Goal: Information Seeking & Learning: Learn about a topic

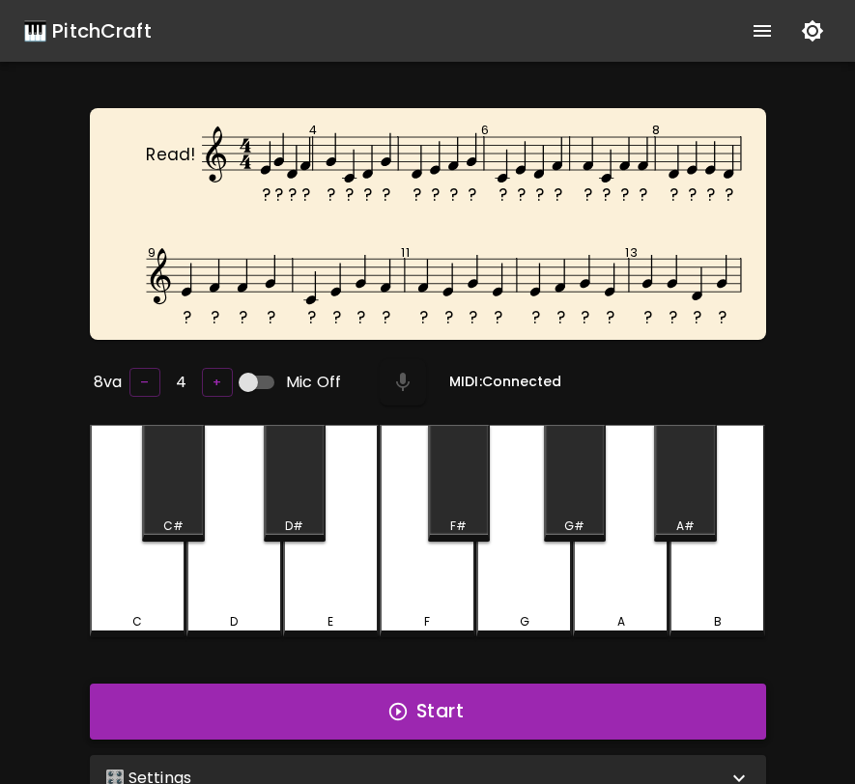
click at [497, 705] on button "Start" at bounding box center [428, 712] width 676 height 56
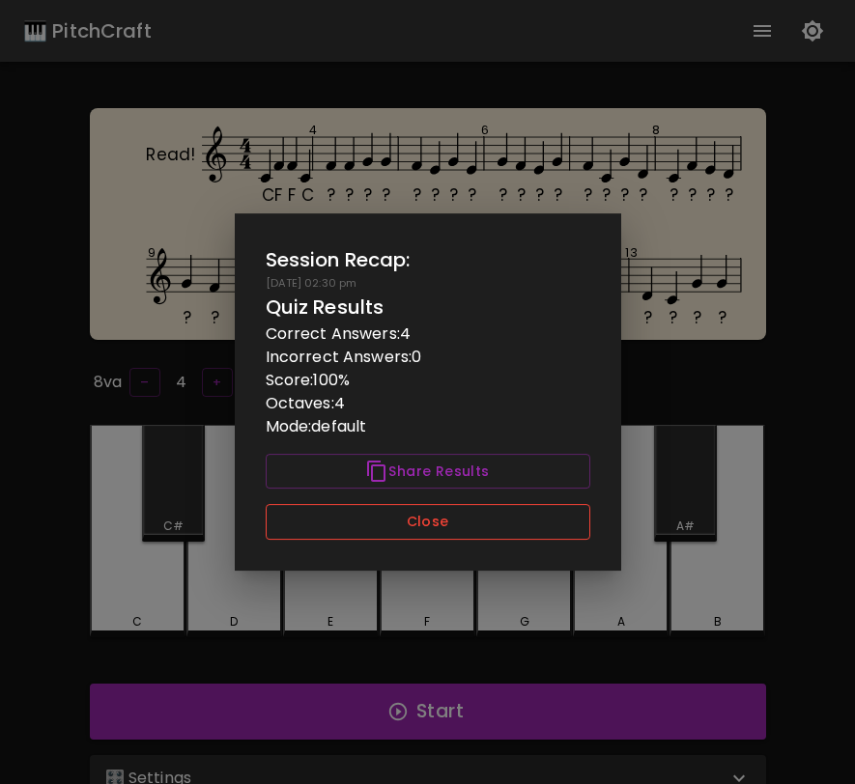
click at [436, 521] on button "Close" at bounding box center [428, 522] width 325 height 36
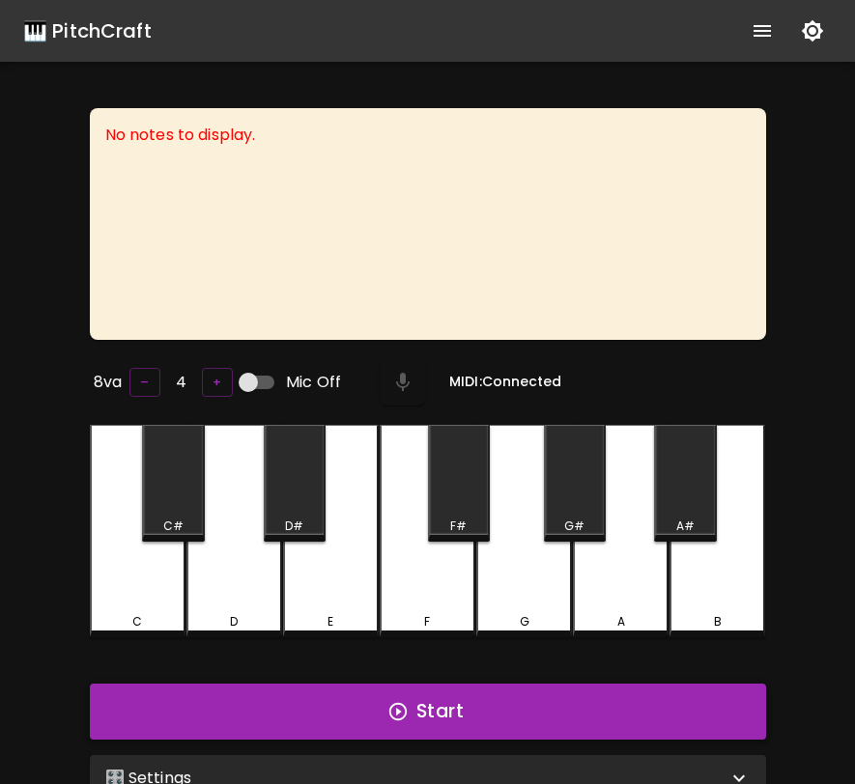
click at [392, 701] on icon "button" at bounding box center [397, 711] width 21 height 21
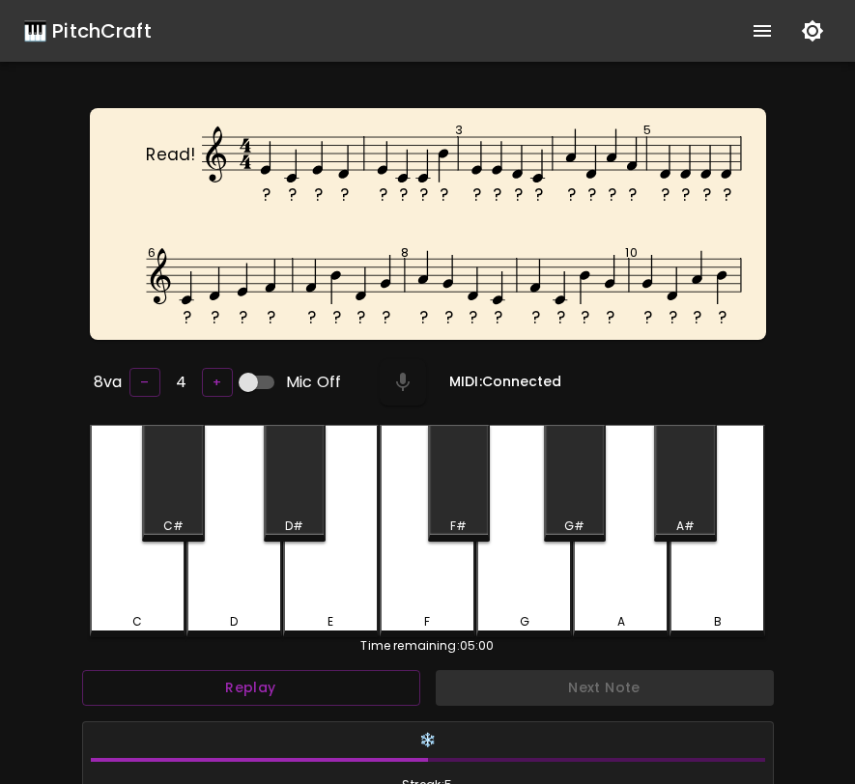
click at [346, 589] on div "E" at bounding box center [331, 531] width 96 height 213
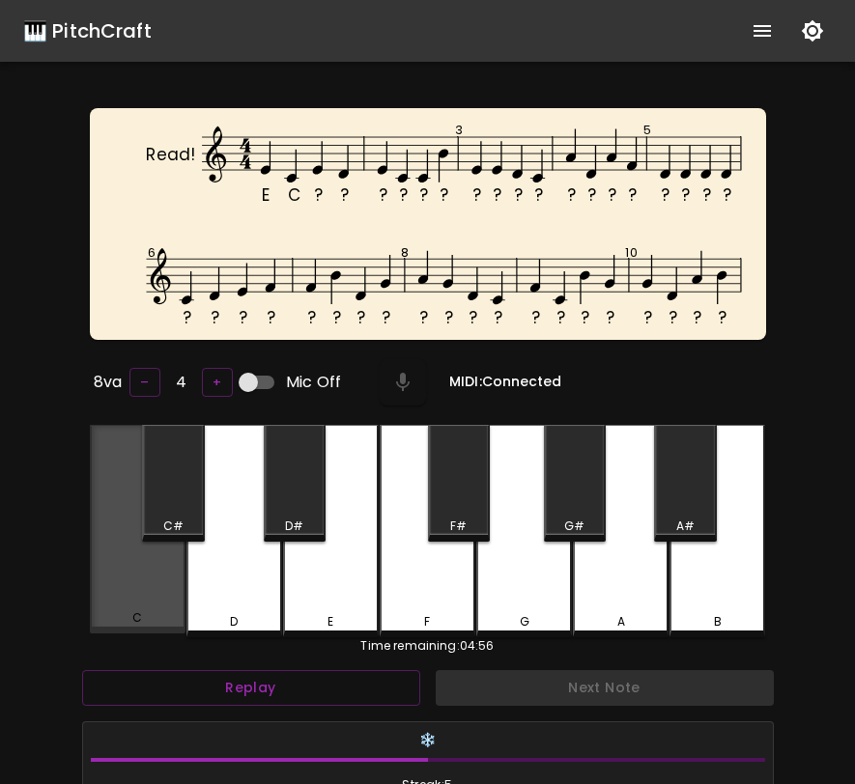
click at [151, 565] on div "C" at bounding box center [138, 529] width 96 height 209
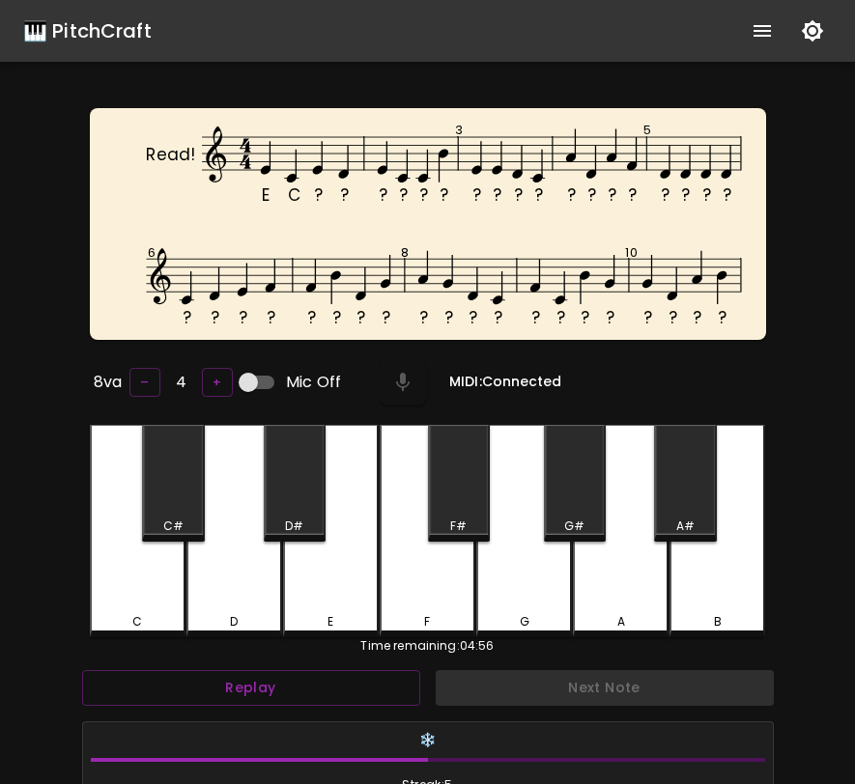
click at [324, 570] on div "E" at bounding box center [331, 531] width 96 height 213
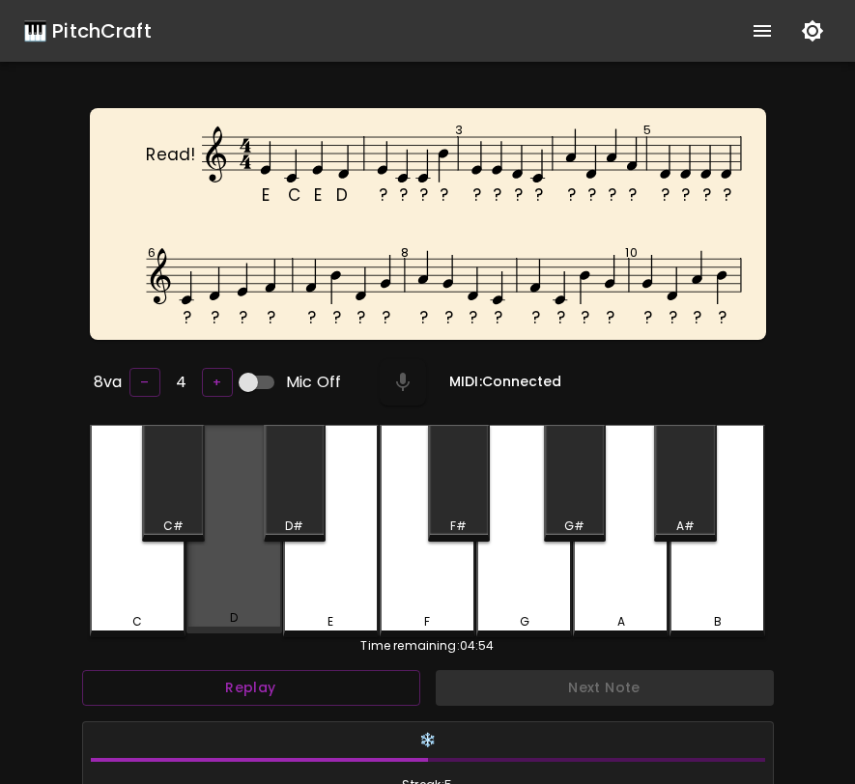
click at [258, 572] on div "D" at bounding box center [234, 529] width 96 height 209
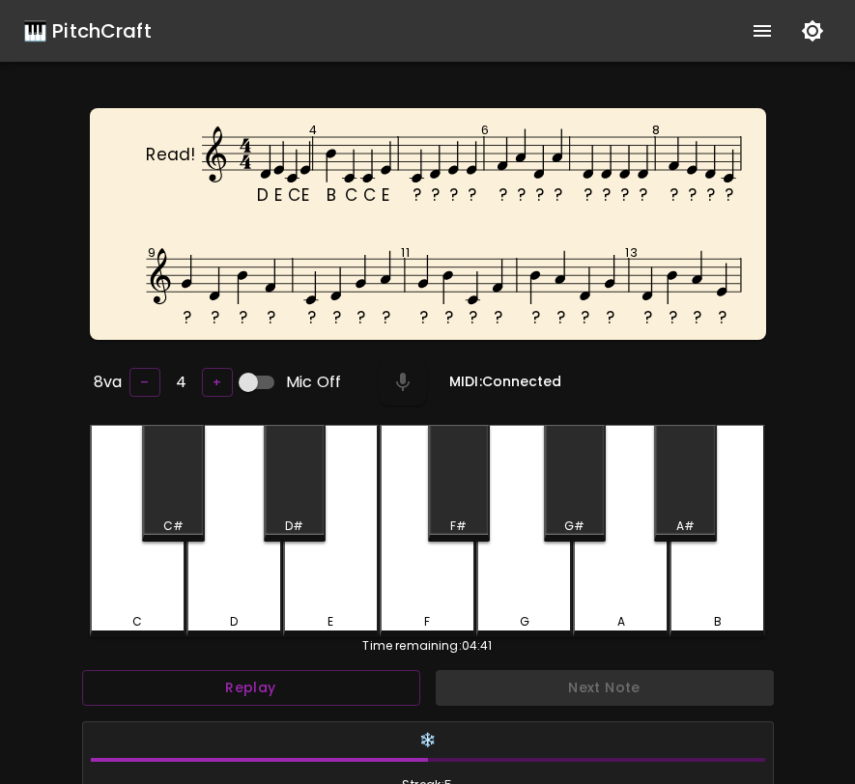
scroll to position [8, 0]
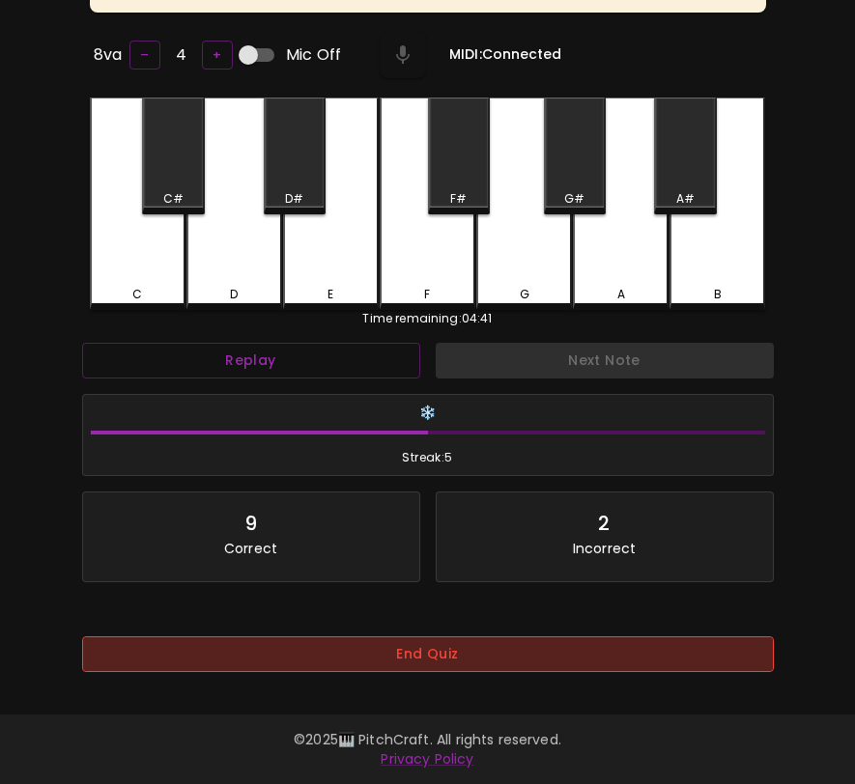
click at [373, 662] on button "End Quiz" at bounding box center [428, 655] width 692 height 36
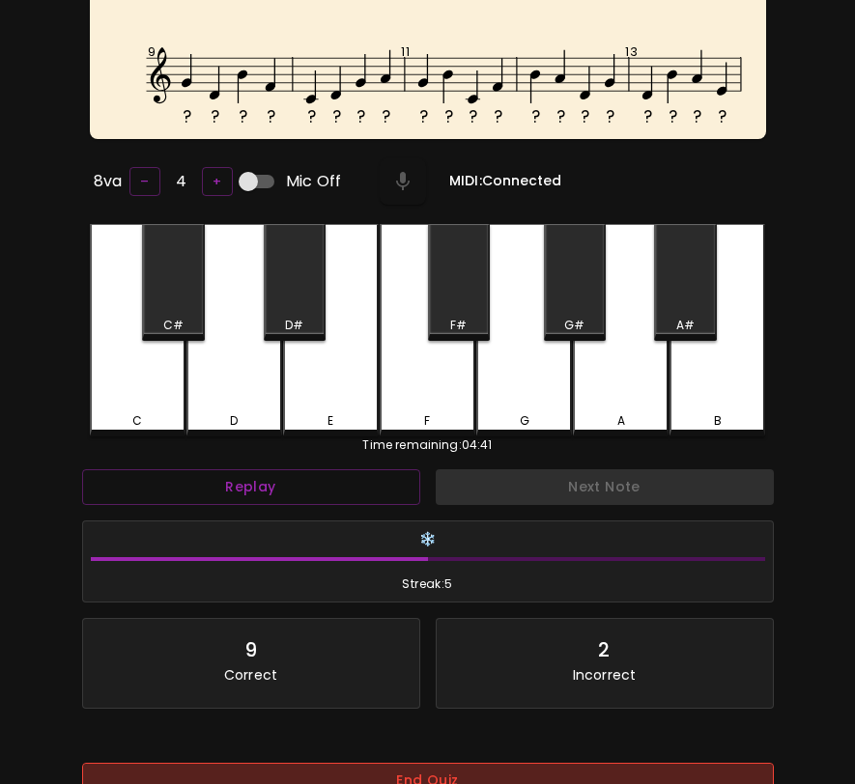
scroll to position [0, 0]
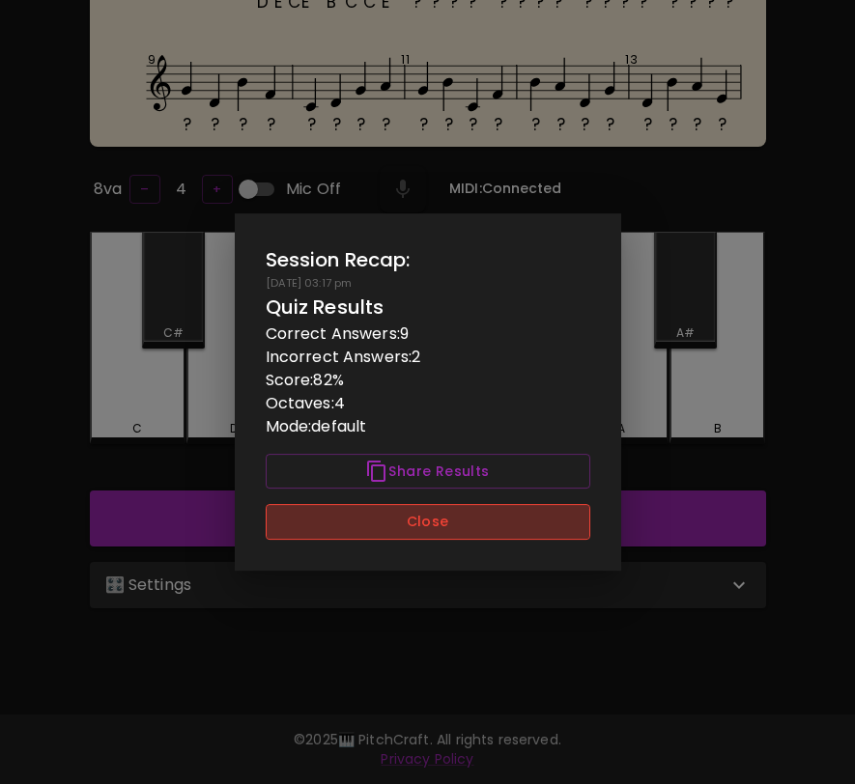
click at [406, 510] on button "Close" at bounding box center [428, 522] width 325 height 36
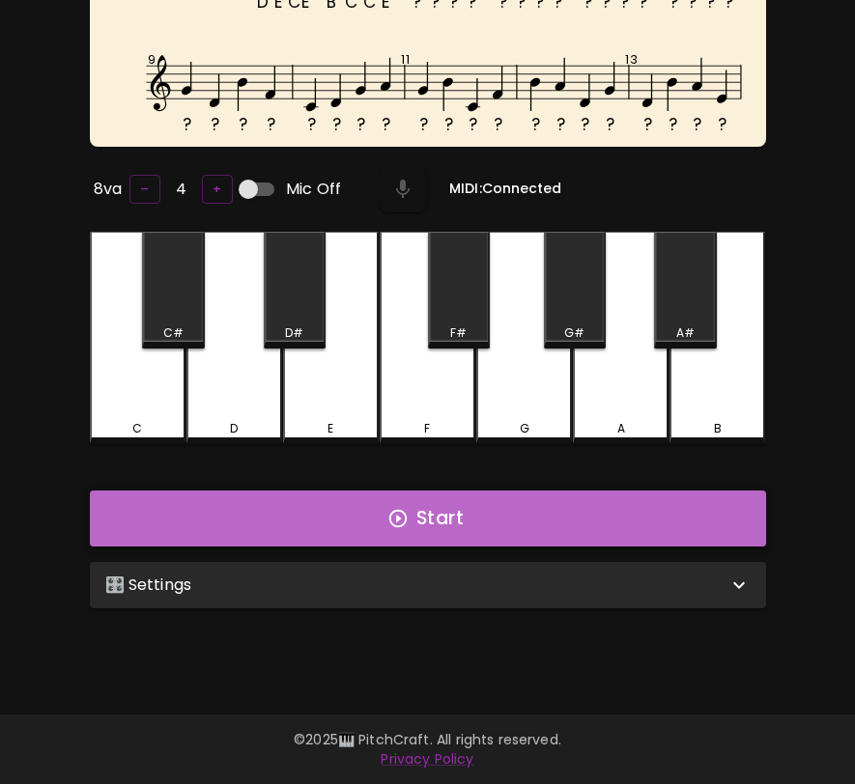
click at [406, 515] on icon "button" at bounding box center [396, 518] width 17 height 17
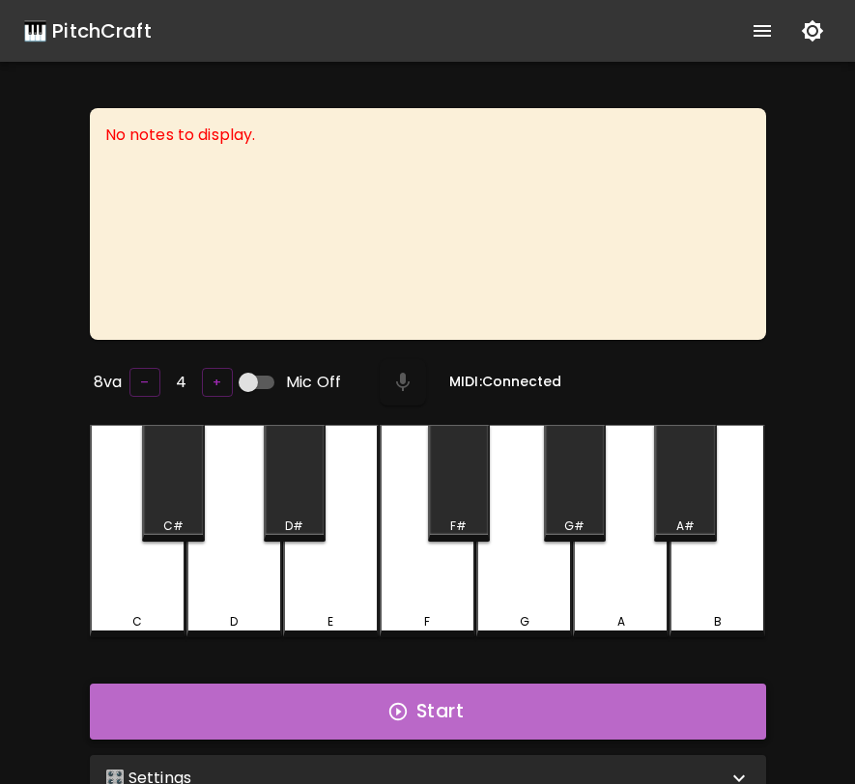
click at [458, 718] on button "Start" at bounding box center [428, 712] width 676 height 56
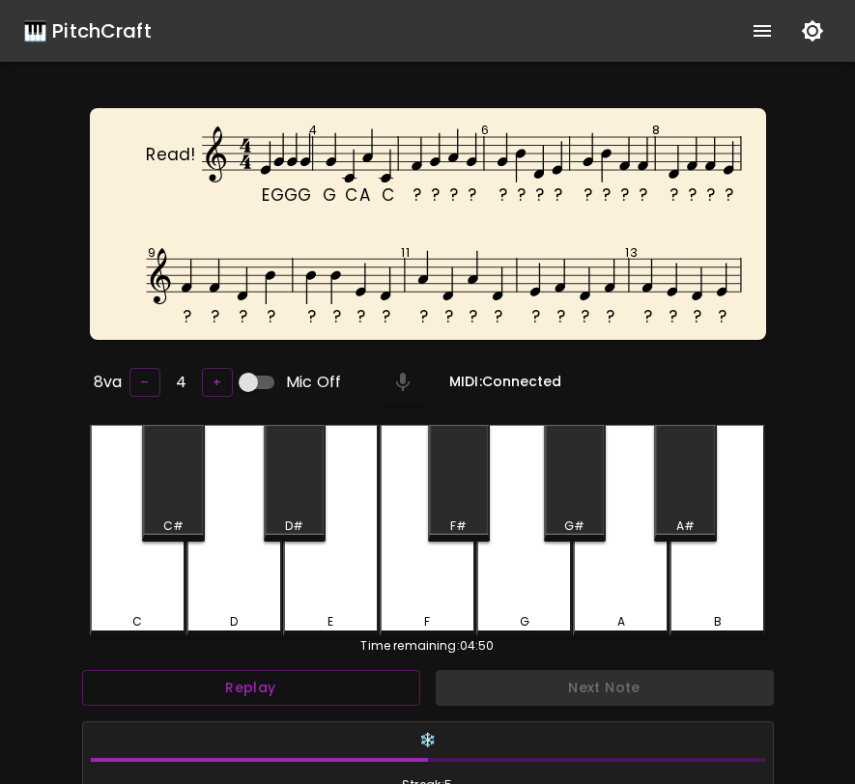
scroll to position [8, 0]
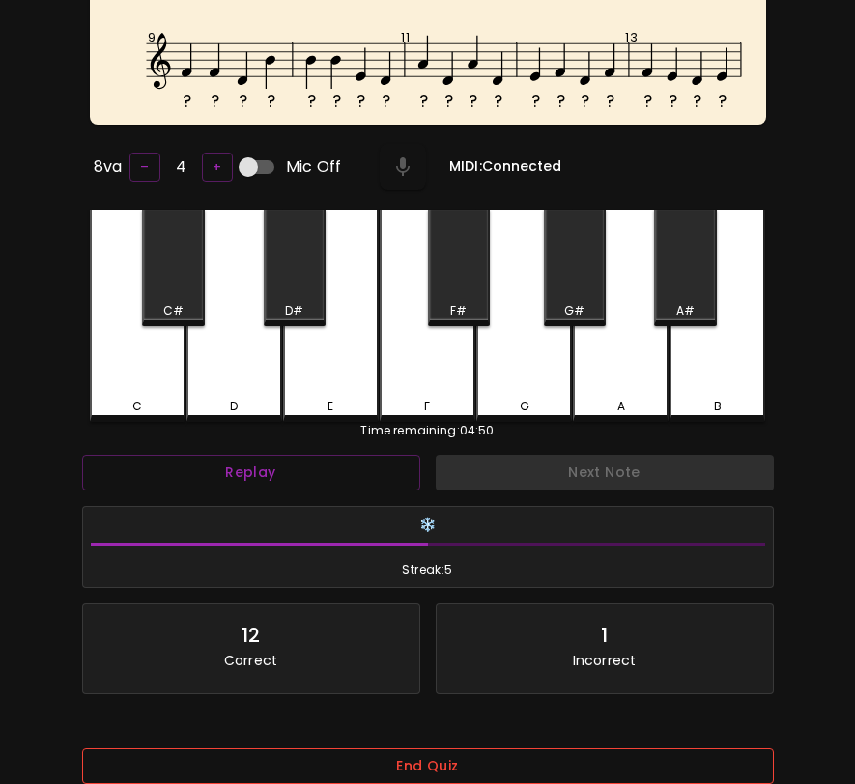
click at [449, 776] on button "End Quiz" at bounding box center [428, 767] width 692 height 36
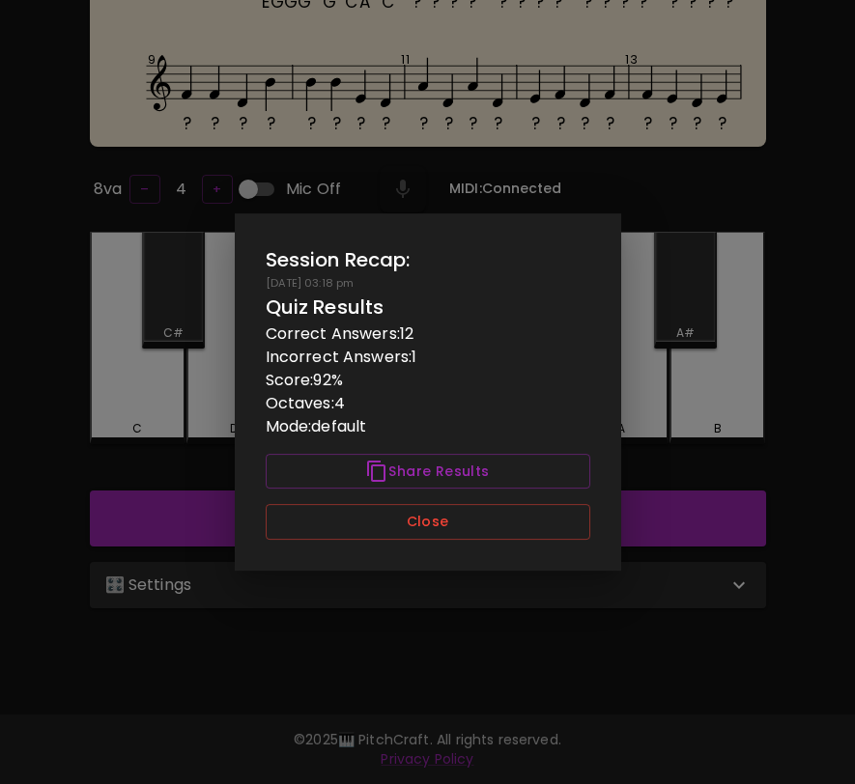
scroll to position [0, 0]
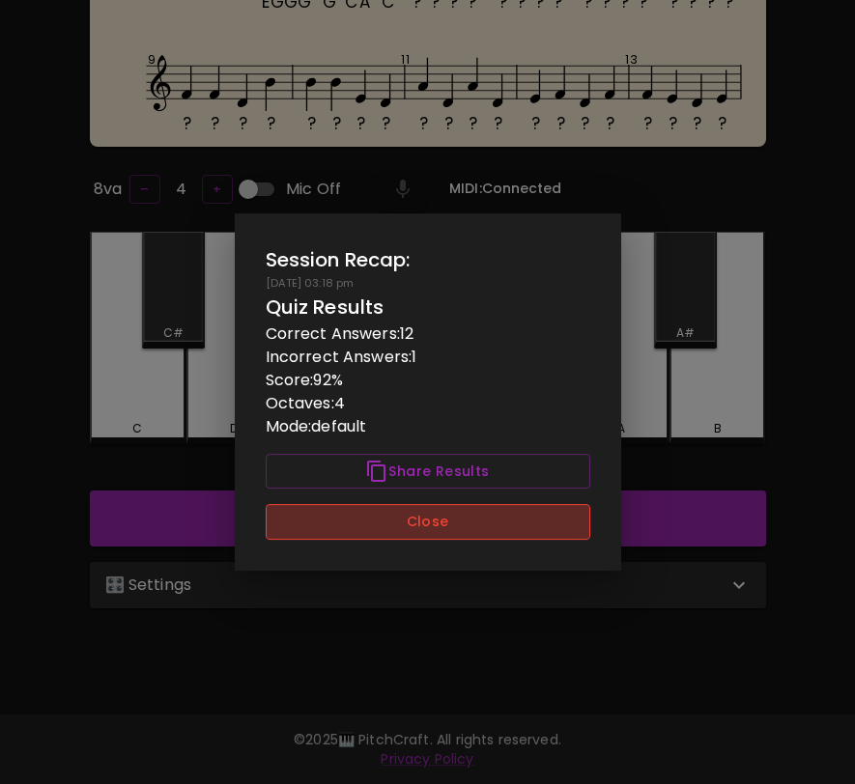
click at [515, 520] on button "Close" at bounding box center [428, 522] width 325 height 36
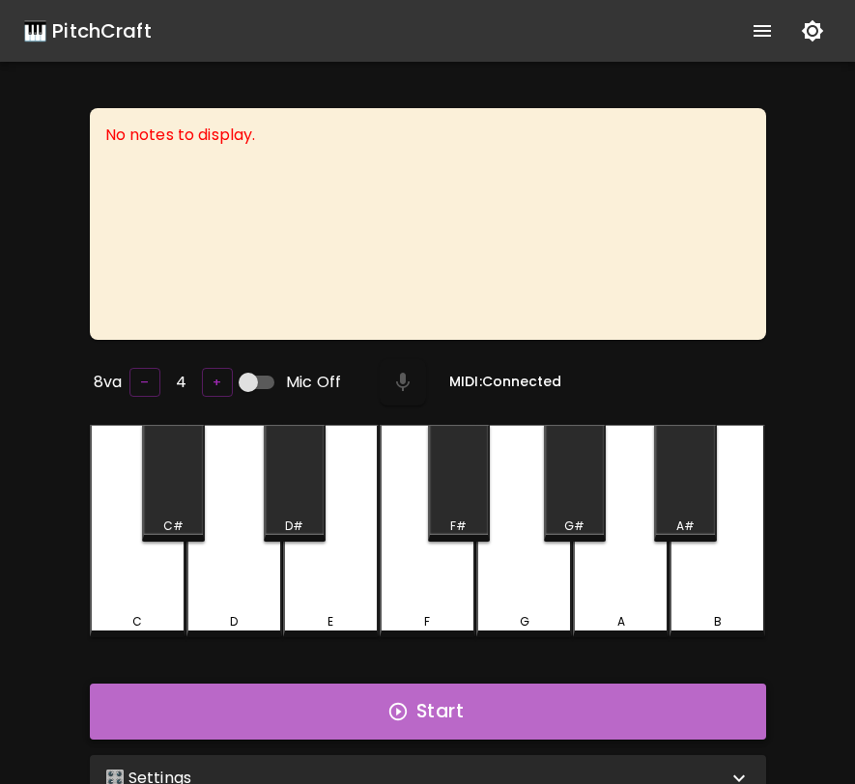
click at [381, 716] on button "Start" at bounding box center [428, 712] width 676 height 56
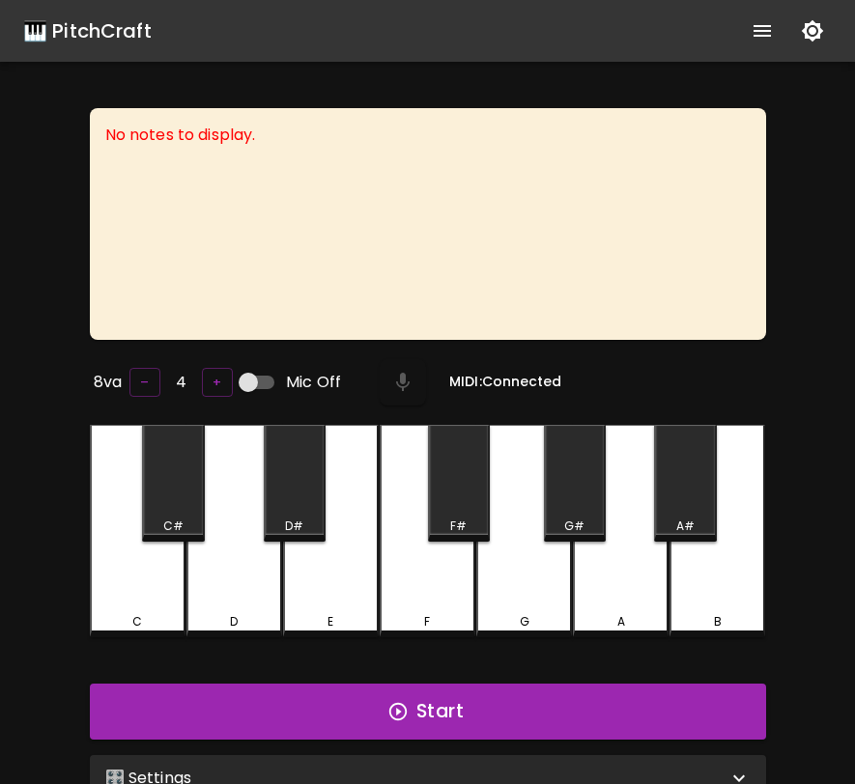
click at [534, 767] on div "🎛️ Settings" at bounding box center [416, 778] width 622 height 23
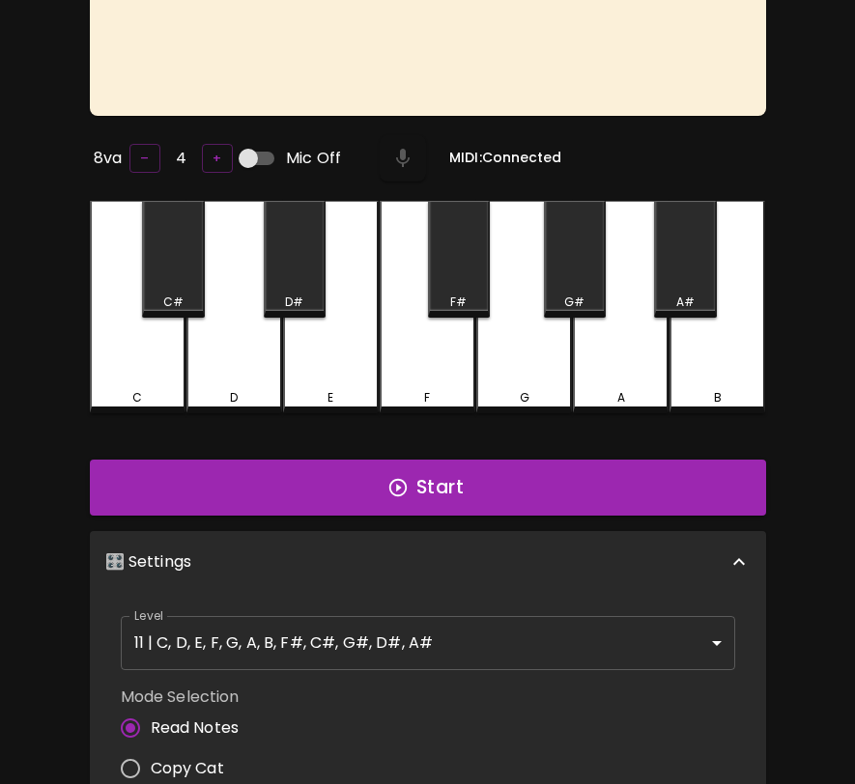
scroll to position [352, 0]
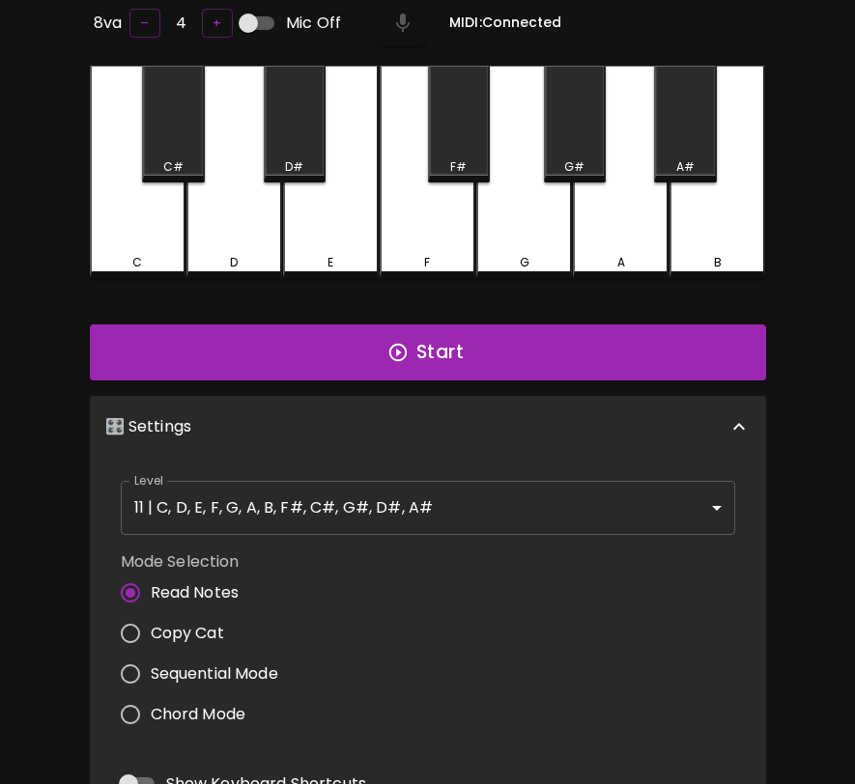
click at [603, 492] on body "🎹 PitchCraft About Badges Wizard Reading Log Out No notes to display. 8va – 4 +…" at bounding box center [427, 377] width 855 height 1458
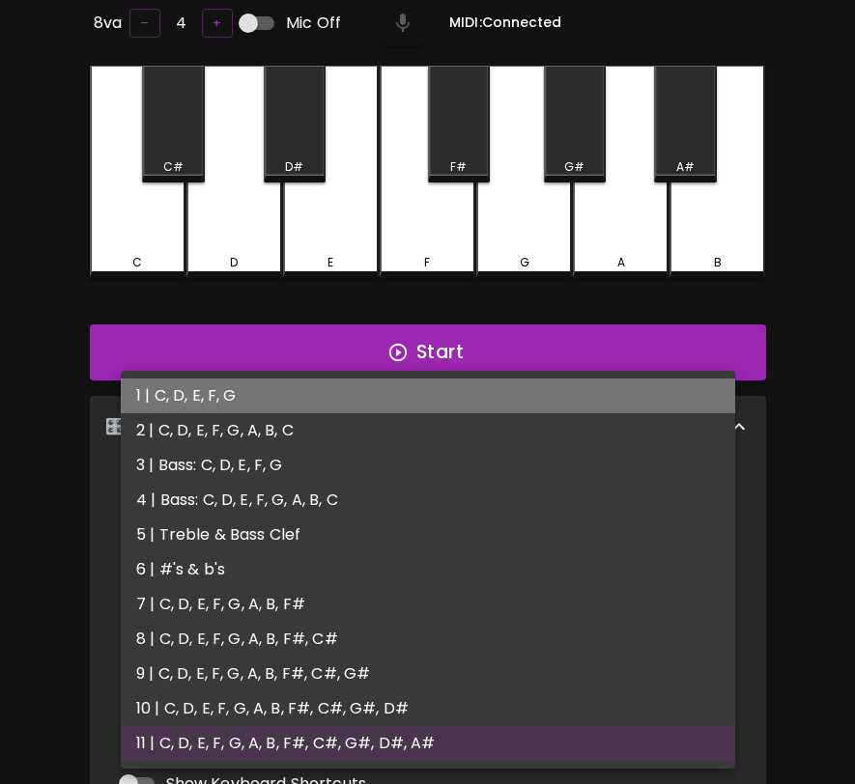
click at [515, 395] on li "1 | C, D, E, F, G" at bounding box center [428, 396] width 614 height 35
type input "1"
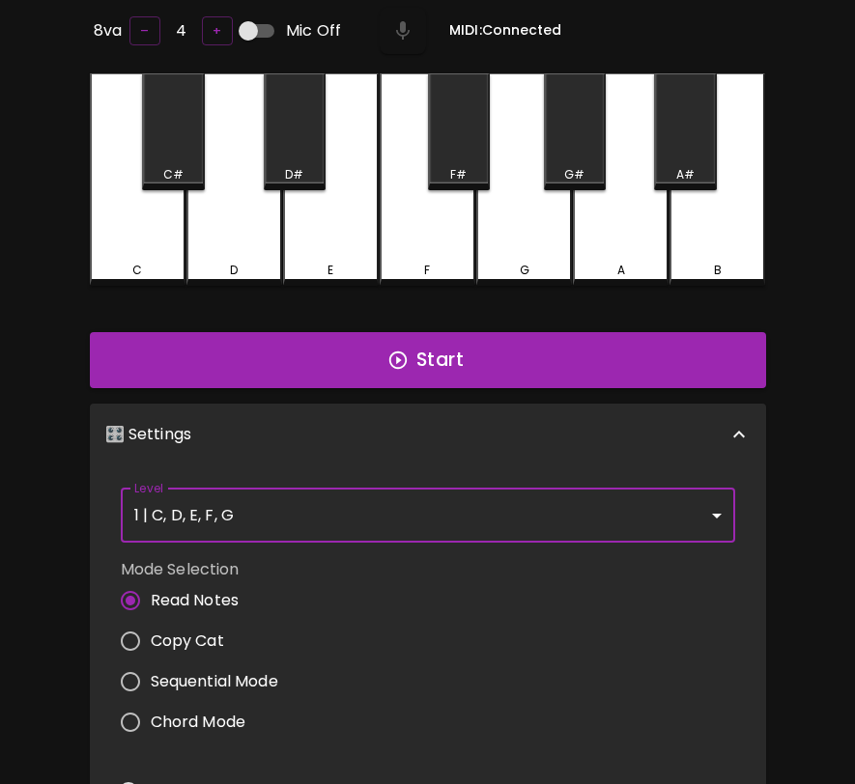
scroll to position [0, 0]
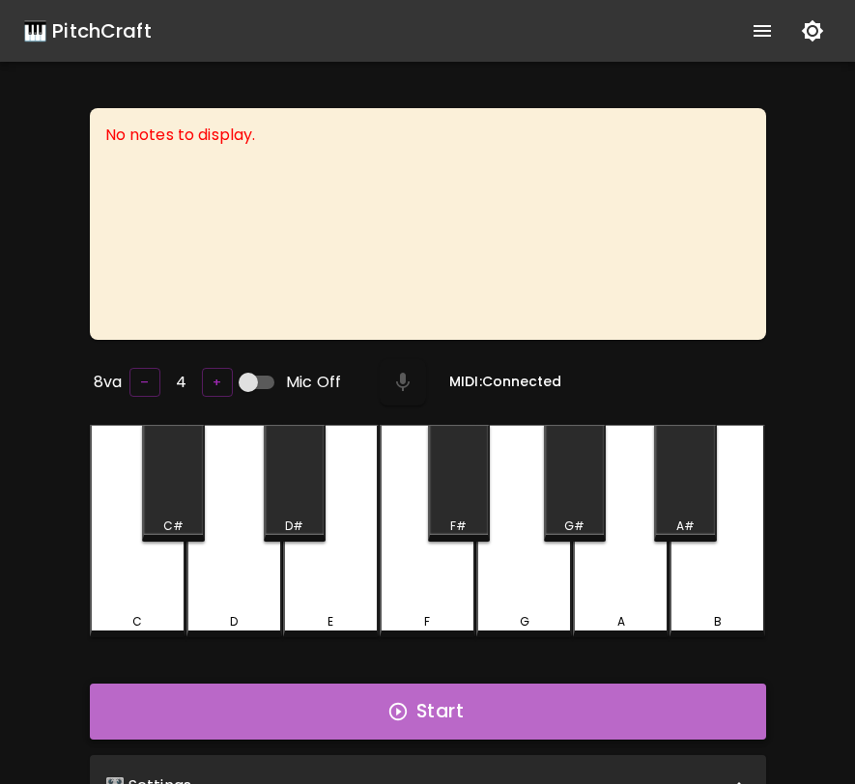
click at [511, 729] on button "Start" at bounding box center [428, 712] width 676 height 56
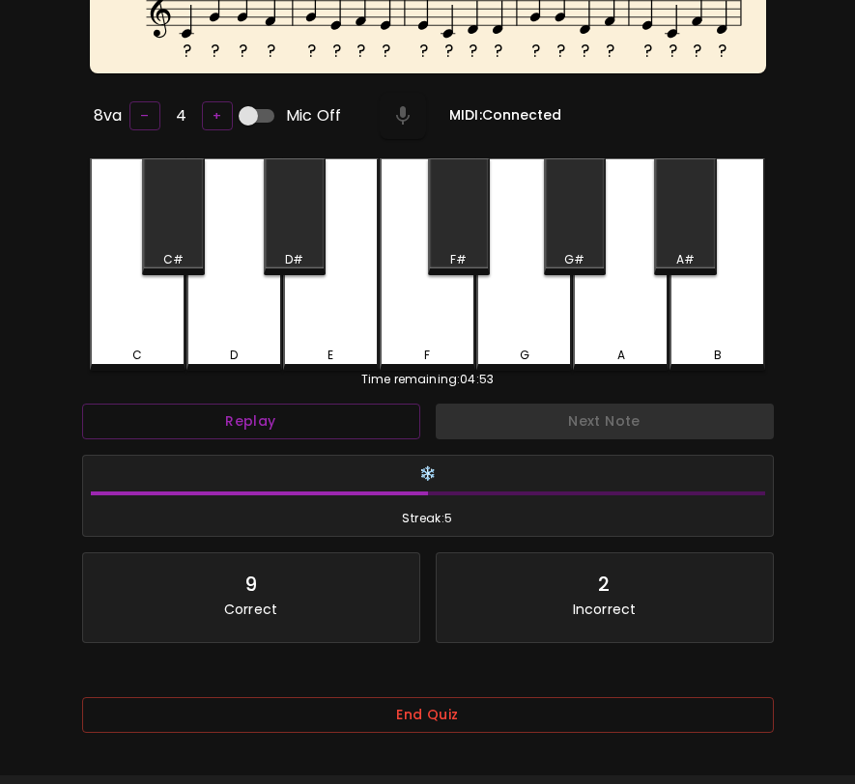
scroll to position [331, 0]
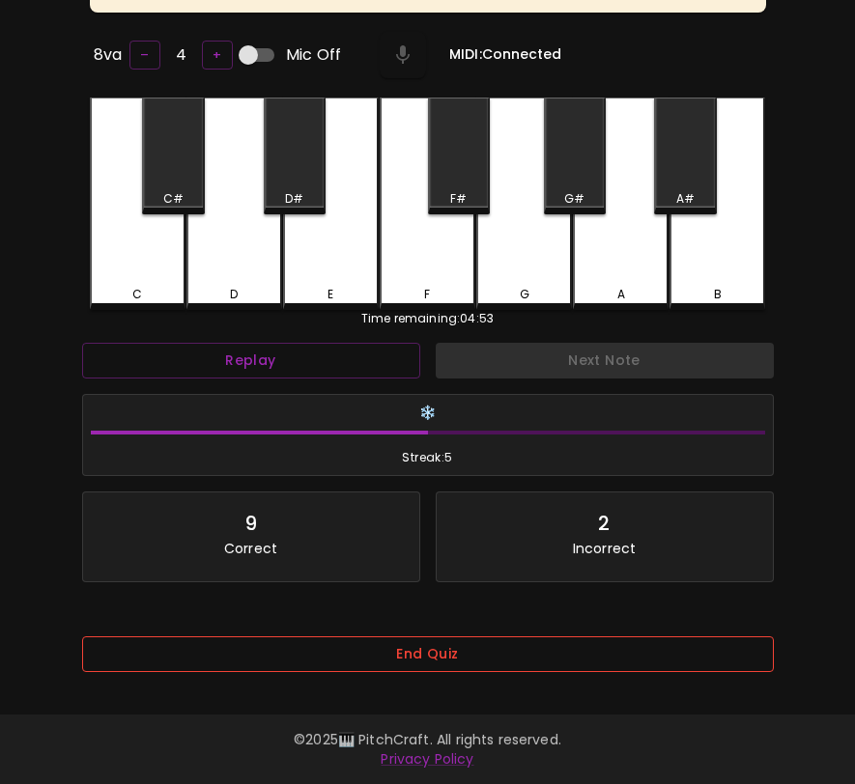
click at [527, 637] on button "End Quiz" at bounding box center [428, 655] width 692 height 36
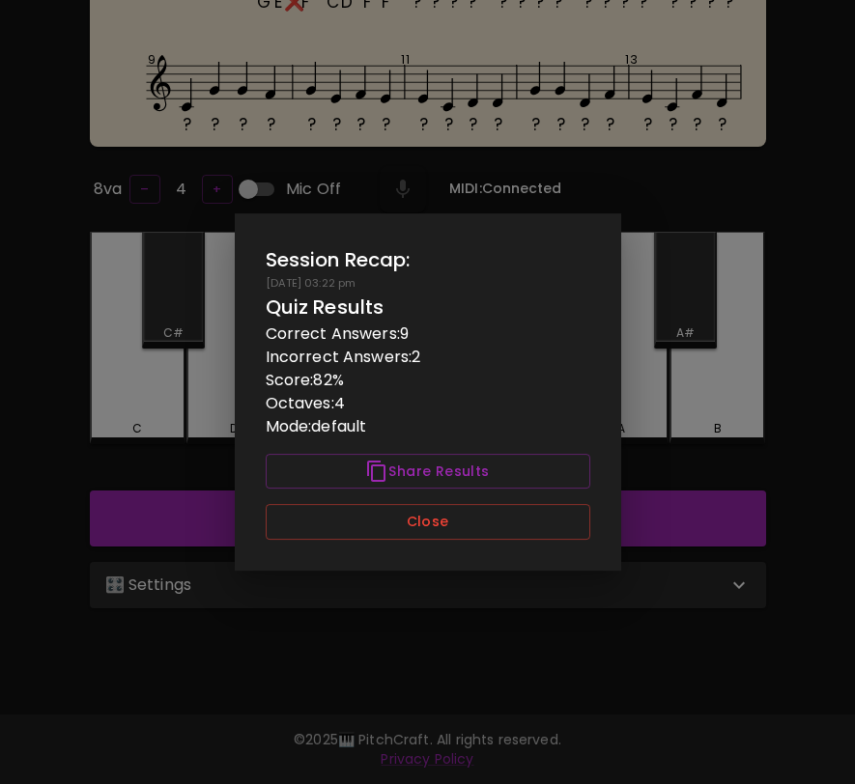
scroll to position [193, 0]
click at [549, 525] on button "Close" at bounding box center [428, 522] width 325 height 36
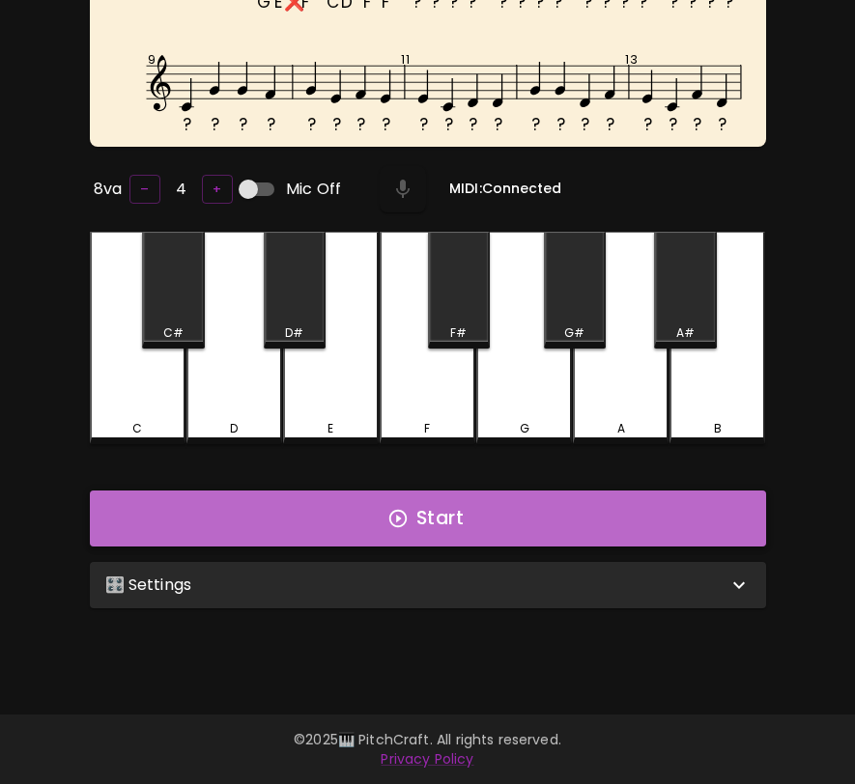
click at [549, 526] on button "Start" at bounding box center [428, 519] width 676 height 56
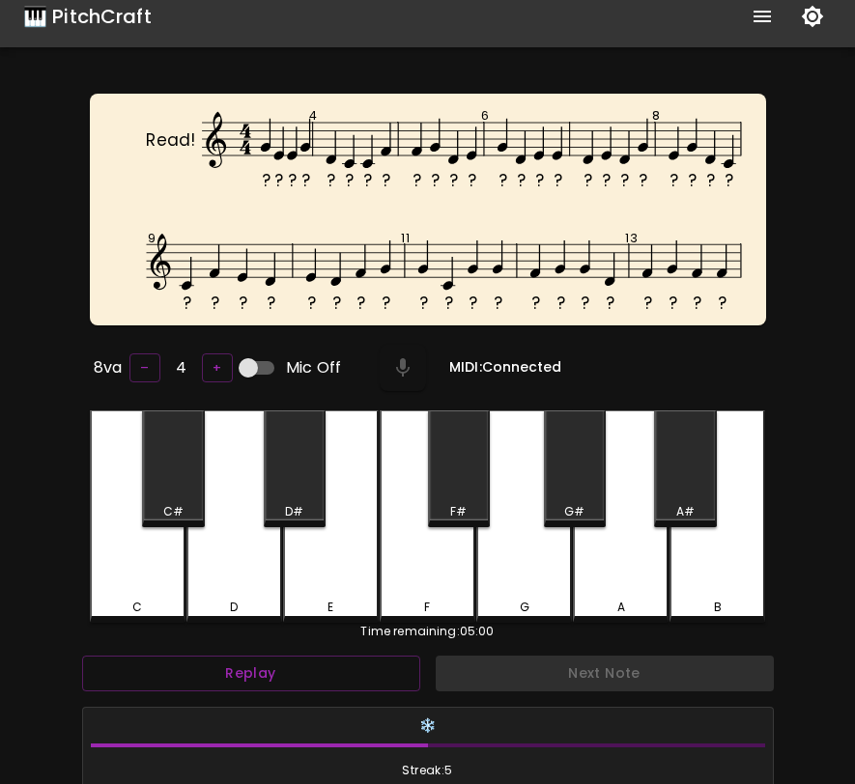
scroll to position [0, 0]
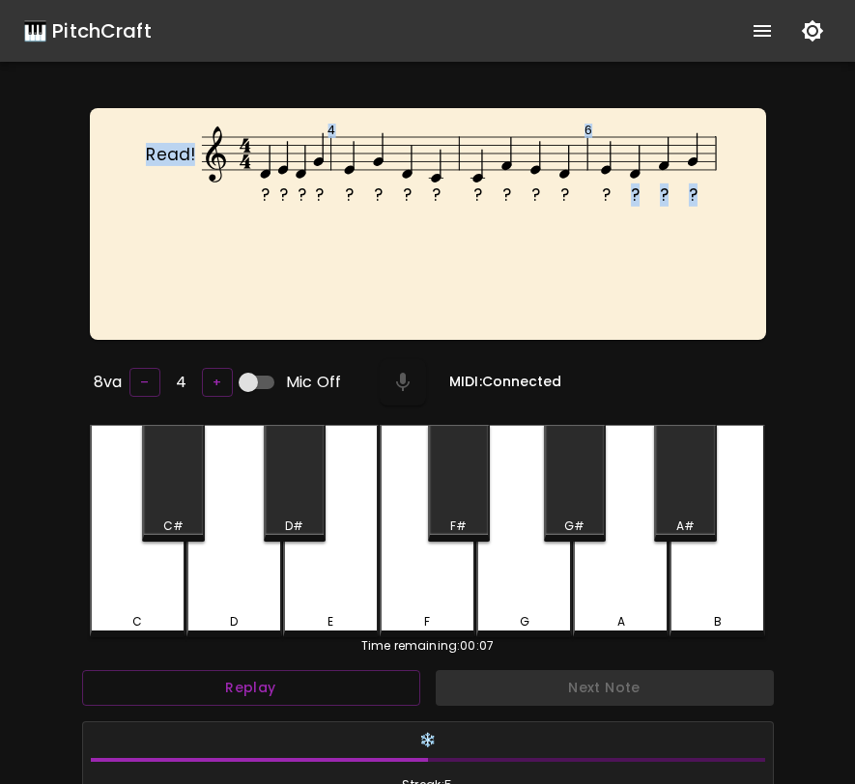
drag, startPoint x: 623, startPoint y: 242, endPoint x: 625, endPoint y: 327, distance: 84.1
click at [625, 328] on div "? ? ? ? ? ? ? ? ? ? ? ? ? ? ? ? Read! 4 6" at bounding box center [428, 224] width 676 height 232
click at [625, 327] on div "? ? ? ? ? ? ? ? ? ? ? ? ? ? ? ? Read! 4 6" at bounding box center [428, 224] width 676 height 232
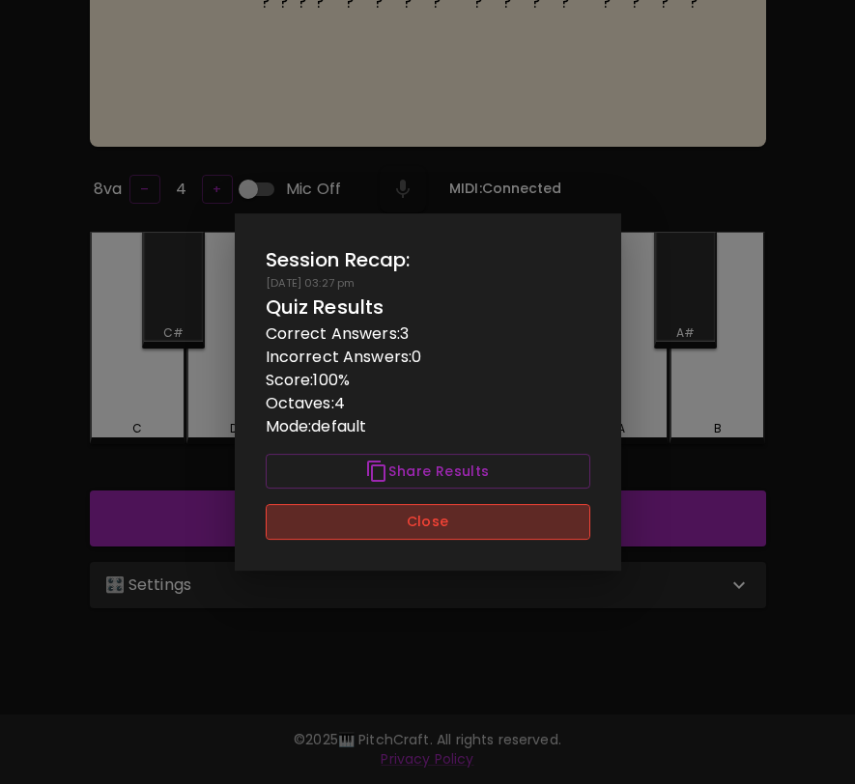
click at [506, 520] on button "Close" at bounding box center [428, 522] width 325 height 36
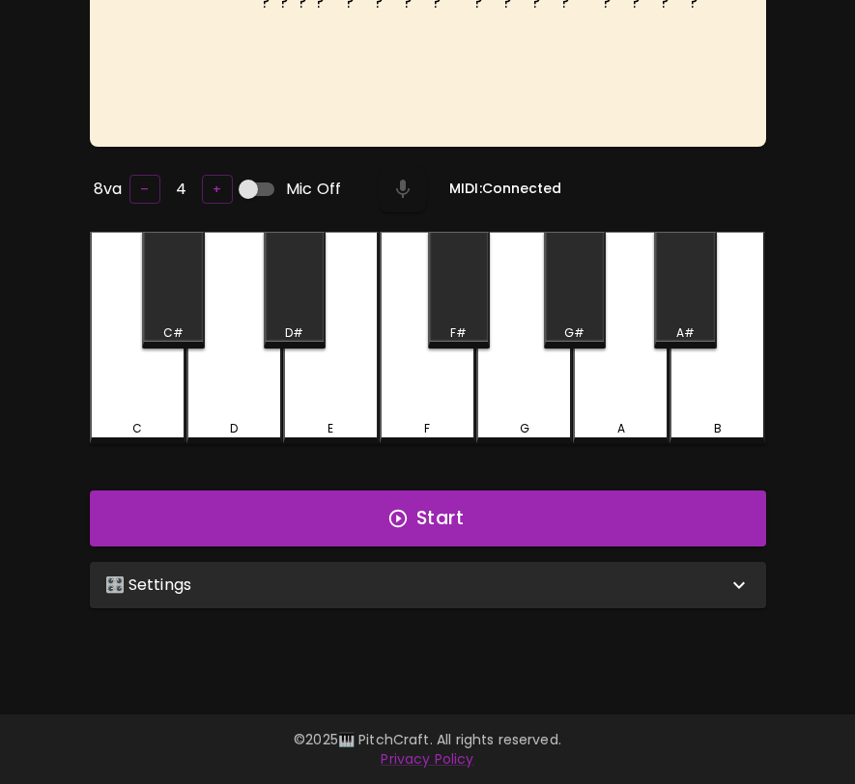
click at [518, 569] on div "🎛️ Settings" at bounding box center [428, 585] width 676 height 46
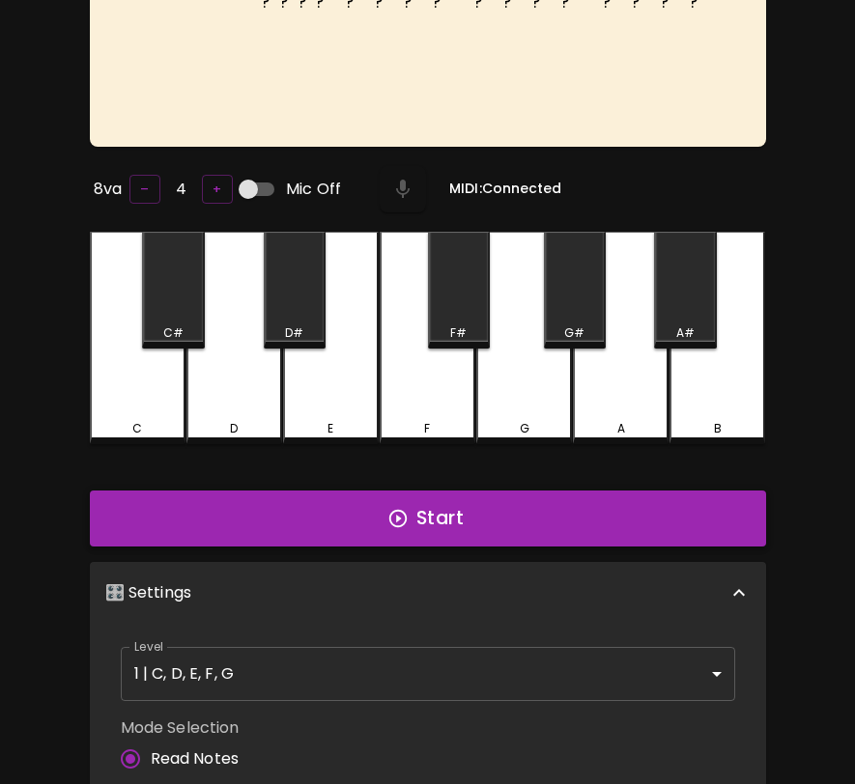
click at [527, 514] on button "Start" at bounding box center [428, 519] width 676 height 56
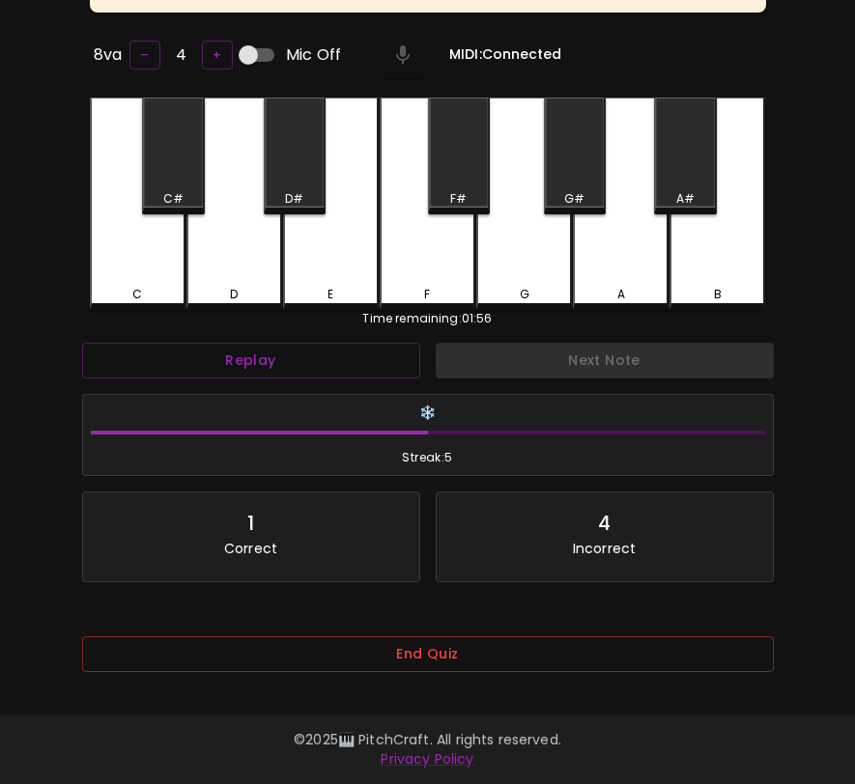
scroll to position [331, 0]
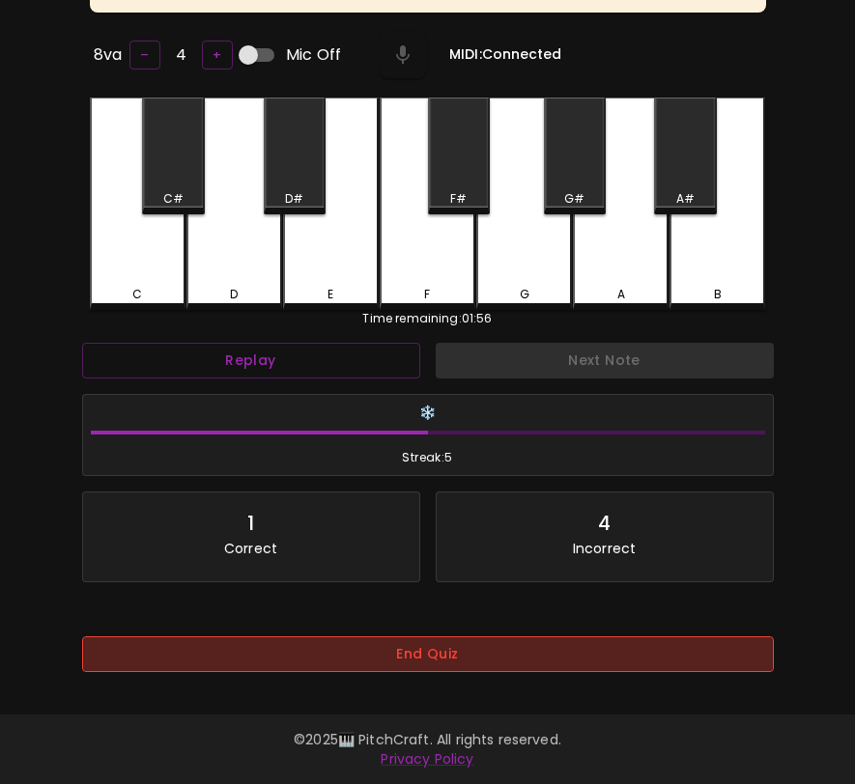
click at [613, 641] on button "End Quiz" at bounding box center [428, 655] width 692 height 36
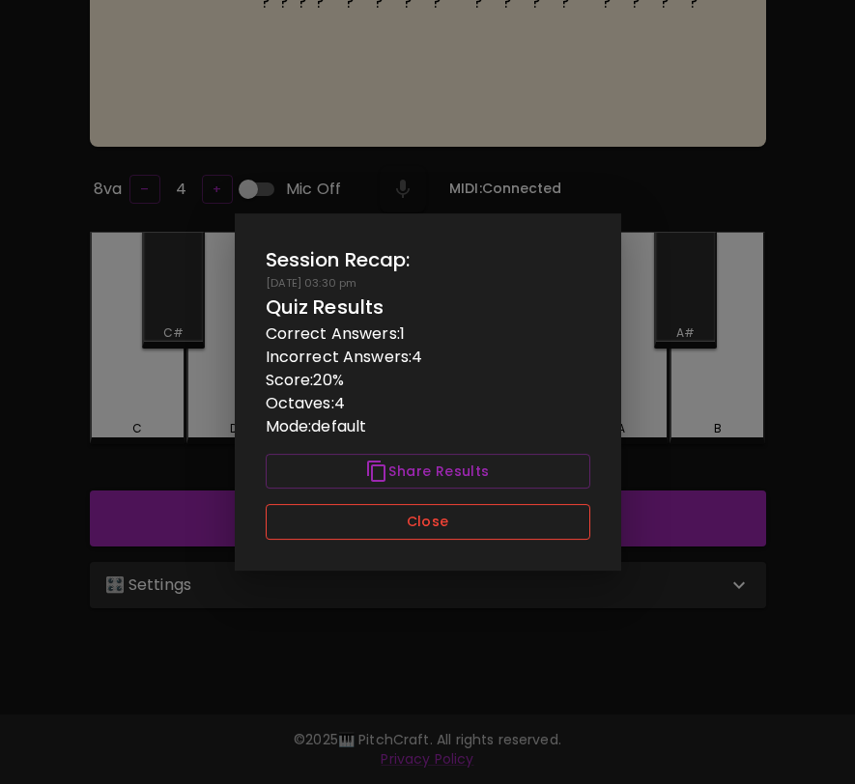
click at [527, 527] on button "Close" at bounding box center [428, 522] width 325 height 36
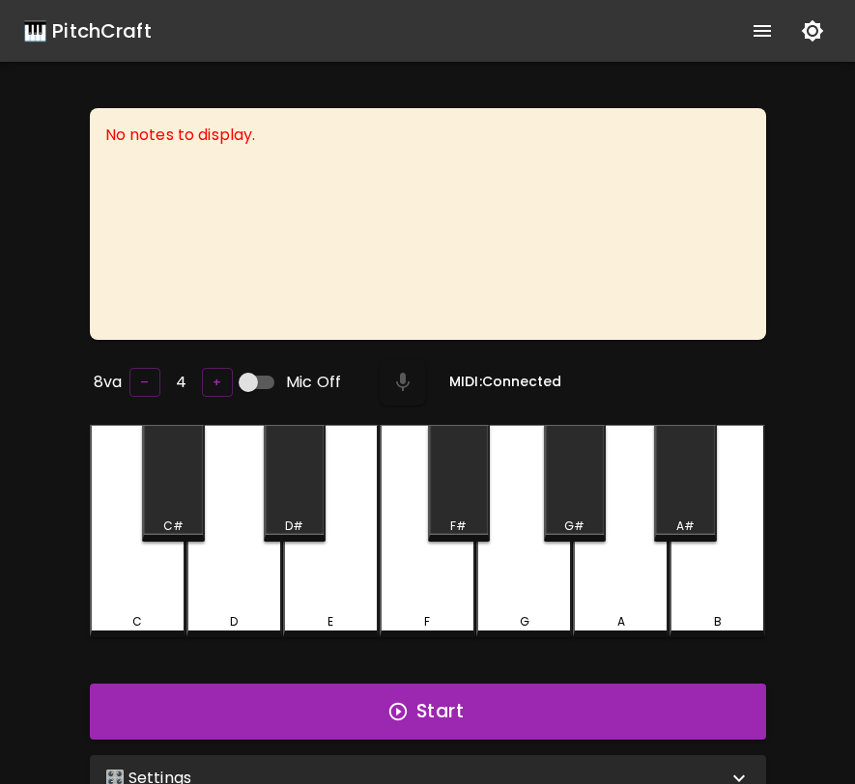
scroll to position [193, 0]
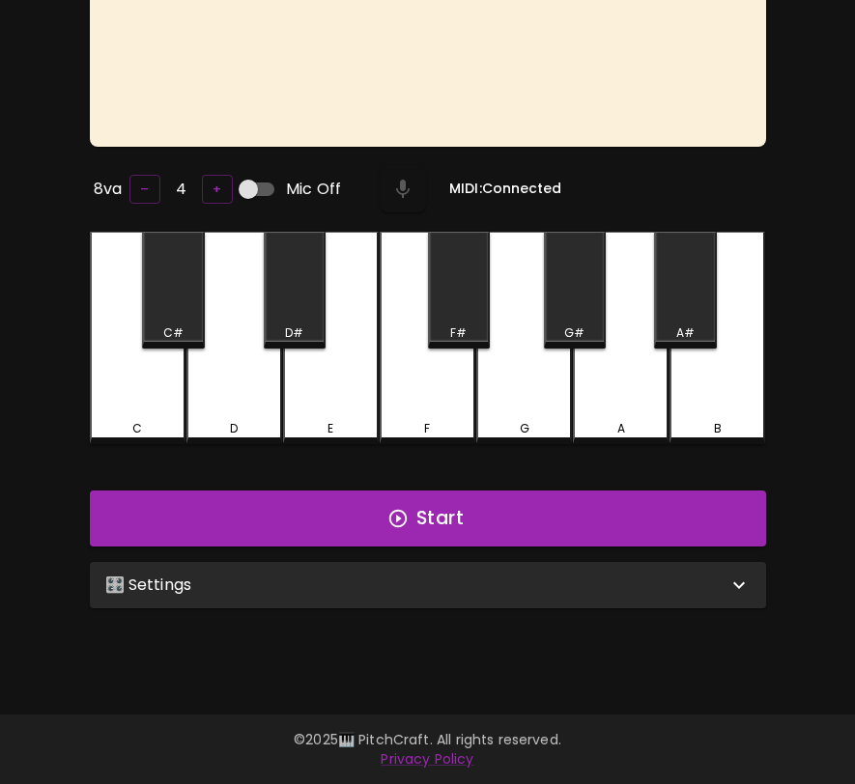
click at [370, 574] on div "🎛️ Settings" at bounding box center [416, 585] width 622 height 23
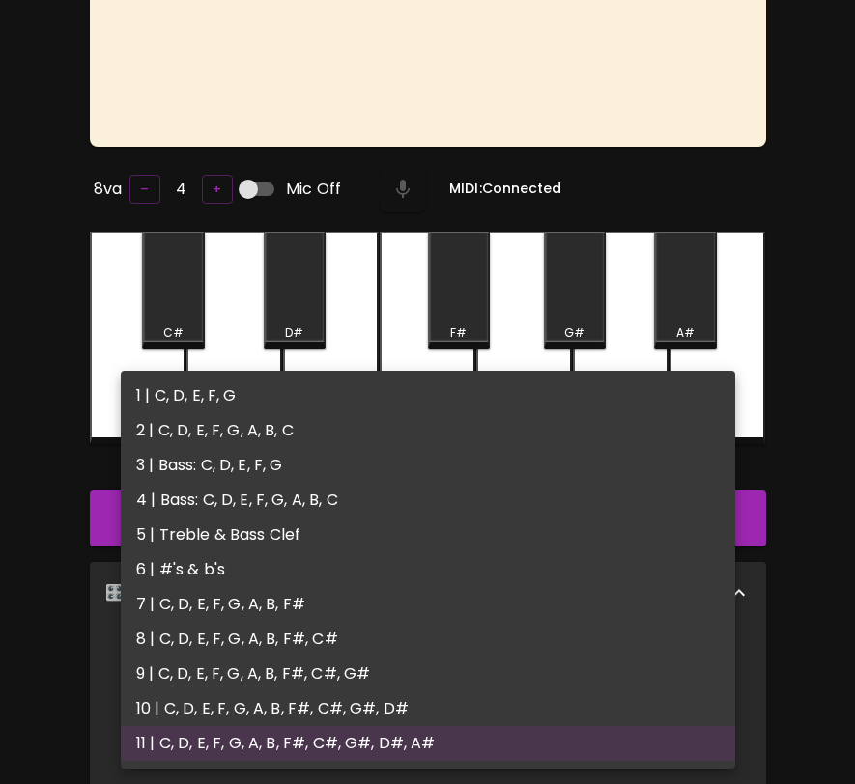
click at [354, 683] on body "🎹 PitchCraft About Badges Wizard Reading Log In No notes to display. 8va – 4 + …" at bounding box center [427, 536] width 855 height 1458
click at [398, 398] on li "1 | C, D, E, F, G" at bounding box center [428, 396] width 614 height 35
type input "1"
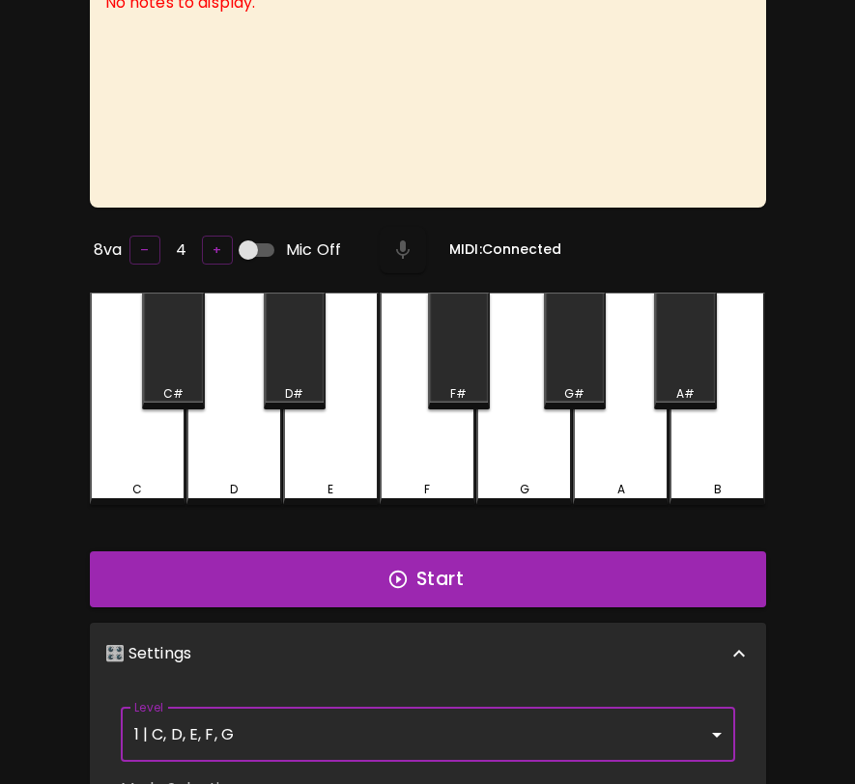
scroll to position [0, 0]
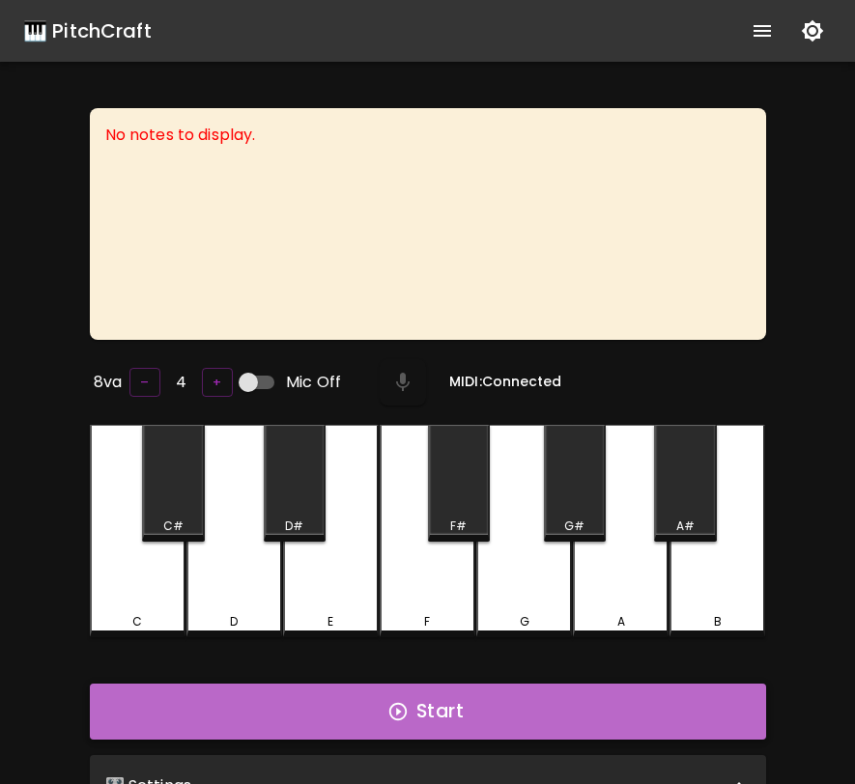
click at [409, 713] on button "Start" at bounding box center [428, 712] width 676 height 56
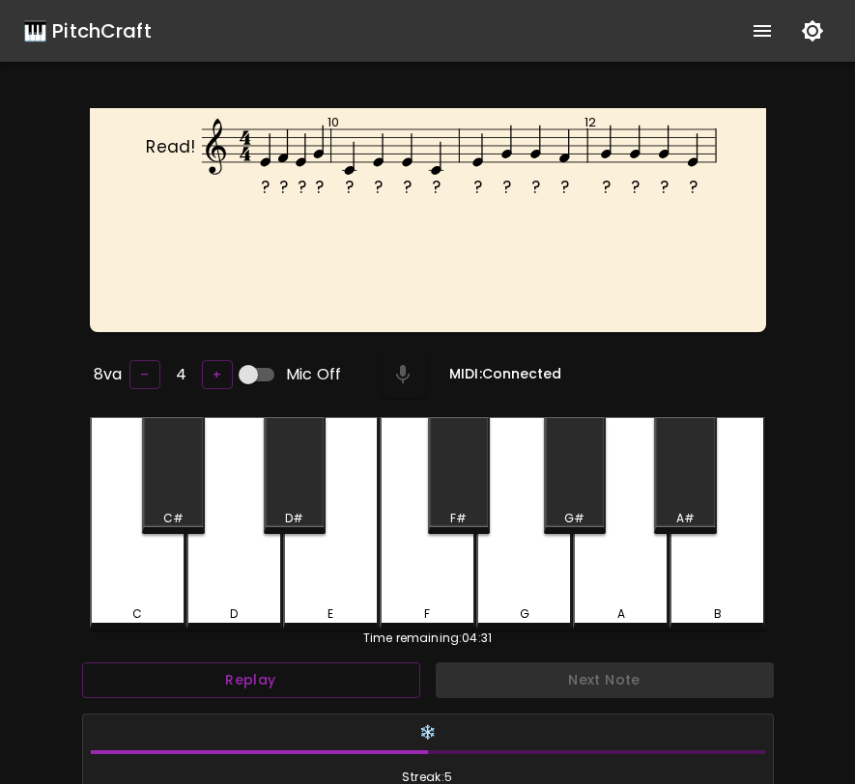
scroll to position [331, 0]
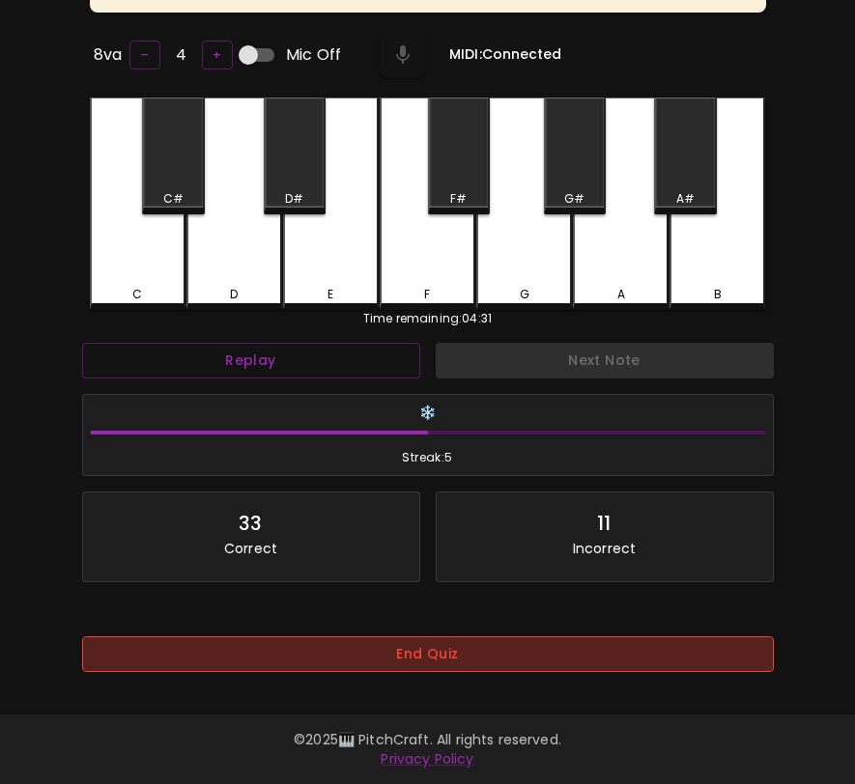
click at [442, 663] on button "End Quiz" at bounding box center [428, 655] width 692 height 36
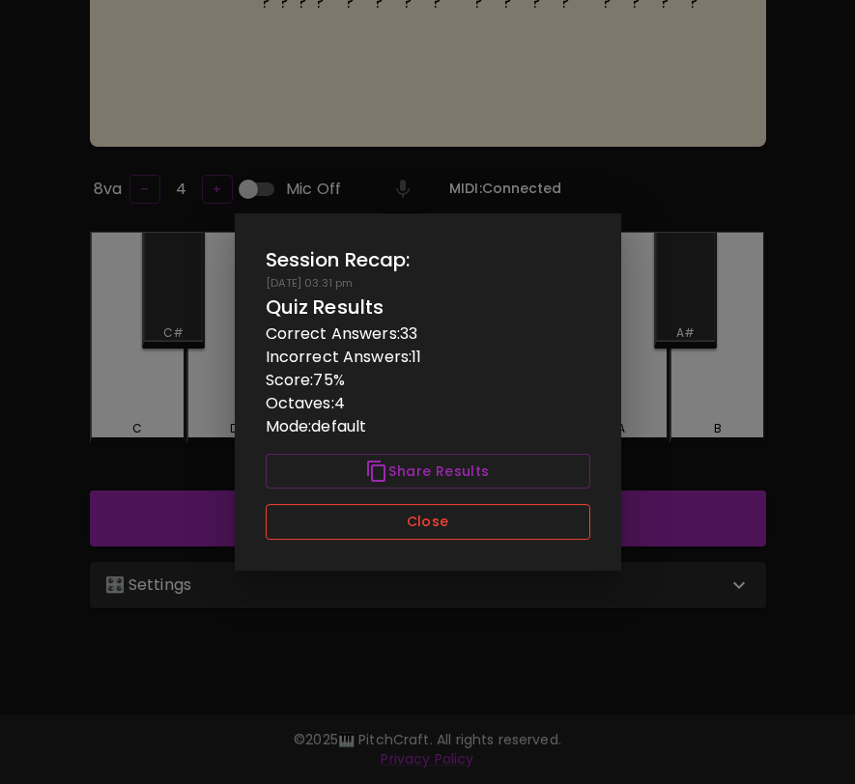
click at [497, 504] on button "Close" at bounding box center [428, 522] width 325 height 36
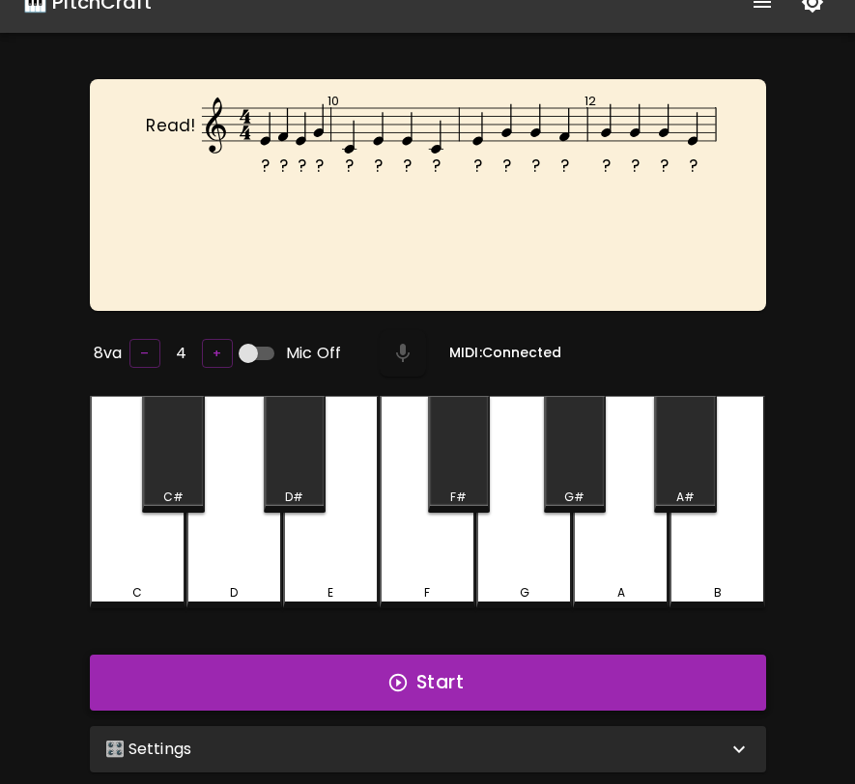
scroll to position [0, 0]
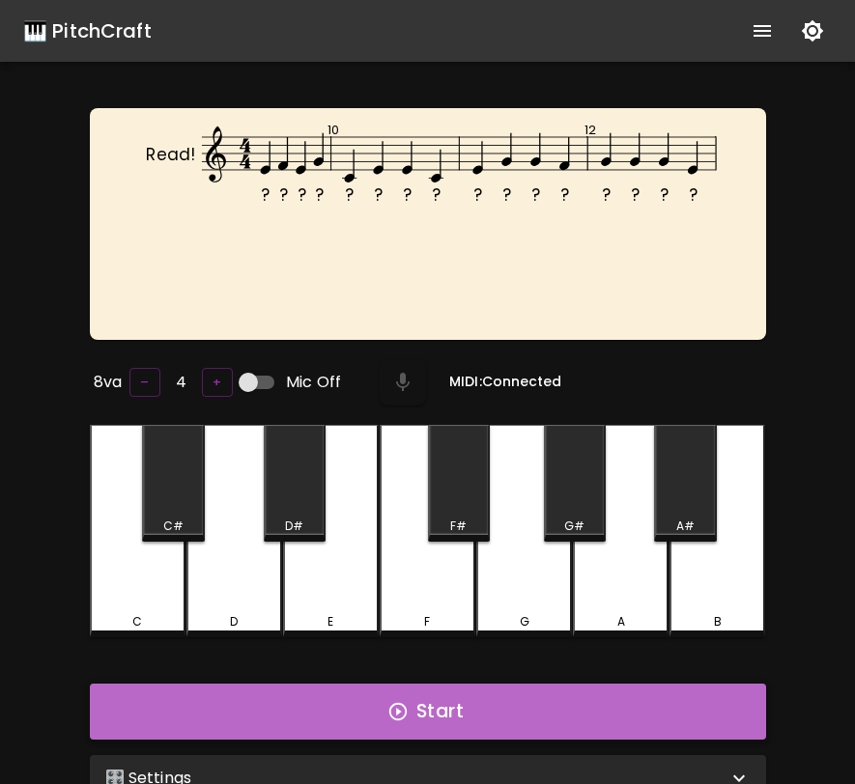
click at [465, 725] on button "Start" at bounding box center [428, 712] width 676 height 56
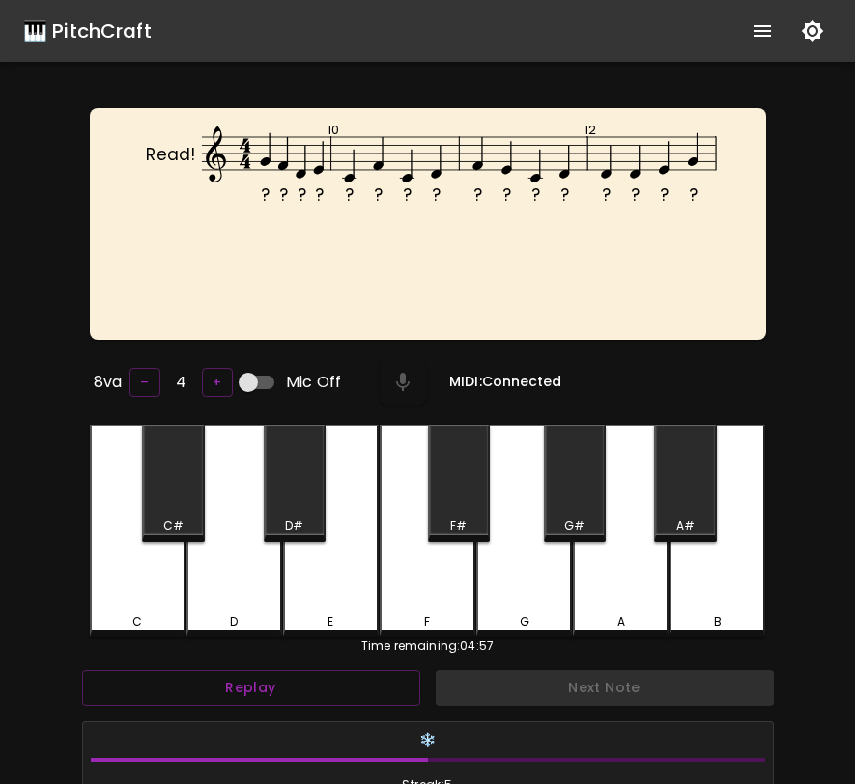
scroll to position [8, 0]
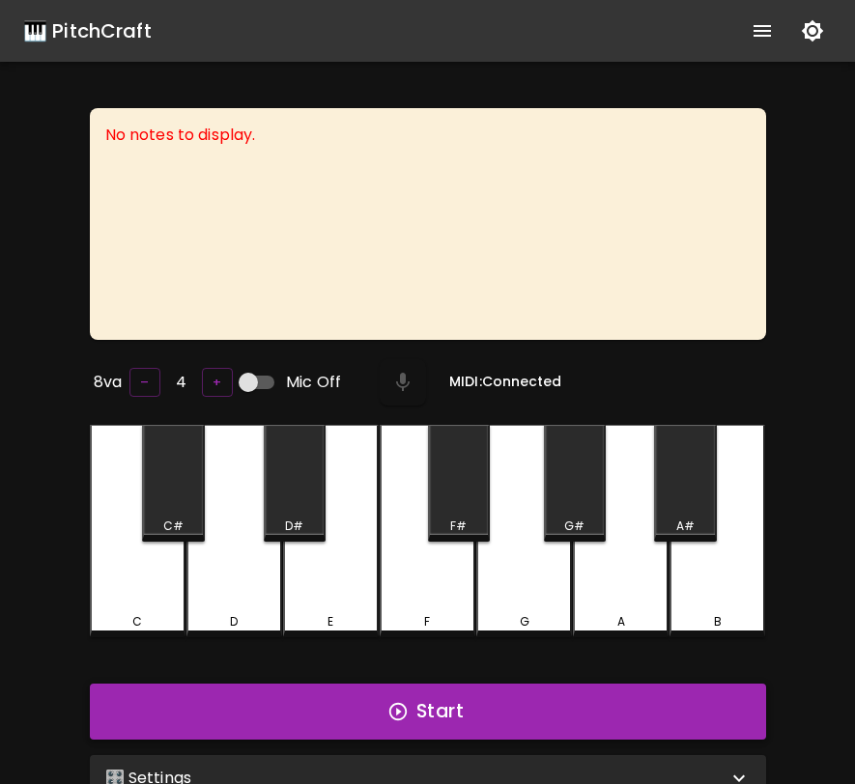
click at [434, 703] on button "Start" at bounding box center [428, 712] width 676 height 56
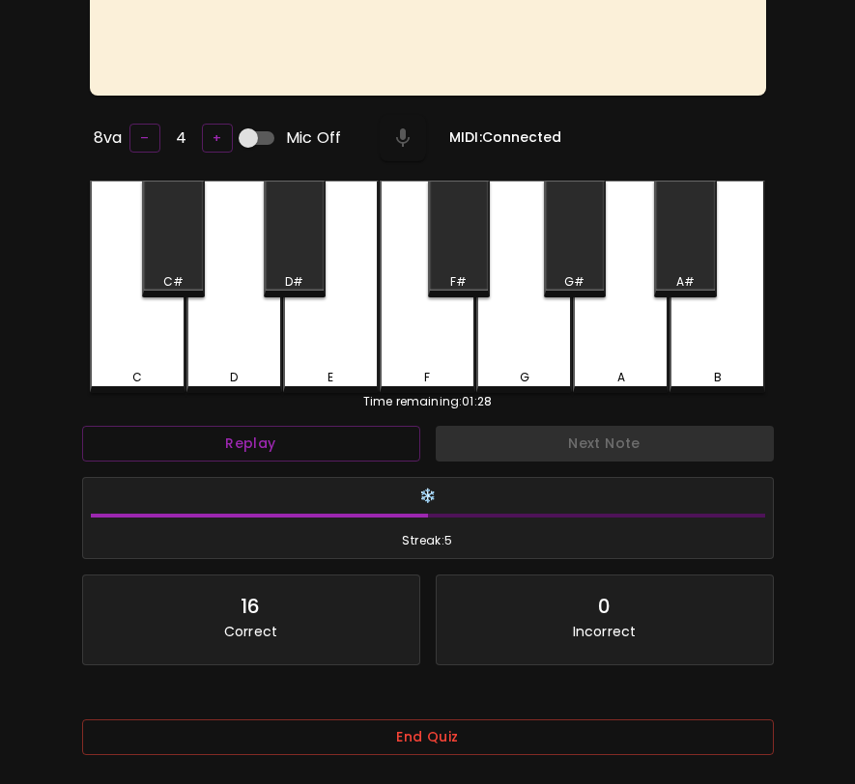
scroll to position [256, 0]
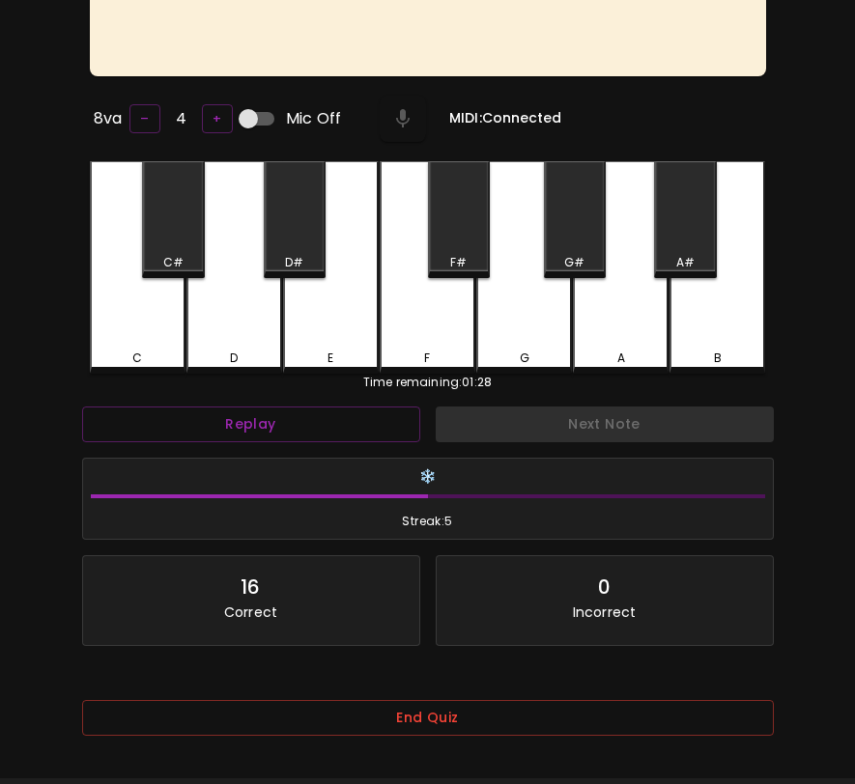
click at [576, 701] on div "End Quiz" at bounding box center [428, 724] width 692 height 78
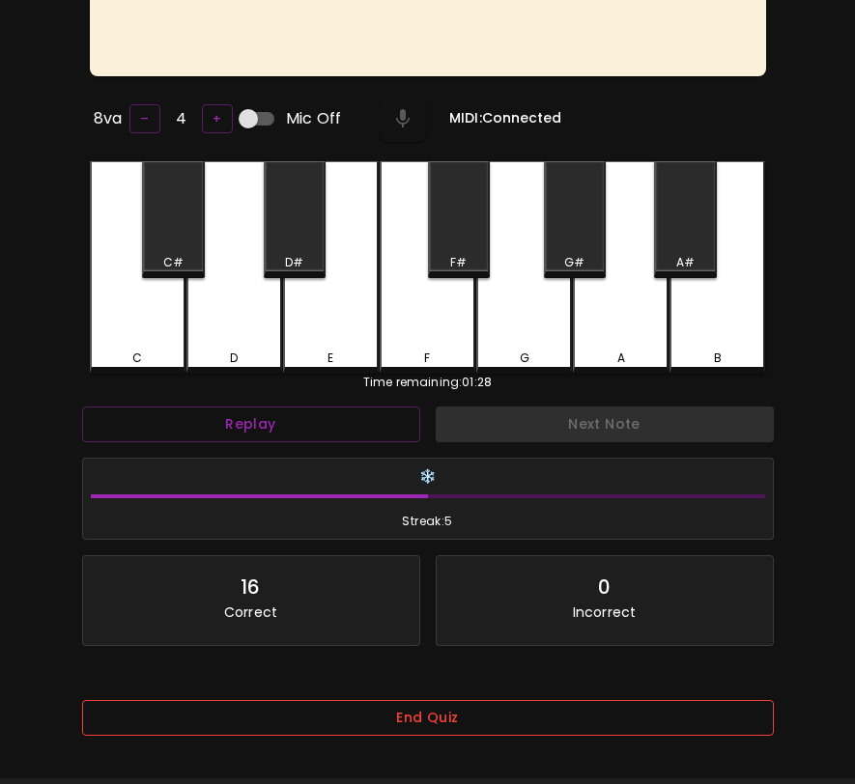
click at [573, 713] on button "End Quiz" at bounding box center [428, 718] width 692 height 36
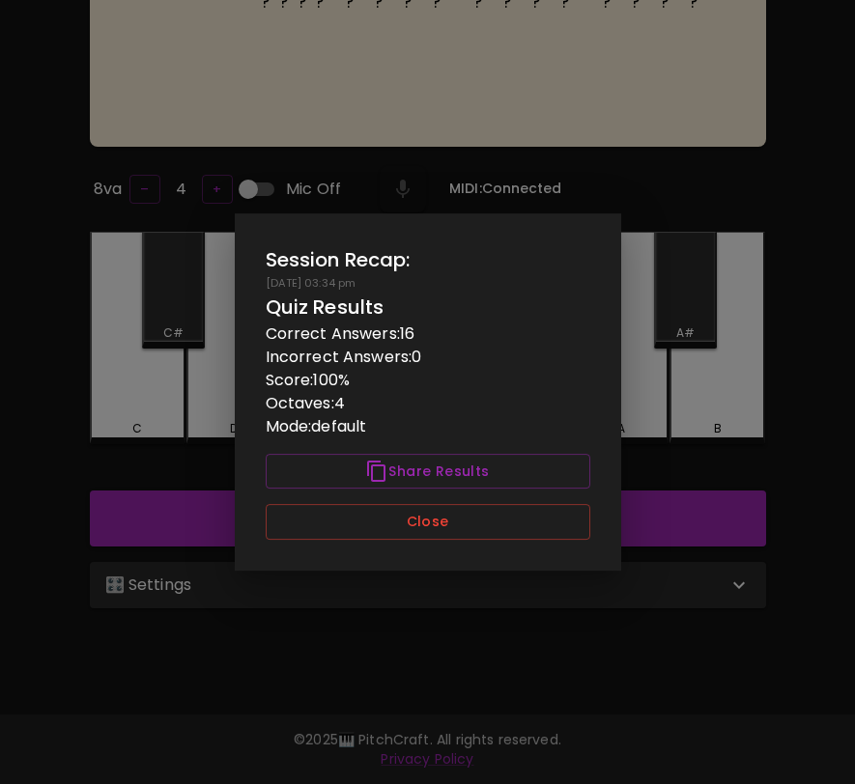
scroll to position [0, 0]
click at [558, 527] on button "Close" at bounding box center [428, 522] width 325 height 36
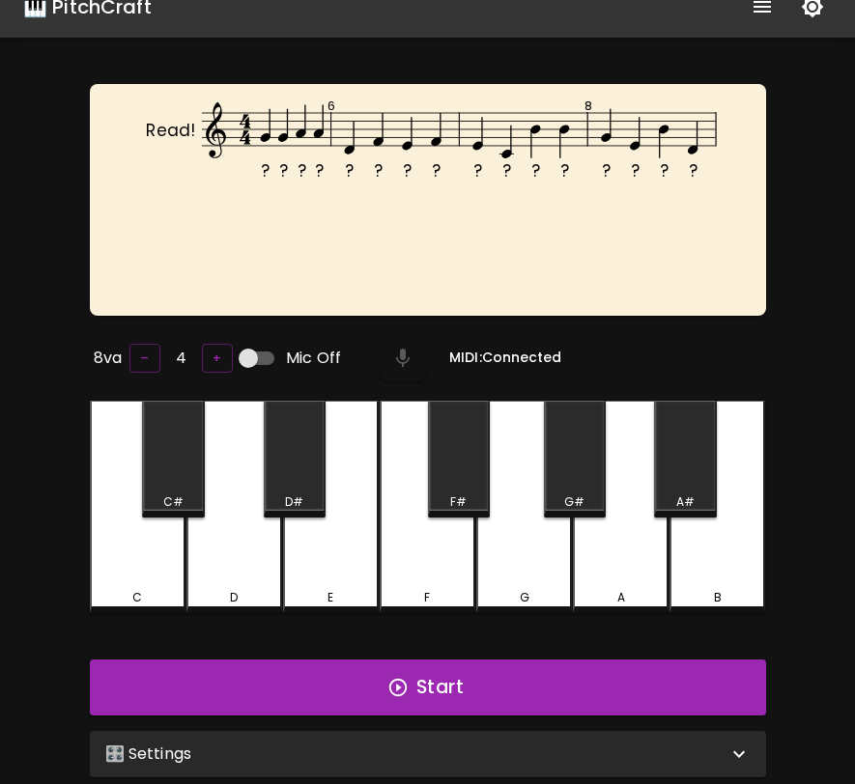
scroll to position [82, 0]
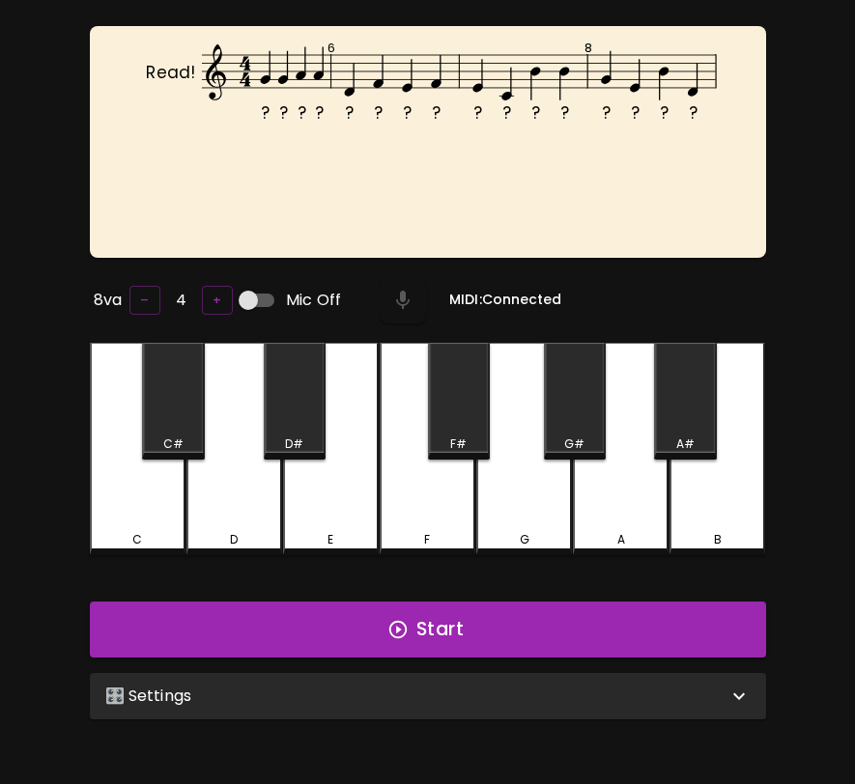
click at [353, 678] on div "🎛️ Settings" at bounding box center [428, 696] width 676 height 46
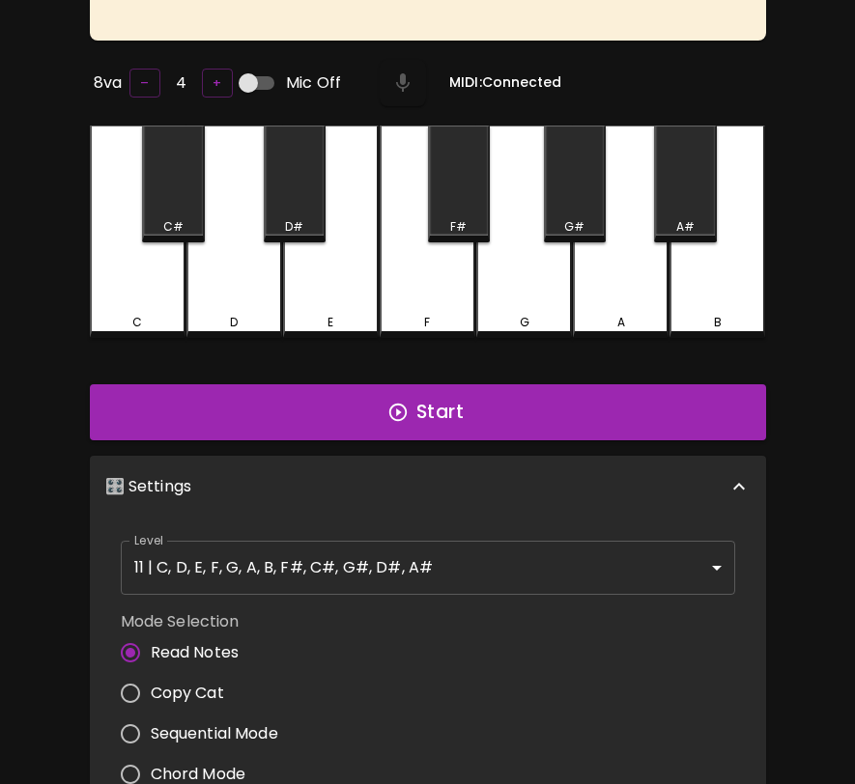
scroll to position [299, 0]
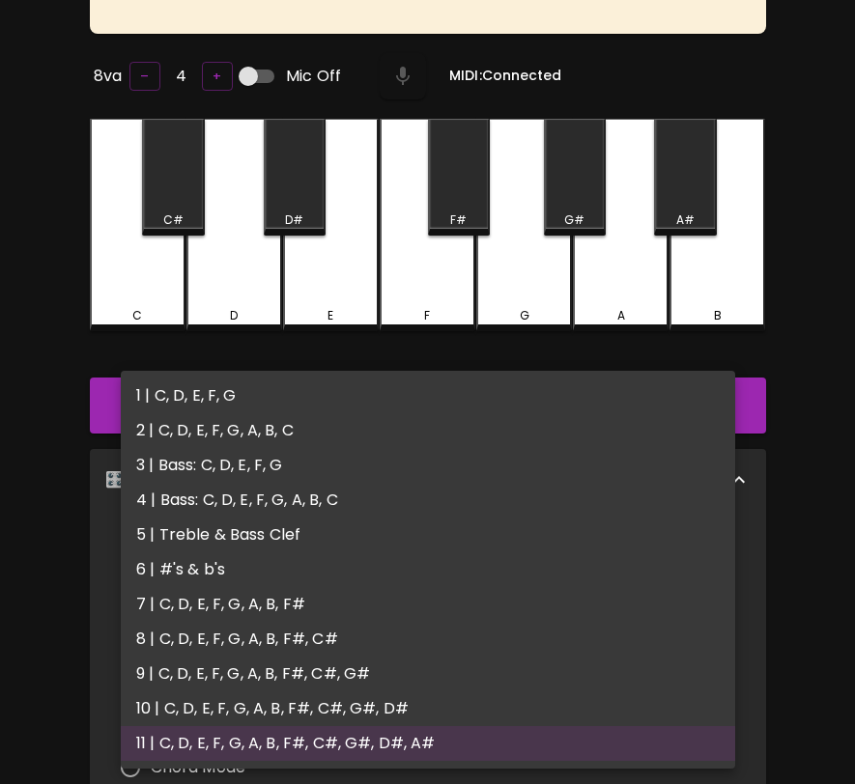
click at [407, 549] on body "🎹 PitchCraft About Badges Wizard Reading Log Out ? ? ? ? ? ? ? ? ? ? ? ? ? ? ? …" at bounding box center [427, 430] width 855 height 1458
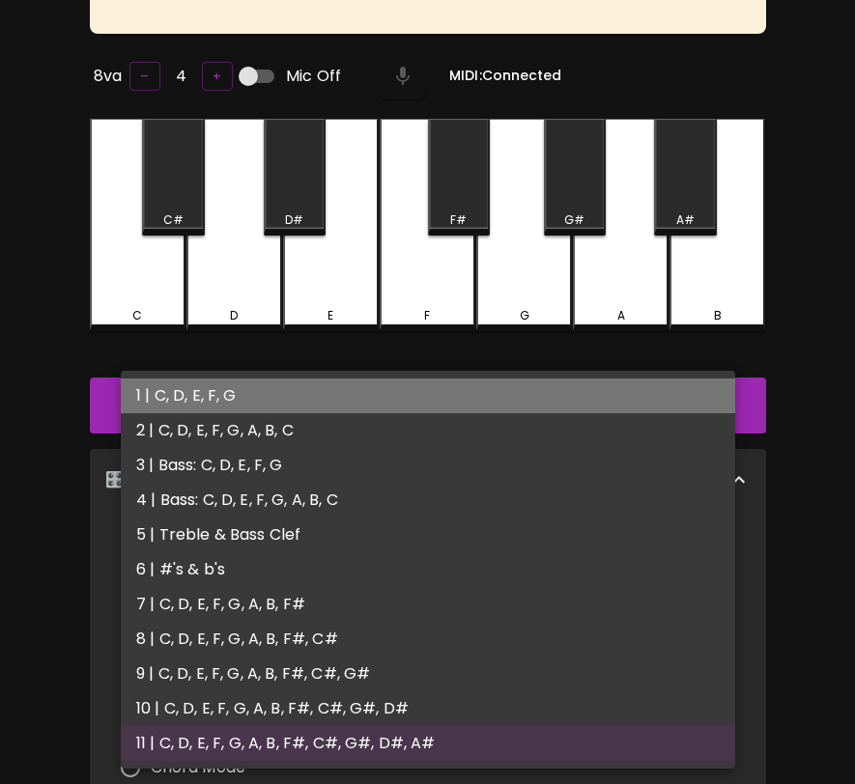
click at [387, 390] on li "1 | C, D, E, F, G" at bounding box center [428, 396] width 614 height 35
type input "1"
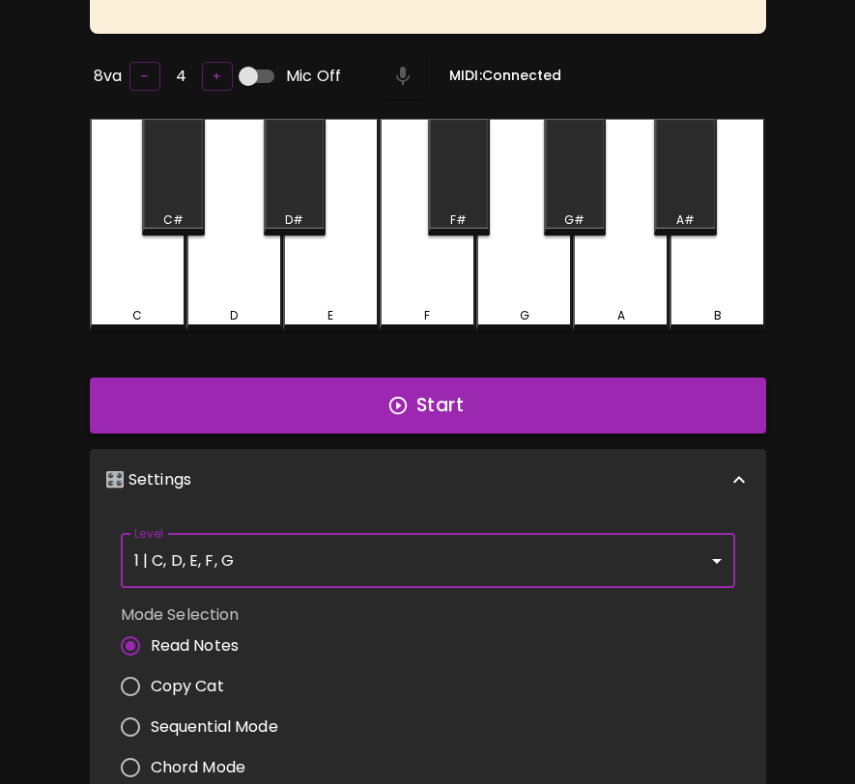
click at [399, 405] on icon "button" at bounding box center [397, 405] width 21 height 21
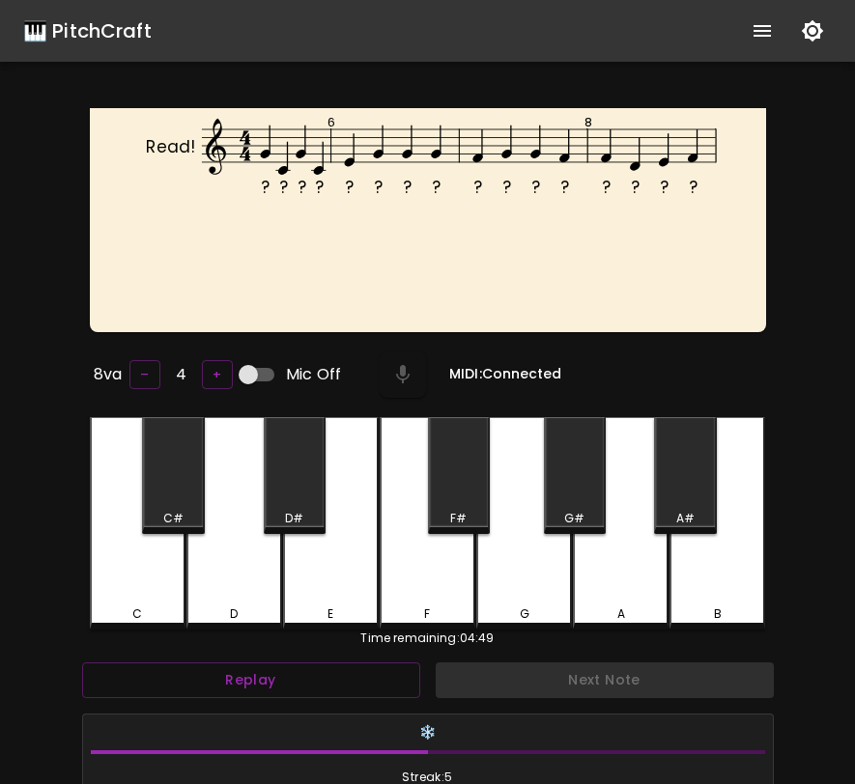
scroll to position [331, 0]
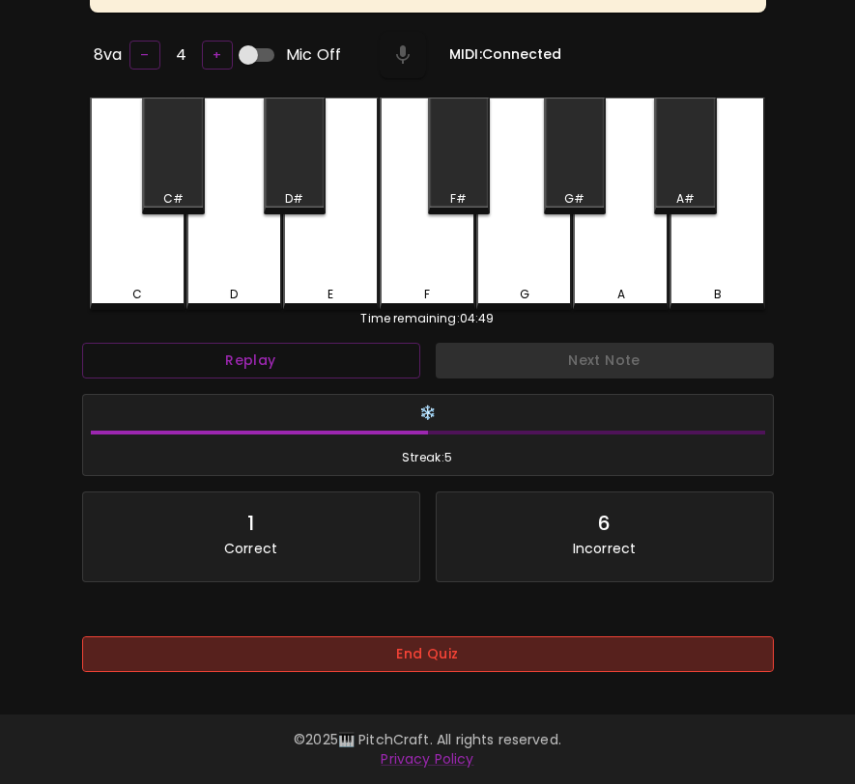
click at [398, 640] on button "End Quiz" at bounding box center [428, 655] width 692 height 36
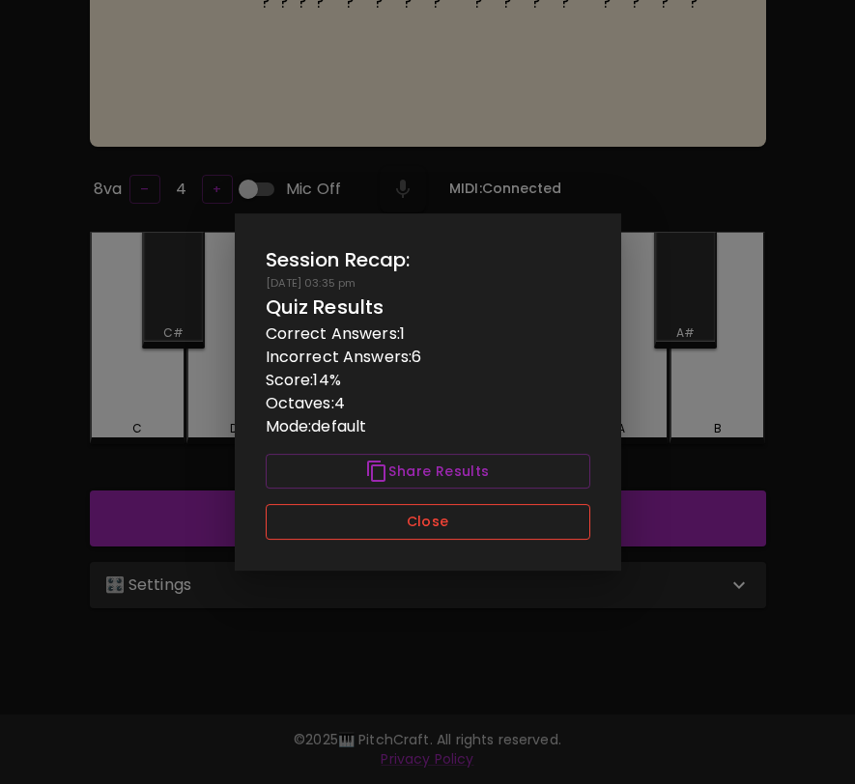
click at [435, 524] on button "Close" at bounding box center [428, 522] width 325 height 36
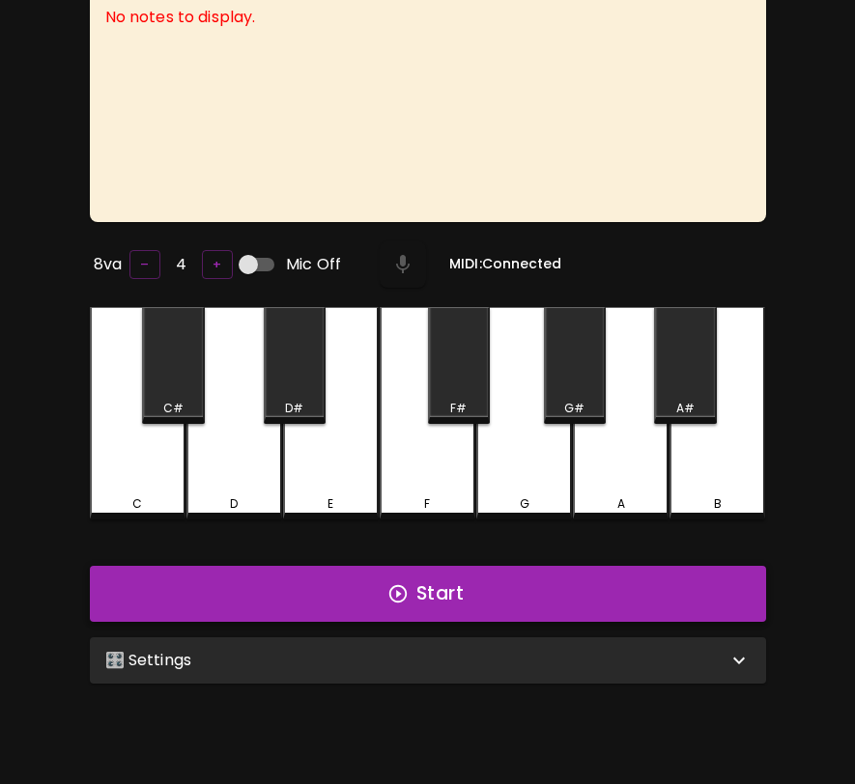
scroll to position [46, 0]
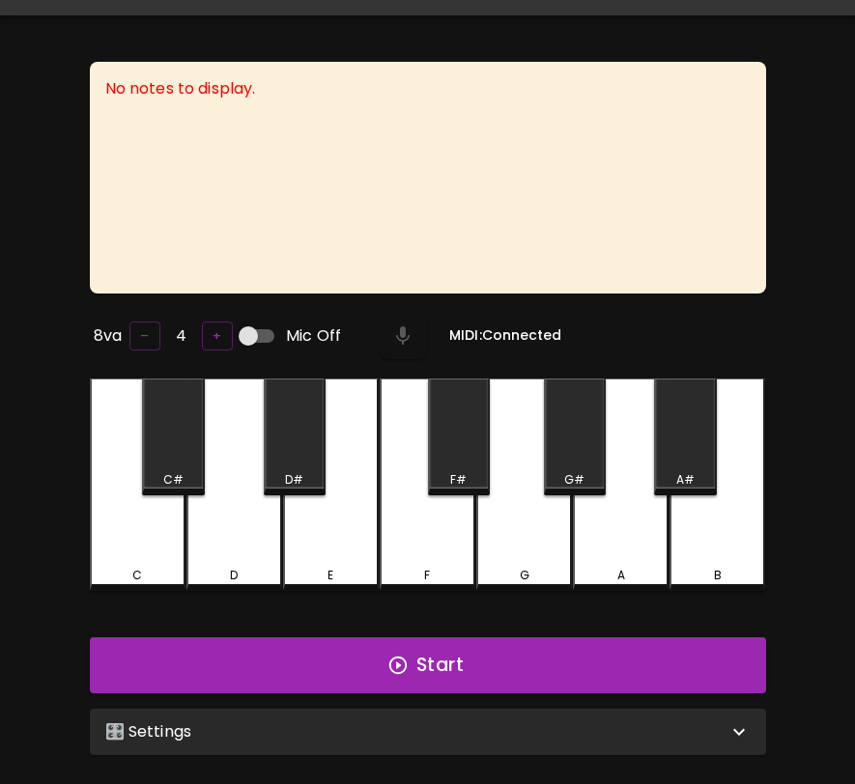
click at [405, 716] on div "🎛️ Settings" at bounding box center [428, 732] width 676 height 46
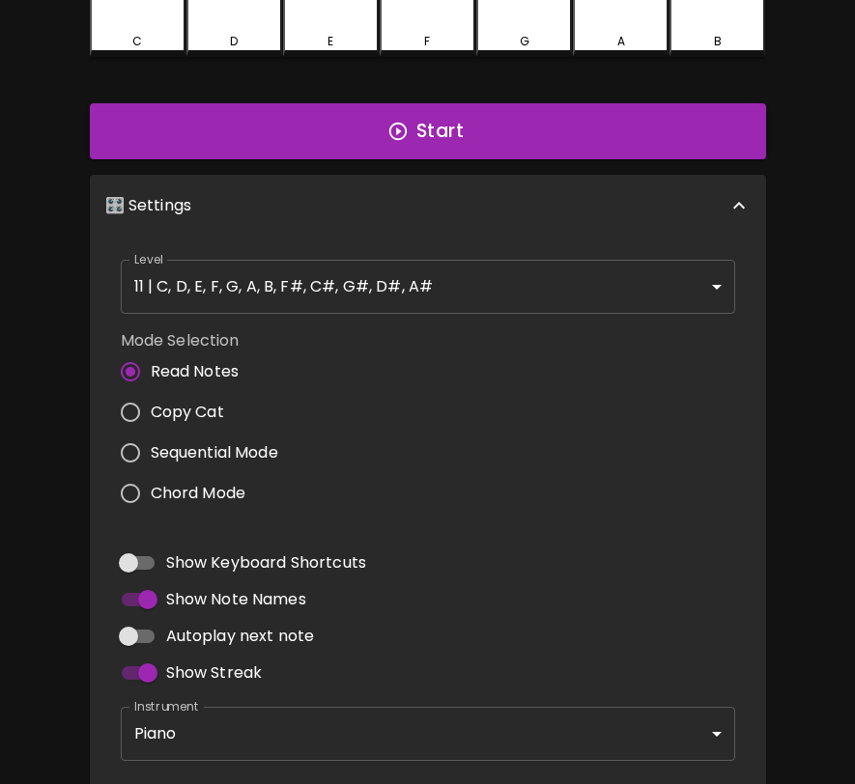
scroll to position [653, 0]
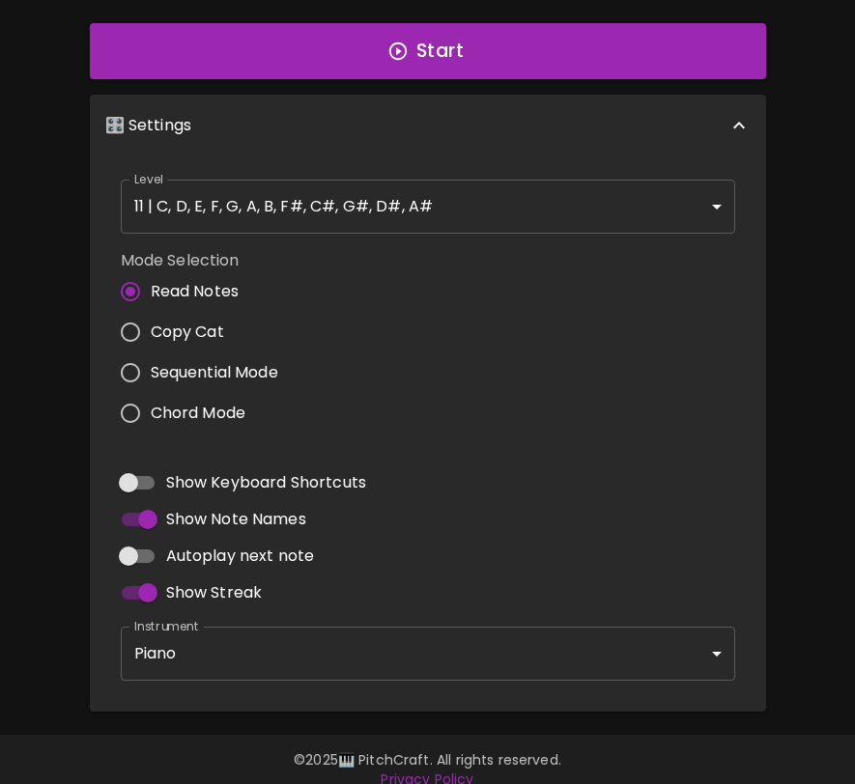
click at [429, 208] on body "🎹 PitchCraft About Badges Wizard Reading Log Out No notes to display. 8va – 4 +…" at bounding box center [427, 76] width 855 height 1458
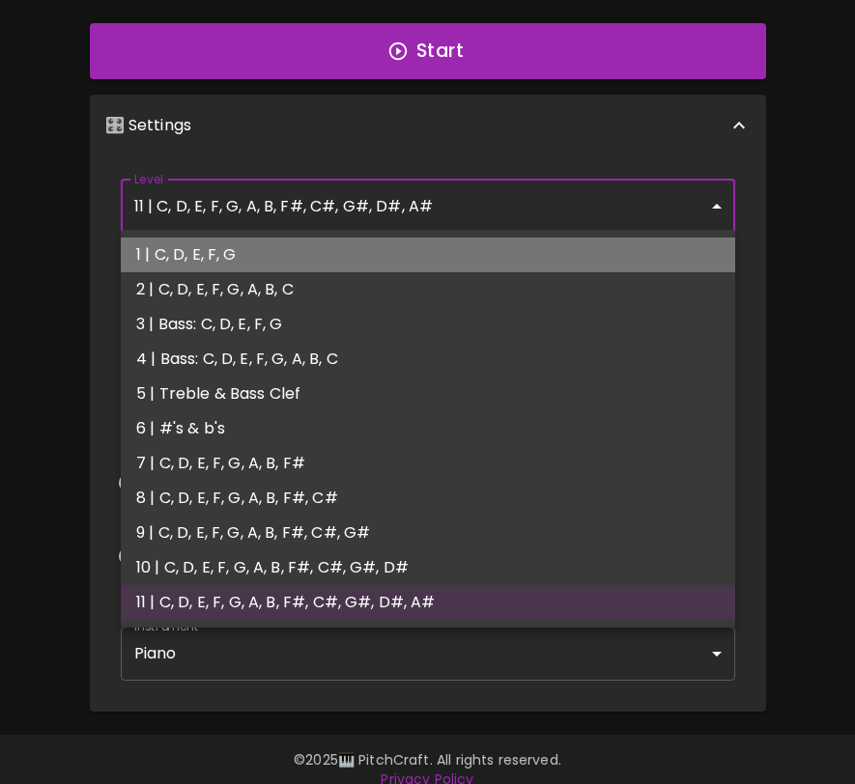
click at [413, 259] on li "1 | C, D, E, F, G" at bounding box center [428, 255] width 614 height 35
type input "1"
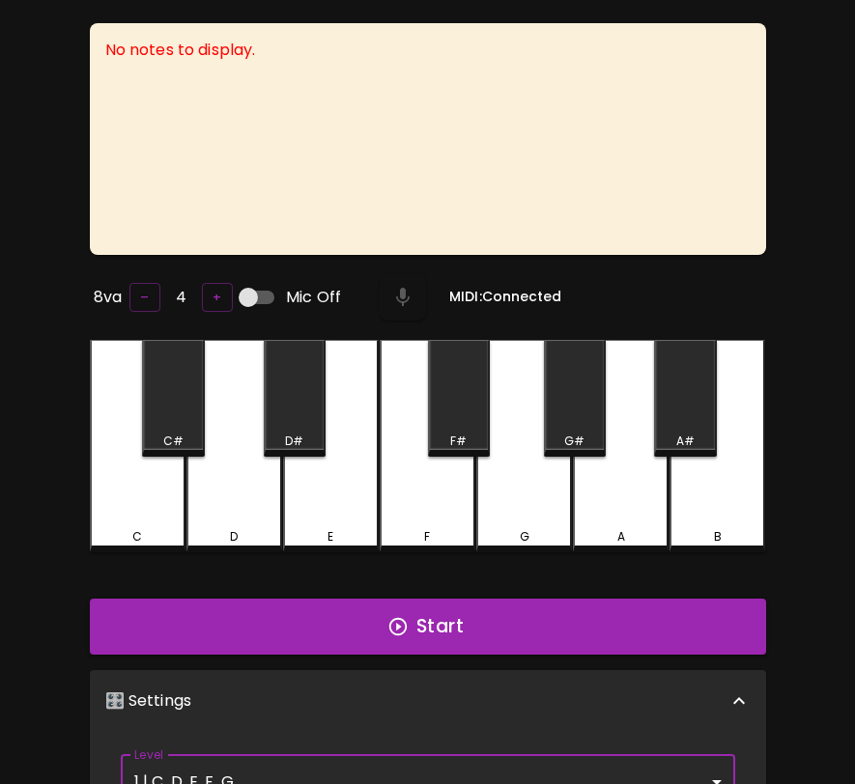
scroll to position [0, 0]
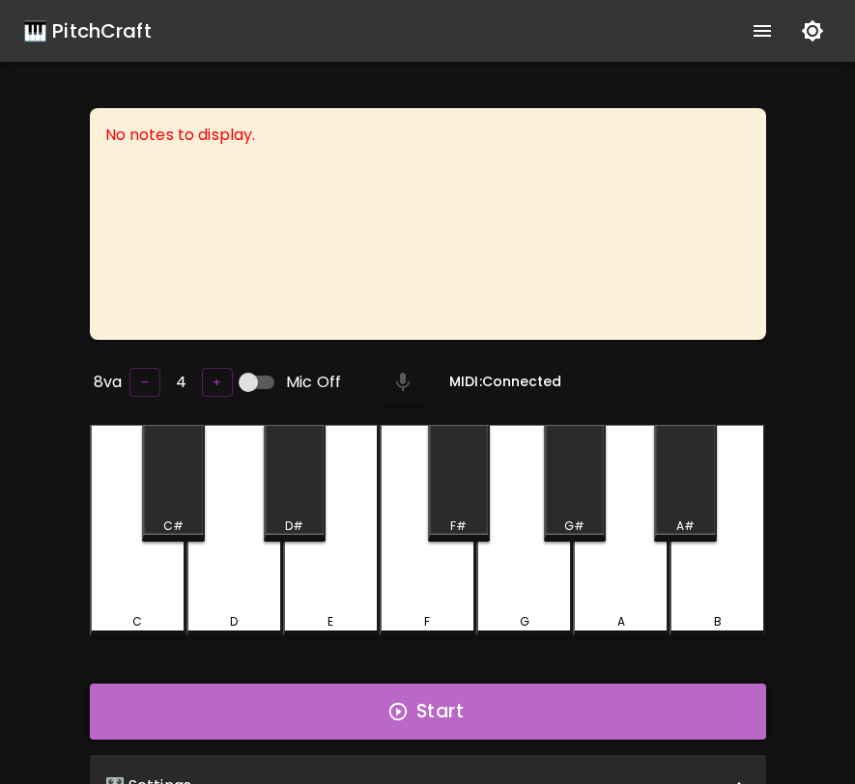
click at [515, 710] on button "Start" at bounding box center [428, 712] width 676 height 56
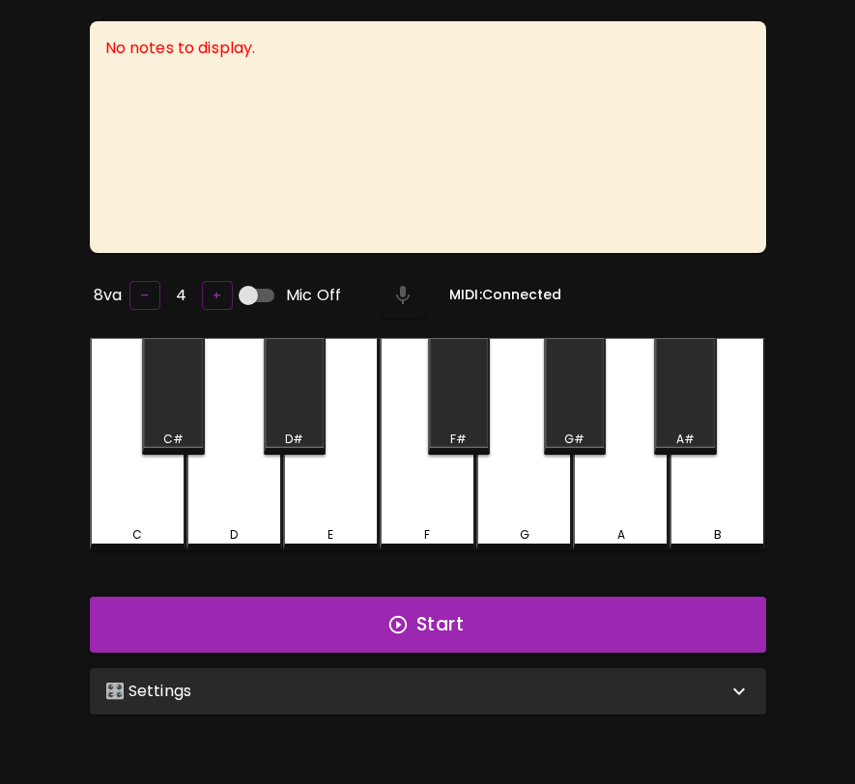
scroll to position [193, 0]
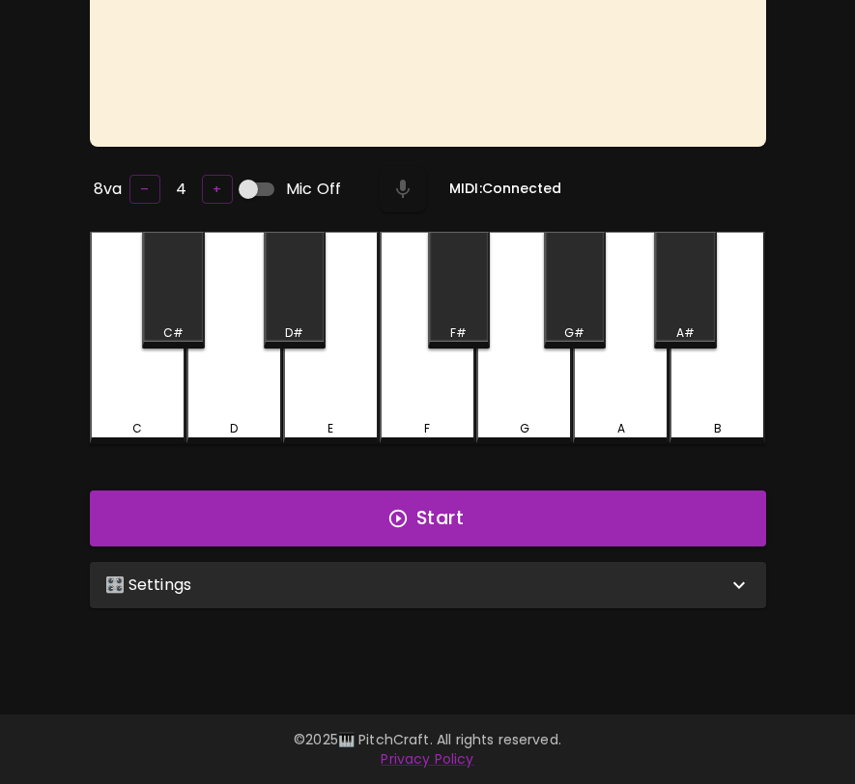
click at [426, 574] on div "🎛️ Settings" at bounding box center [416, 585] width 622 height 23
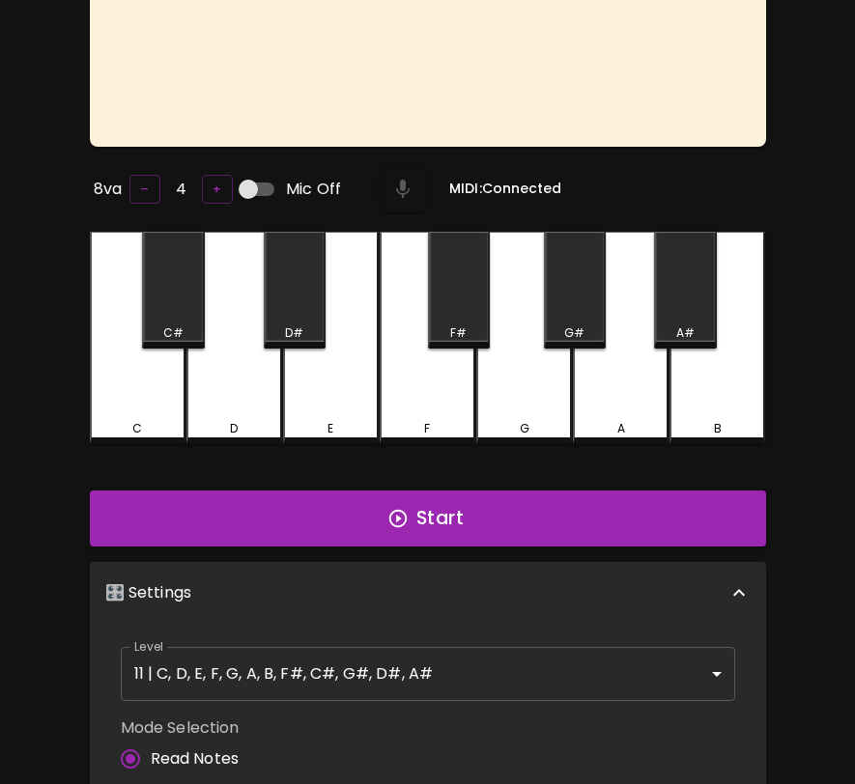
click at [424, 670] on body "🎹 PitchCraft About Badges Wizard Reading Log Out No notes to display. 8va – 4 +…" at bounding box center [427, 536] width 855 height 1458
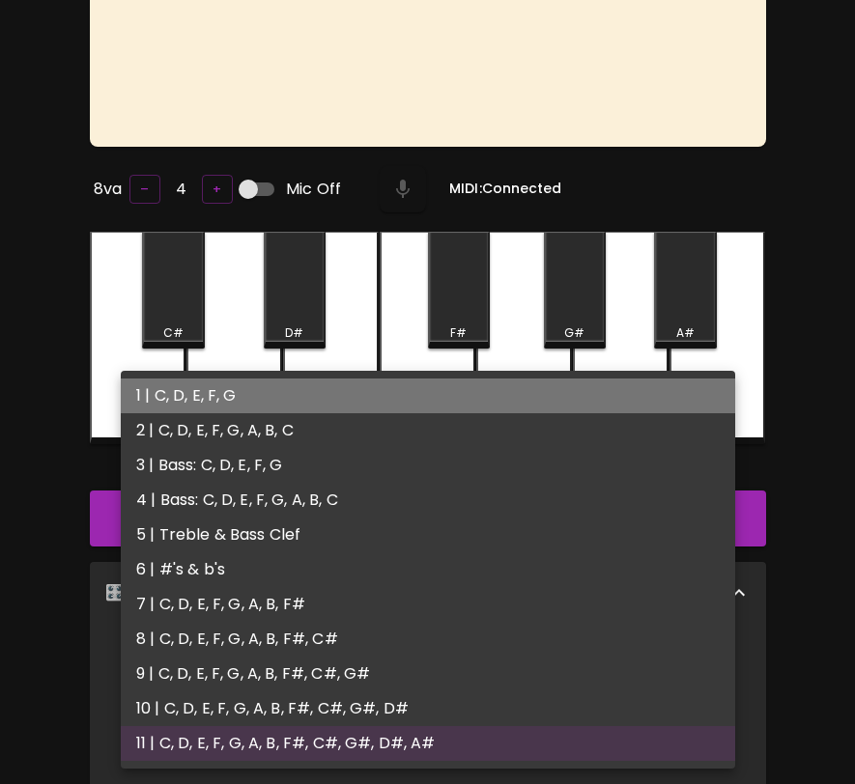
click at [453, 405] on li "1 | C, D, E, F, G" at bounding box center [428, 396] width 614 height 35
type input "1"
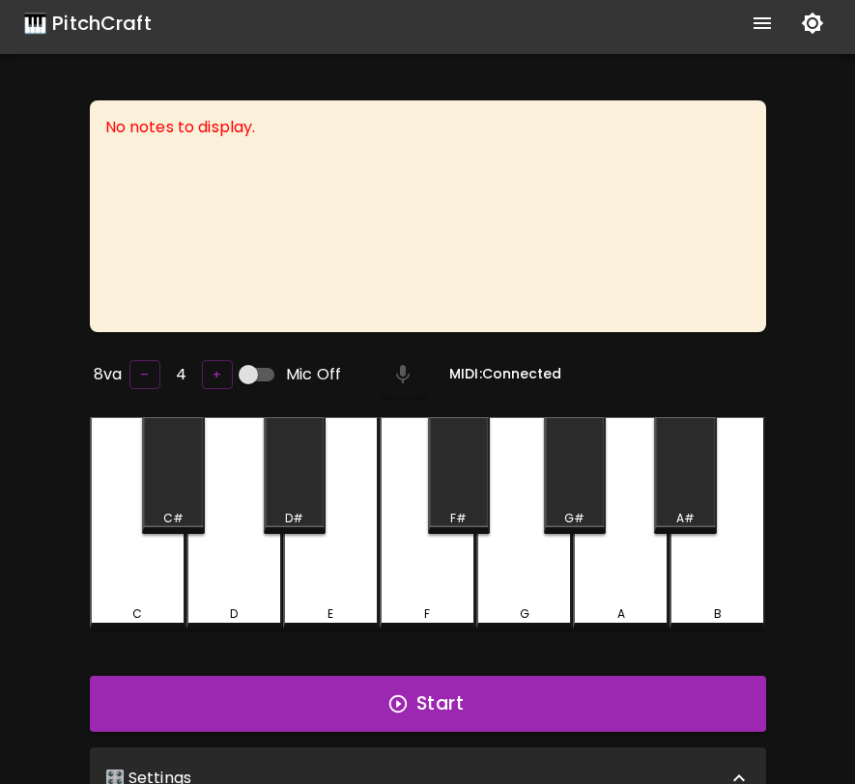
scroll to position [0, 0]
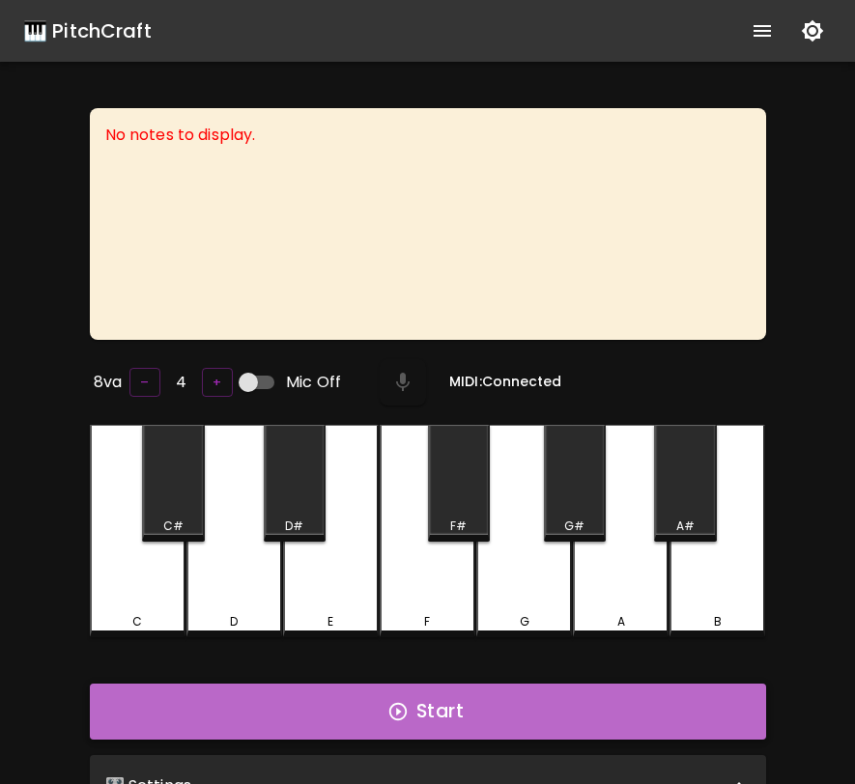
click at [436, 713] on button "Start" at bounding box center [428, 712] width 676 height 56
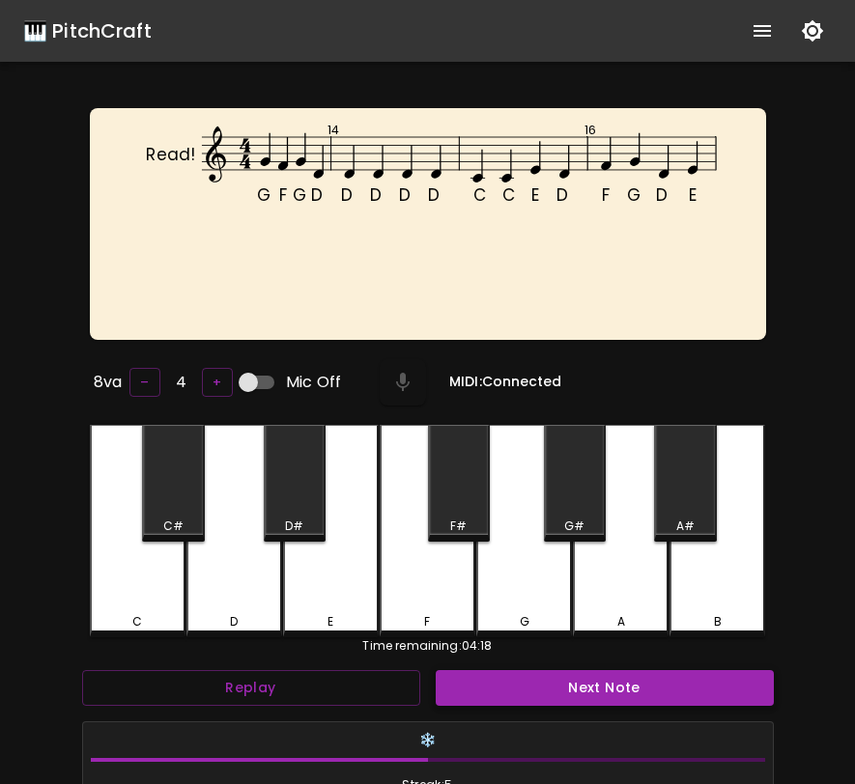
click at [525, 679] on button "Next Note" at bounding box center [605, 688] width 338 height 36
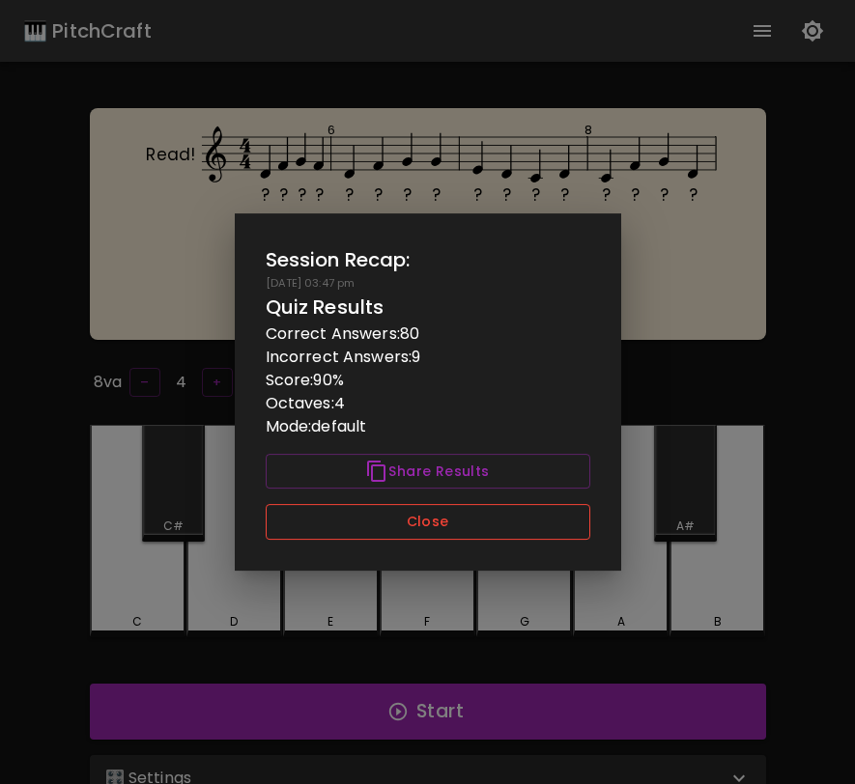
click at [566, 522] on button "Close" at bounding box center [428, 522] width 325 height 36
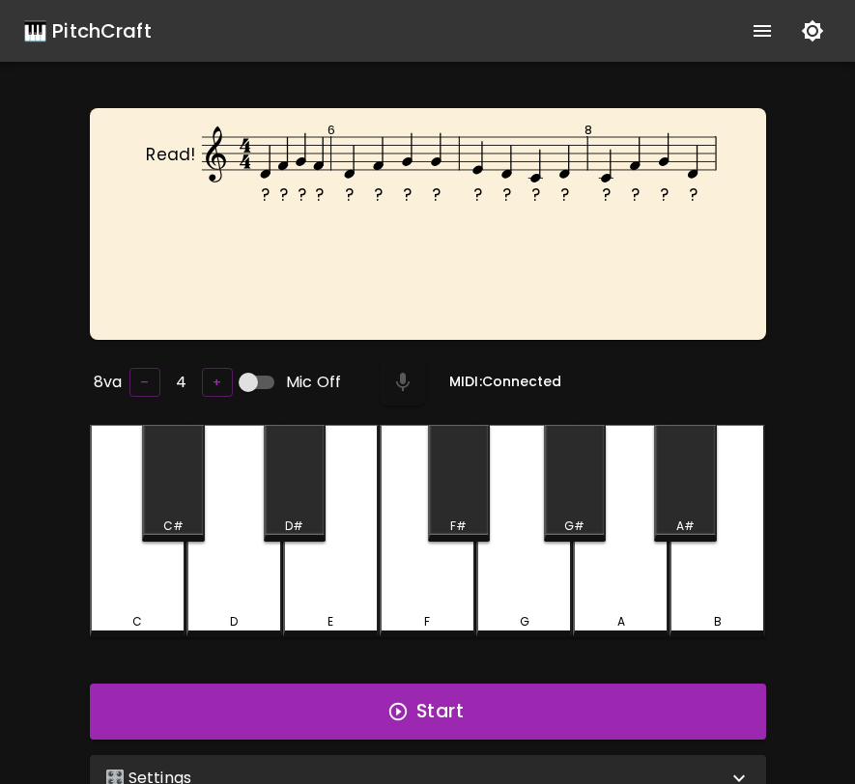
scroll to position [193, 0]
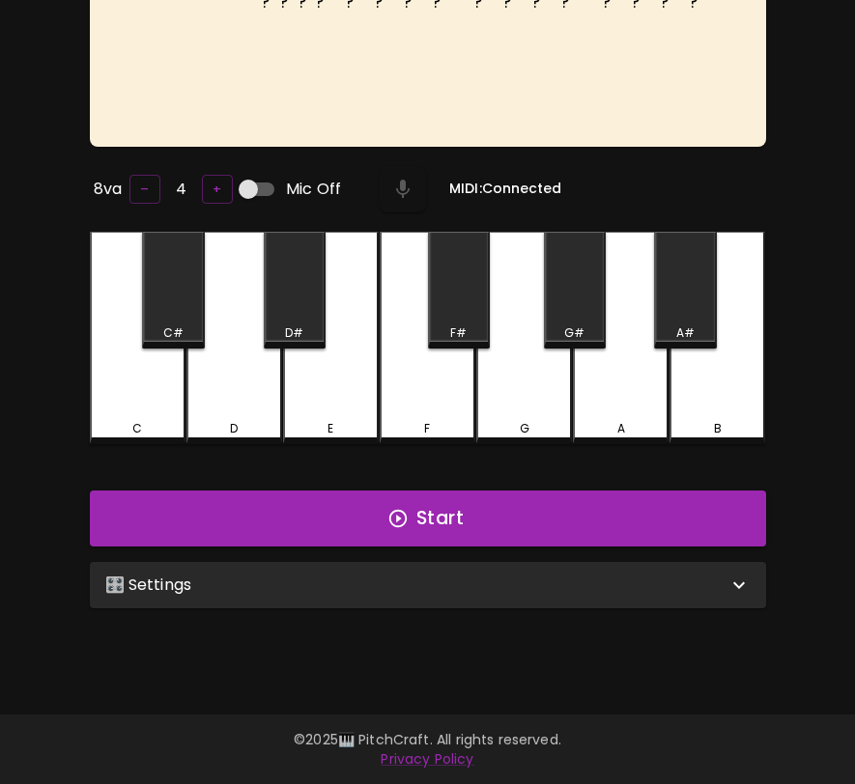
click at [644, 596] on div "🎛️ Settings" at bounding box center [428, 585] width 676 height 46
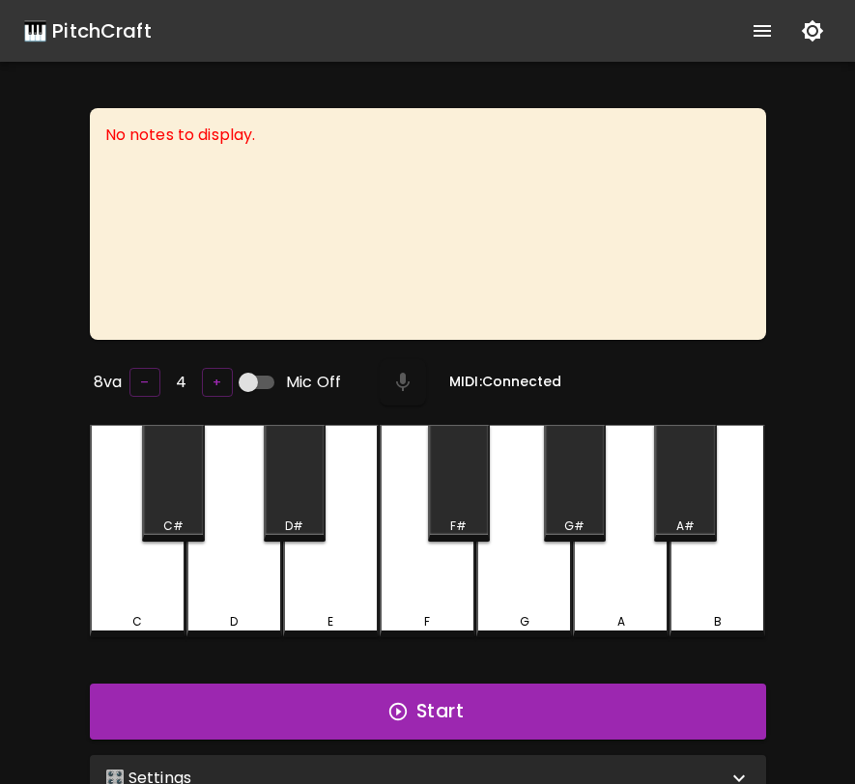
scroll to position [193, 0]
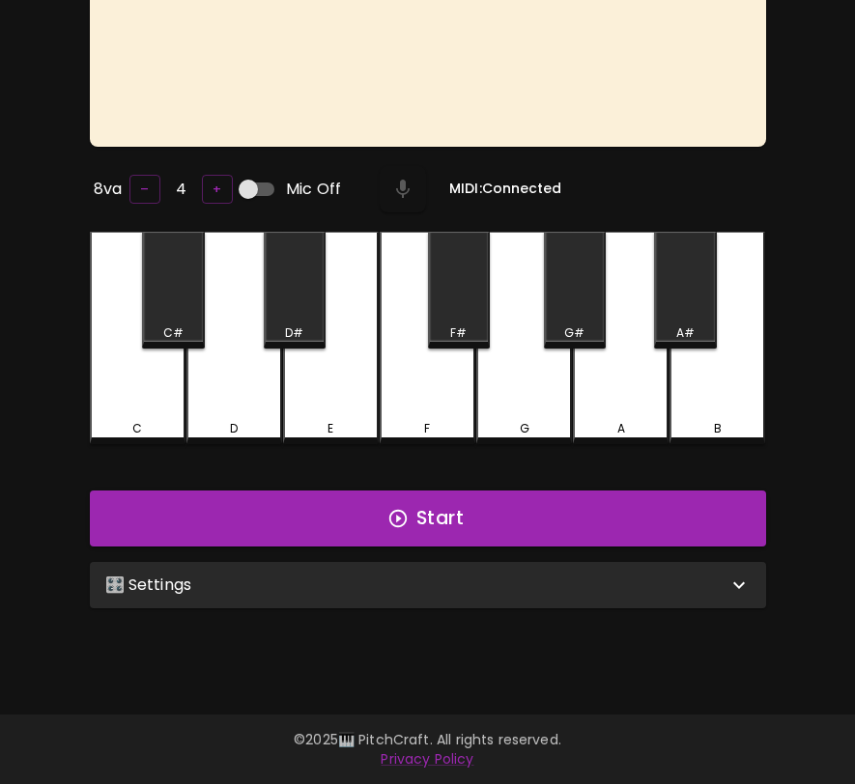
click at [344, 579] on div "🎛️ Settings" at bounding box center [416, 585] width 622 height 23
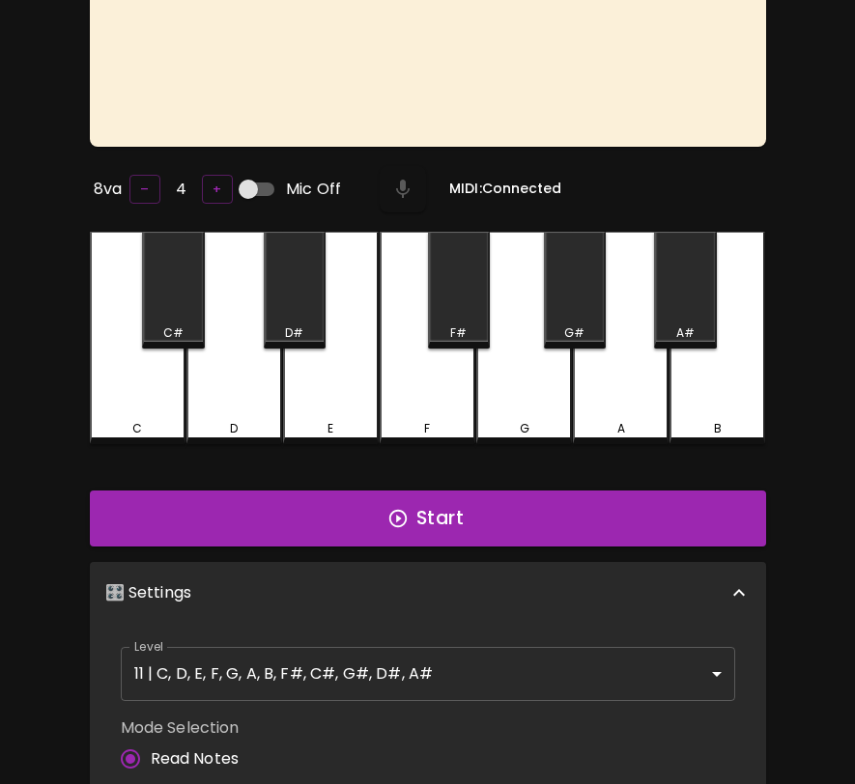
scroll to position [8, 0]
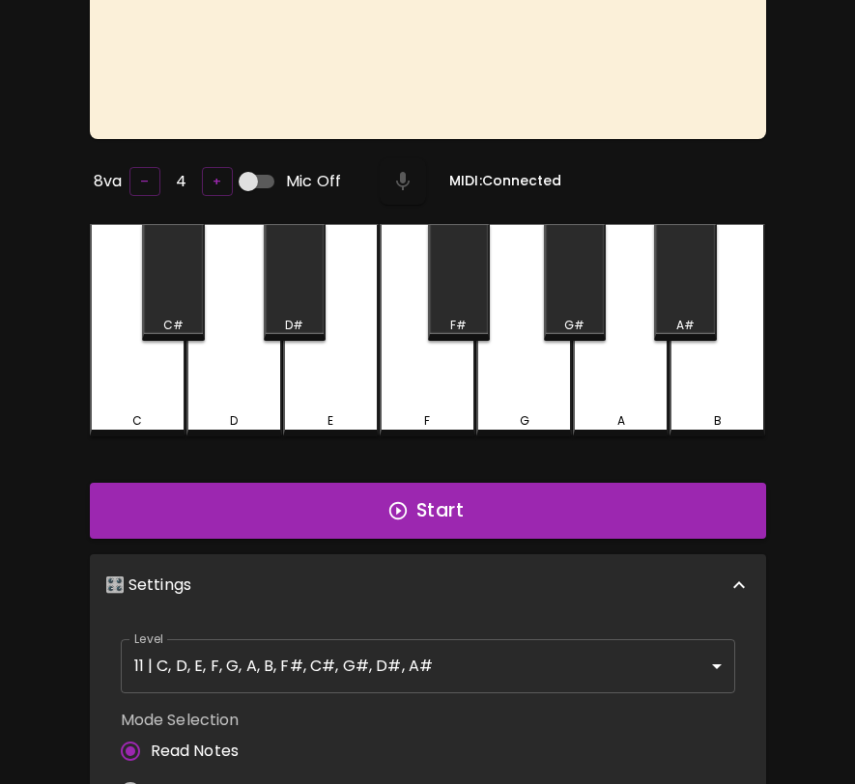
click at [349, 661] on body "🎹 PitchCraft About Badges Wizard Reading Log Out No notes to display. 8va – 4 +…" at bounding box center [427, 536] width 855 height 1458
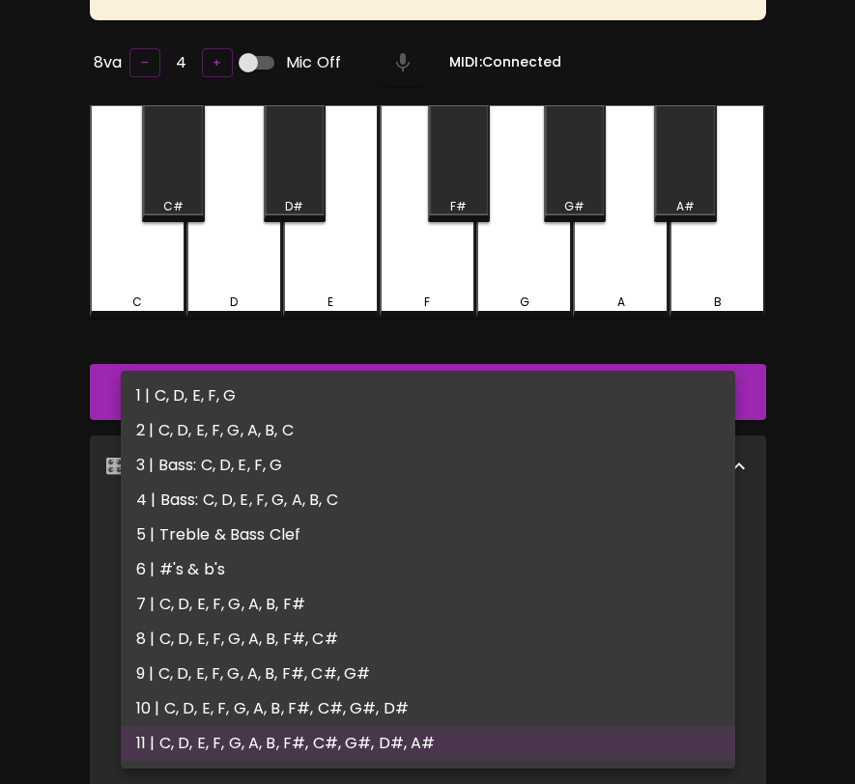
scroll to position [314, 0]
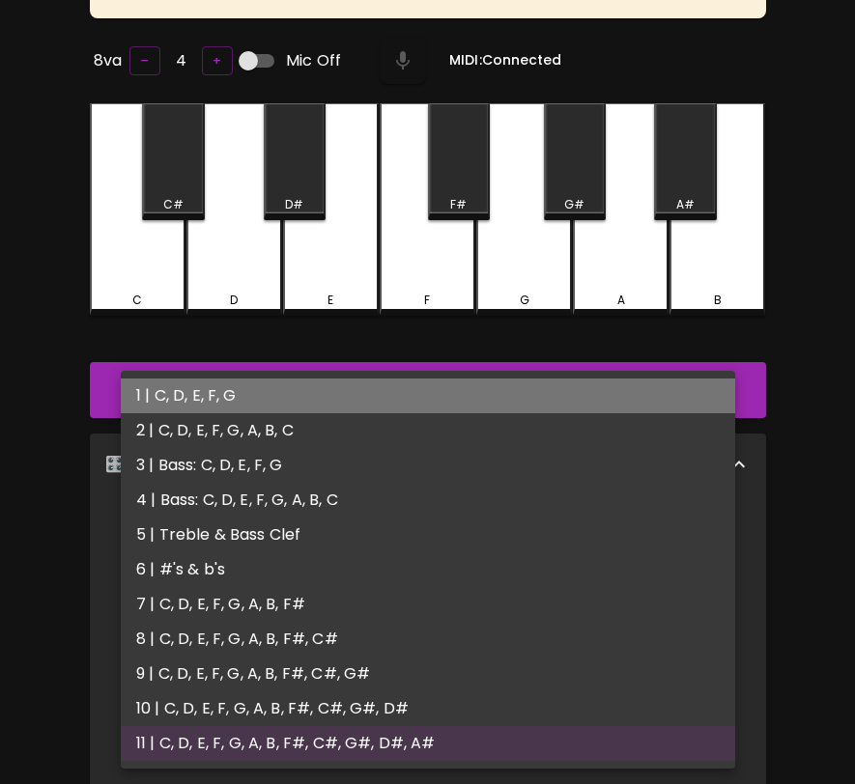
click at [316, 397] on li "1 | C, D, E, F, G" at bounding box center [428, 396] width 614 height 35
type input "1"
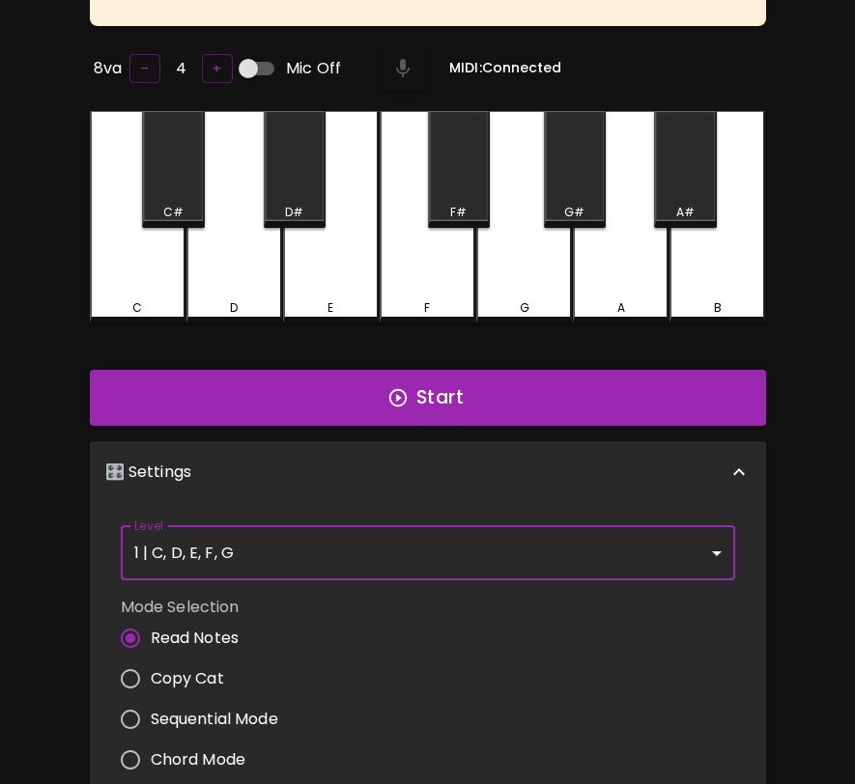
scroll to position [0, 0]
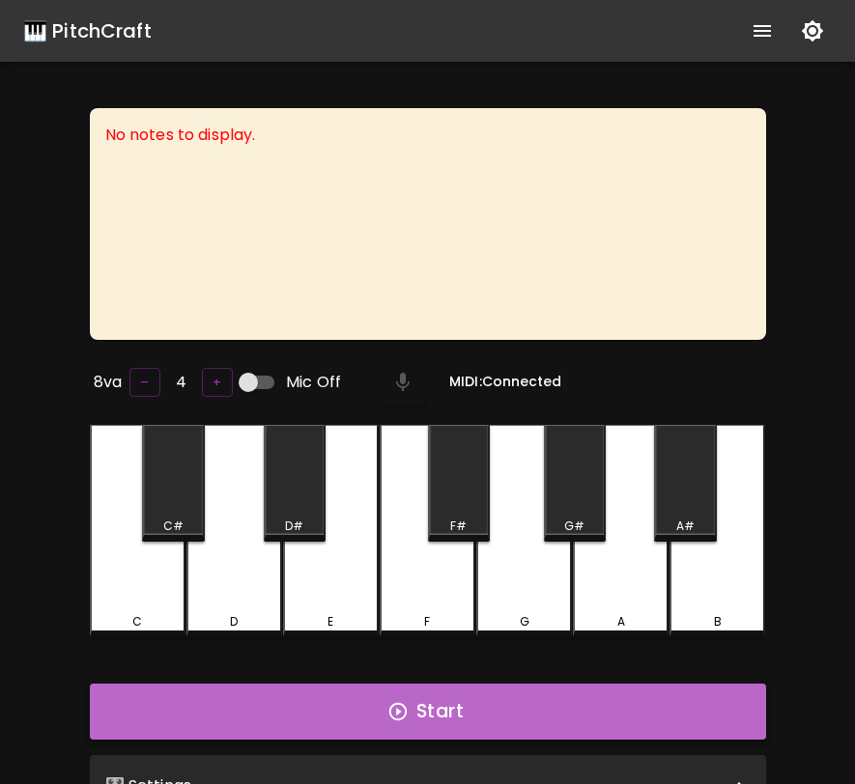
click at [428, 709] on button "Start" at bounding box center [428, 712] width 676 height 56
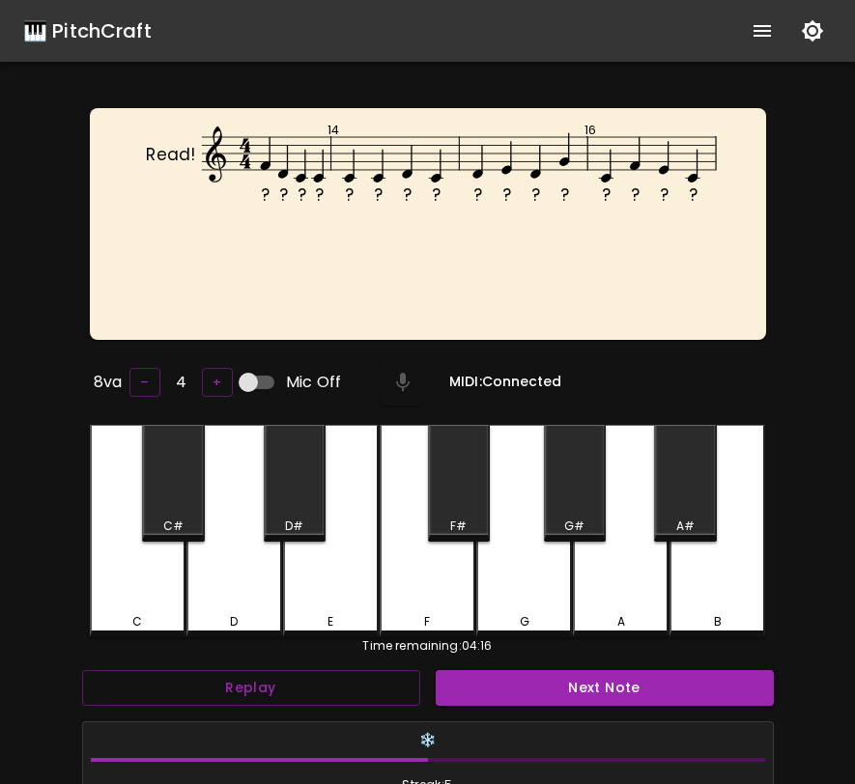
click at [465, 714] on div "❄️ Streak: 5" at bounding box center [427, 763] width 707 height 99
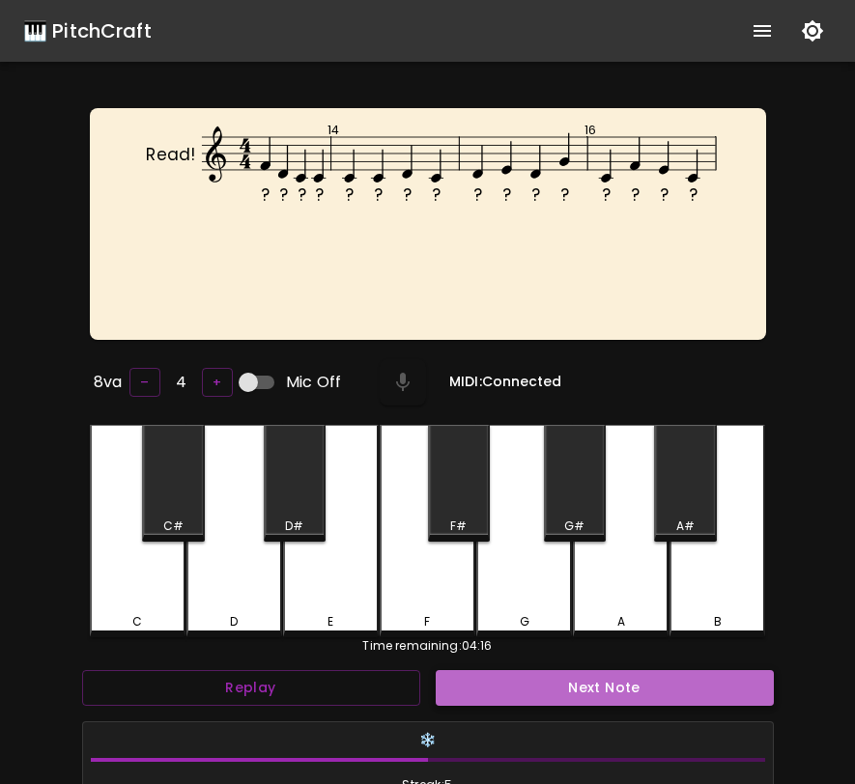
click at [475, 690] on button "Next Note" at bounding box center [605, 688] width 338 height 36
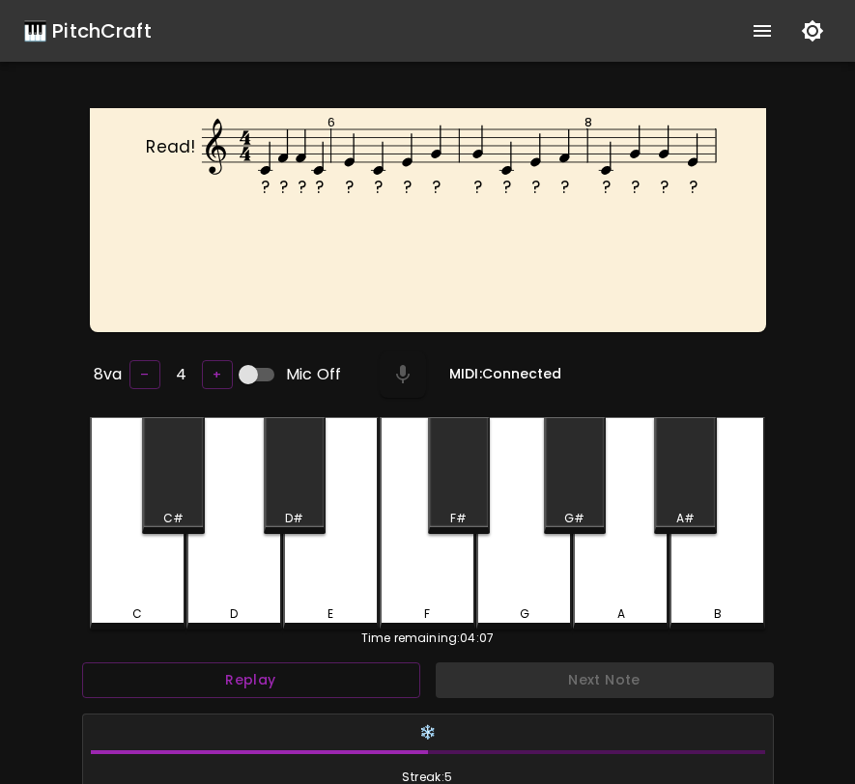
scroll to position [331, 0]
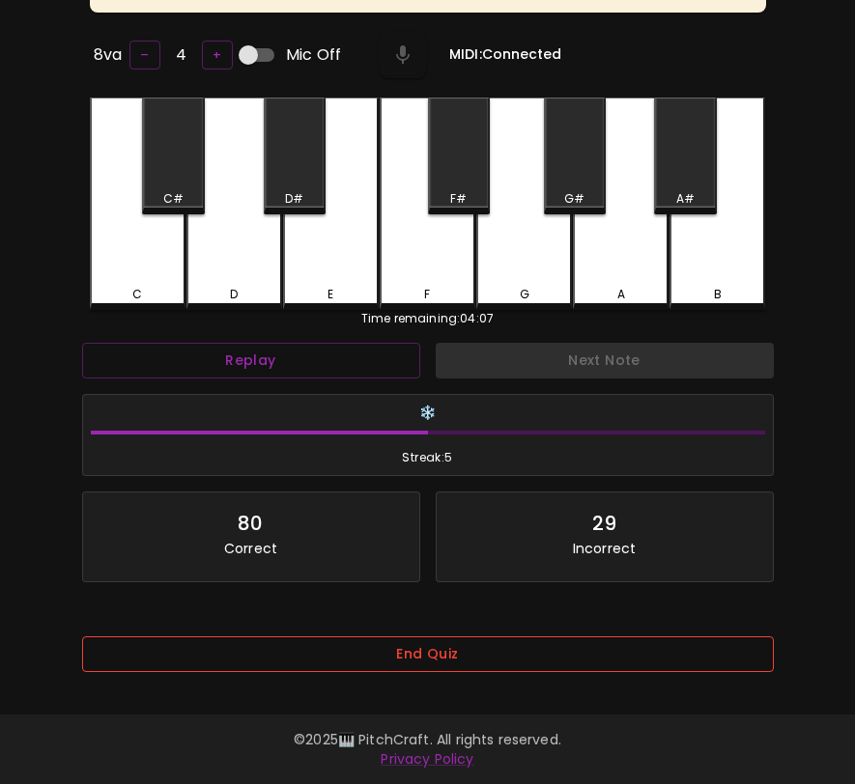
click at [547, 650] on button "End Quiz" at bounding box center [428, 655] width 692 height 36
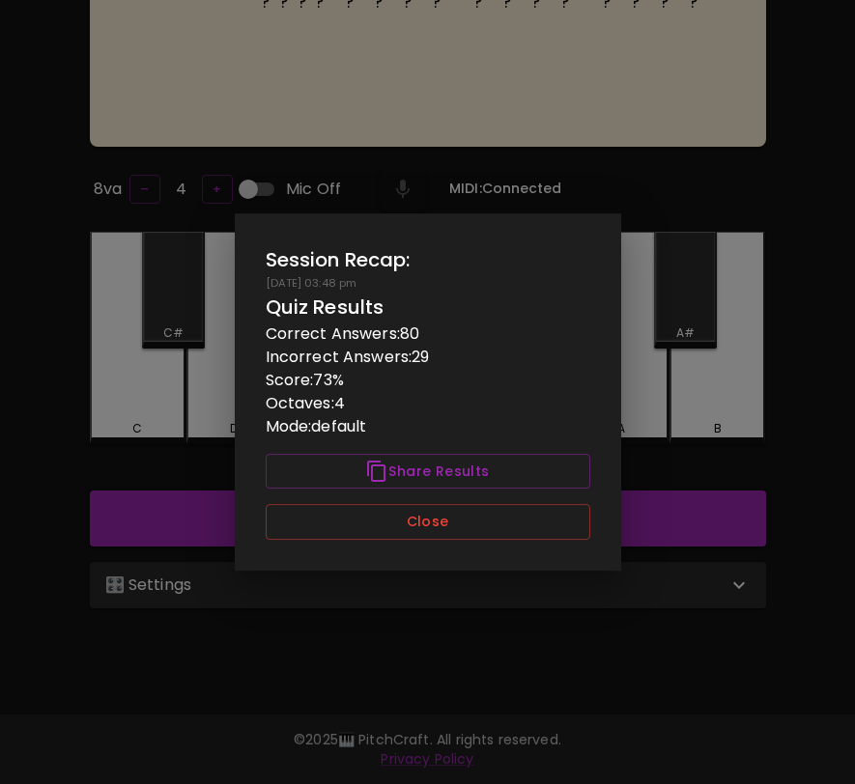
scroll to position [193, 0]
click at [538, 527] on button "Close" at bounding box center [428, 522] width 325 height 36
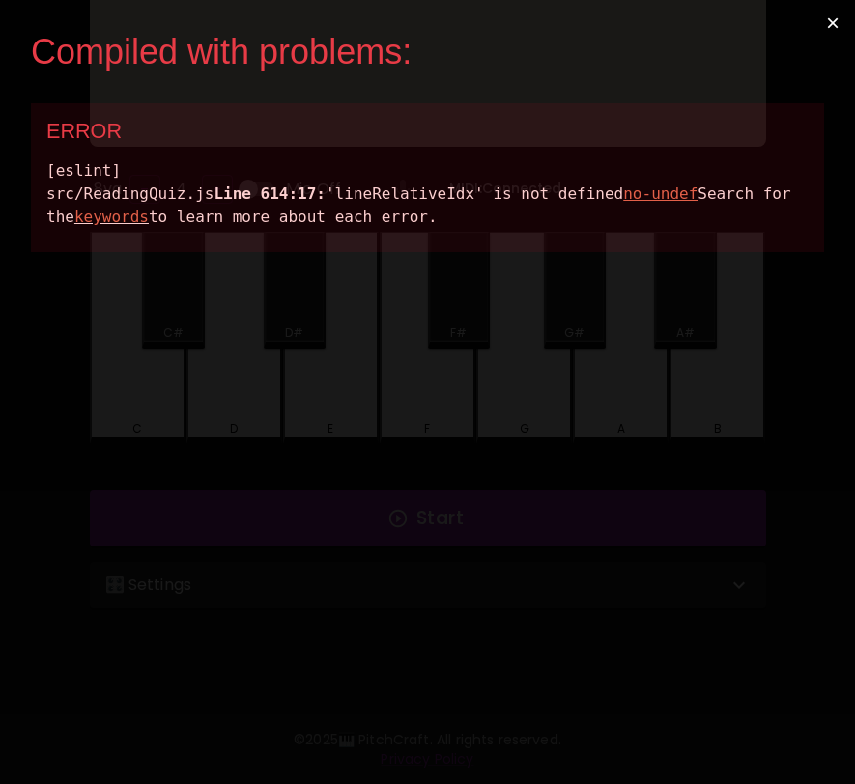
drag, startPoint x: 566, startPoint y: 268, endPoint x: 22, endPoint y: 189, distance: 549.5
click at [22, 189] on div "Compiled with problems: × ERROR [eslint] src/ReadingQuiz.js Line 614:17: 'lineR…" at bounding box center [427, 392] width 855 height 784
copy div "src/ReadingQuiz.js Line 614:17: 'lineRelativeIdx' is not defined no-undef Searc…"
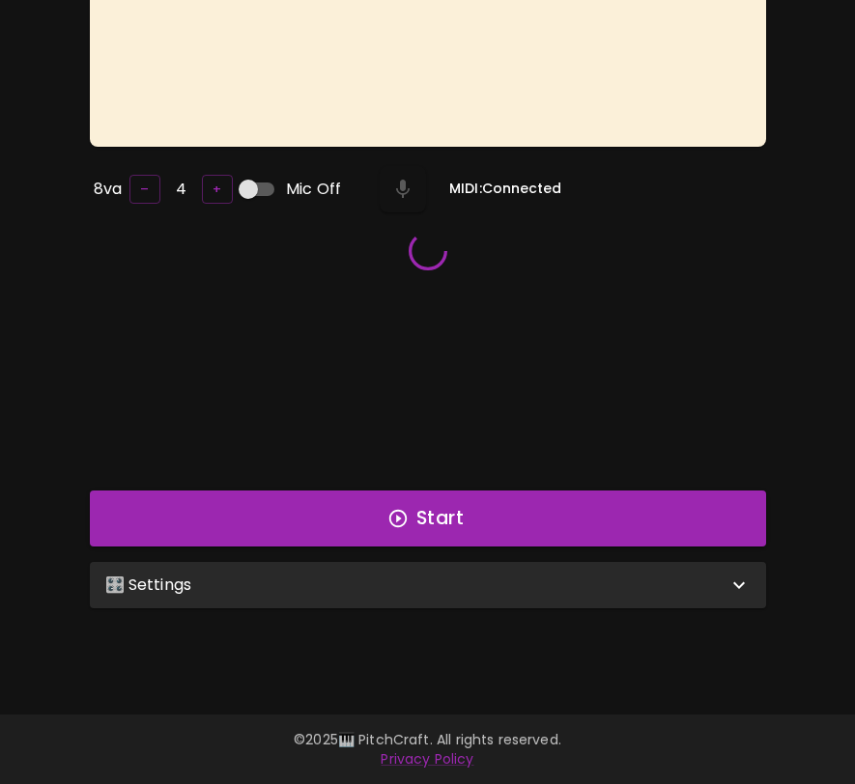
click at [348, 588] on div "🎛️ Settings" at bounding box center [416, 585] width 622 height 23
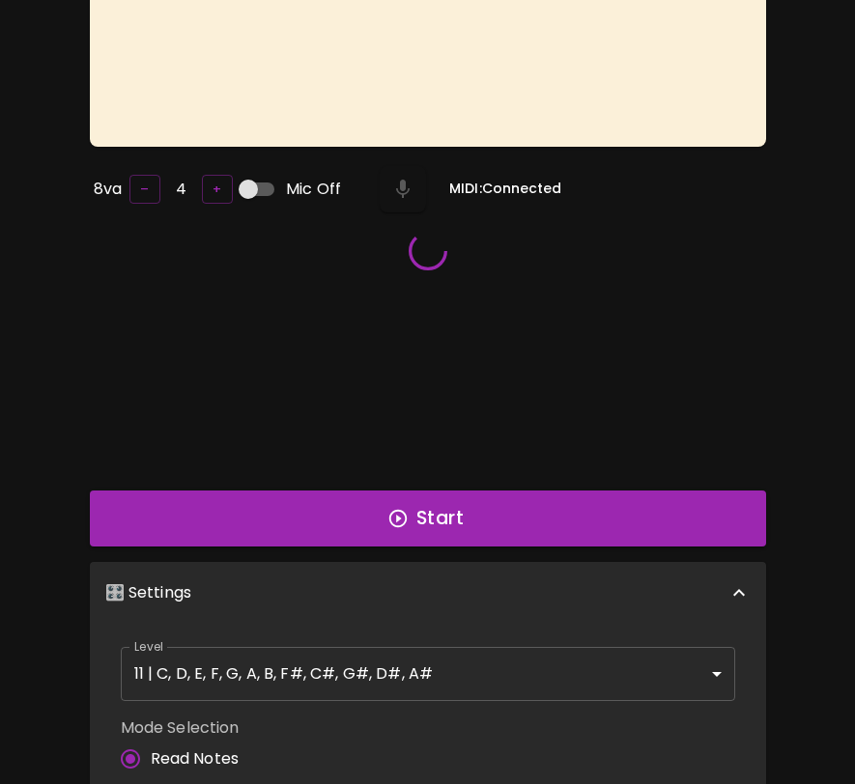
scroll to position [193, 0]
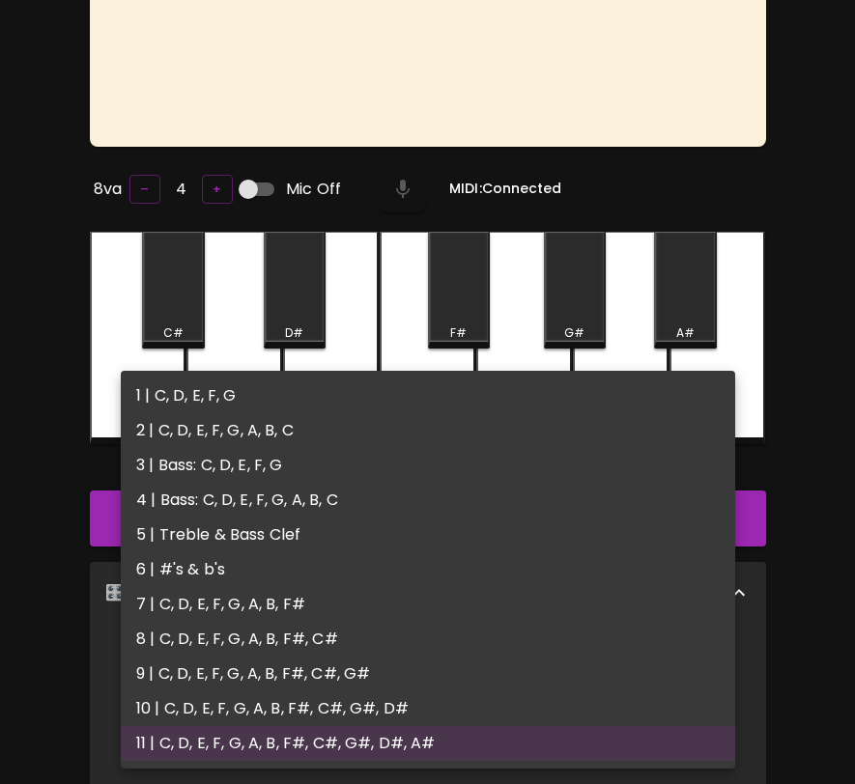
click at [341, 663] on body "🎹 PitchCraft About Badges Wizard Reading Log Out No notes to display. 8va – 4 +…" at bounding box center [427, 536] width 855 height 1458
click at [355, 404] on li "1 | C, D, E, F, G" at bounding box center [428, 396] width 614 height 35
type input "1"
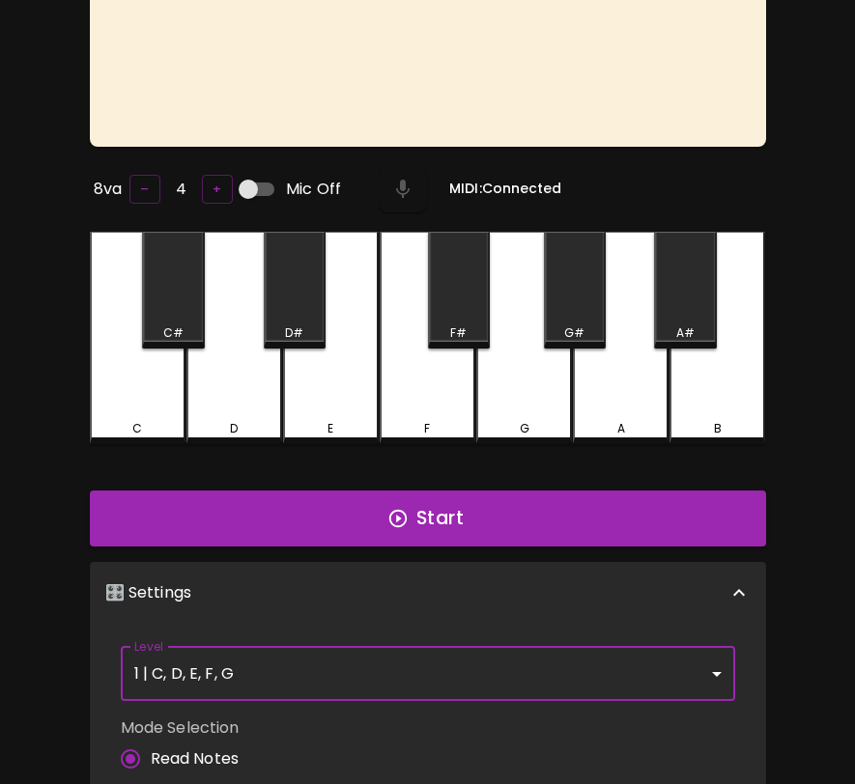
scroll to position [0, 0]
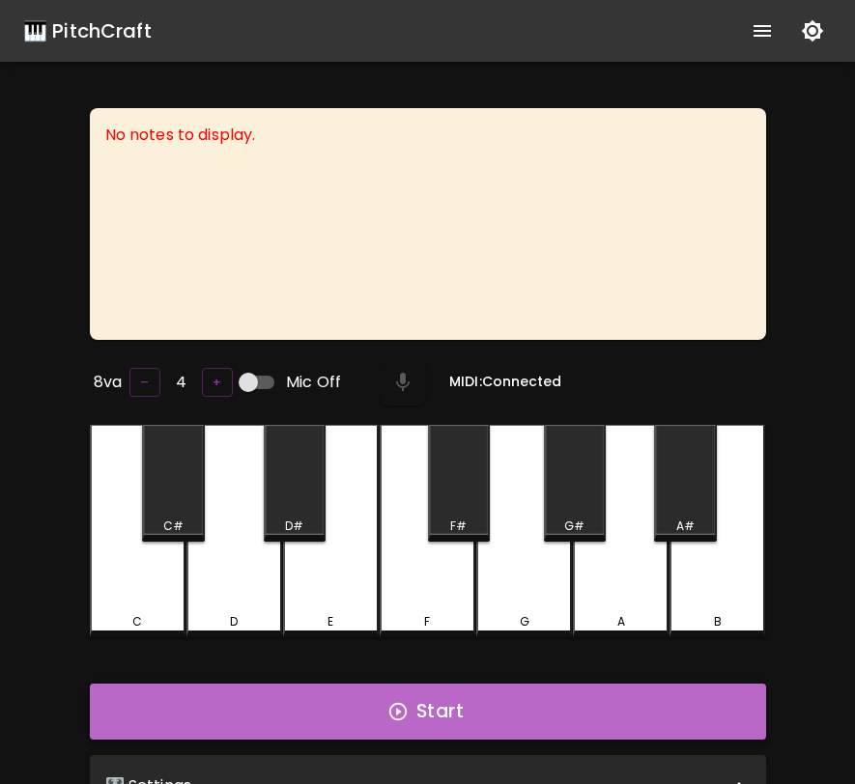
click at [390, 701] on icon "button" at bounding box center [397, 711] width 21 height 21
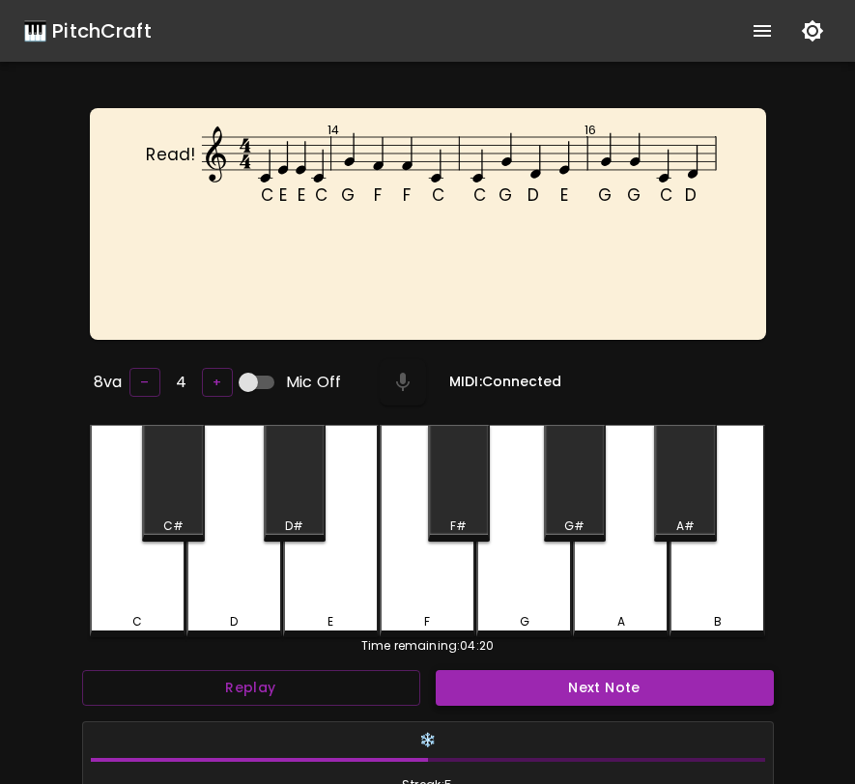
click at [534, 693] on button "Next Note" at bounding box center [605, 688] width 338 height 36
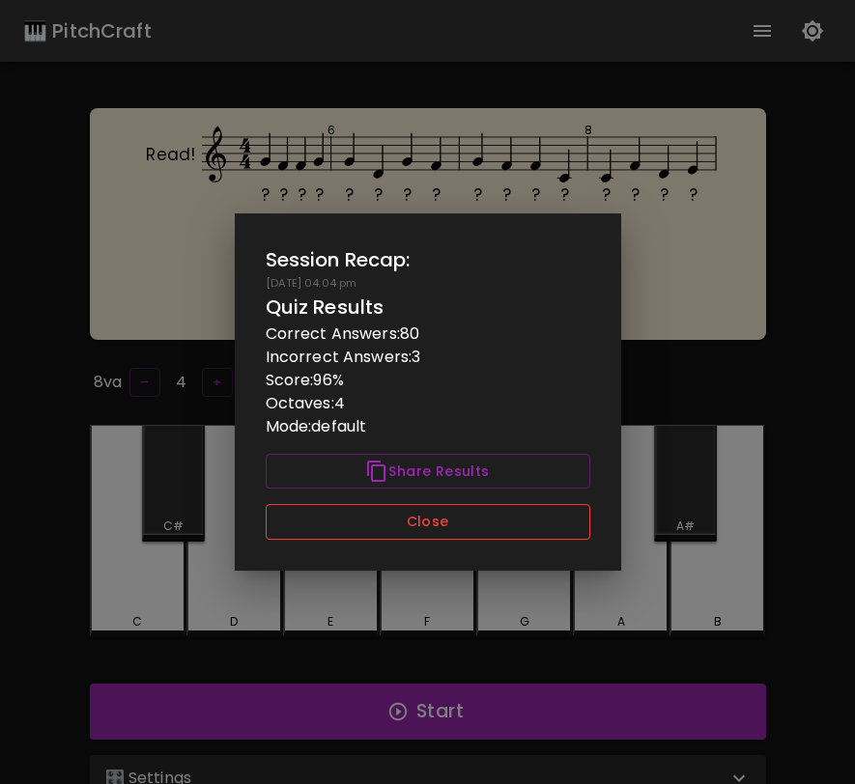
click at [476, 521] on button "Close" at bounding box center [428, 522] width 325 height 36
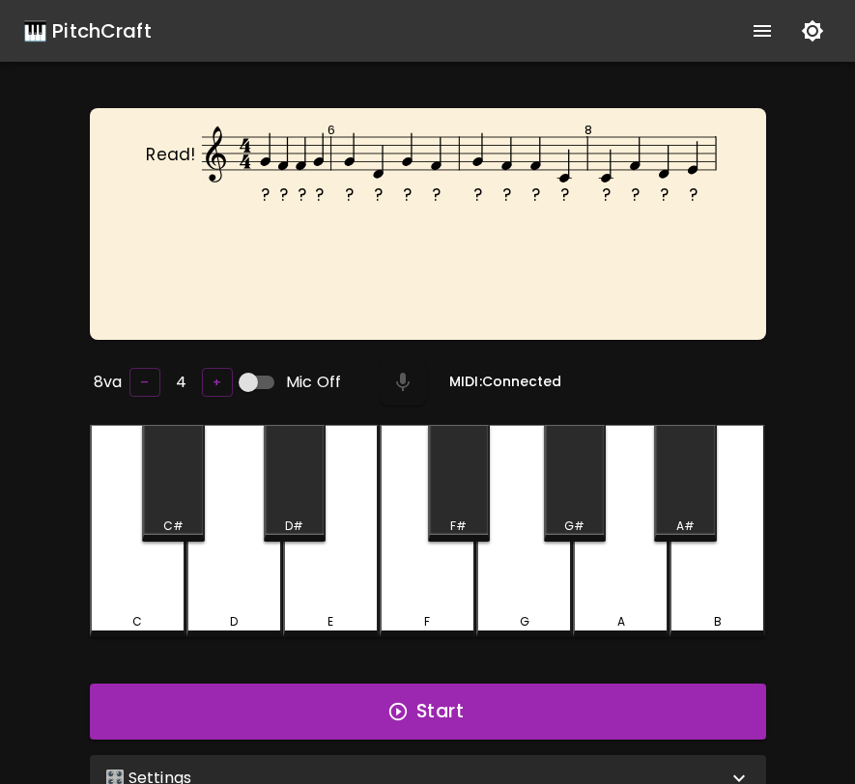
scroll to position [193, 0]
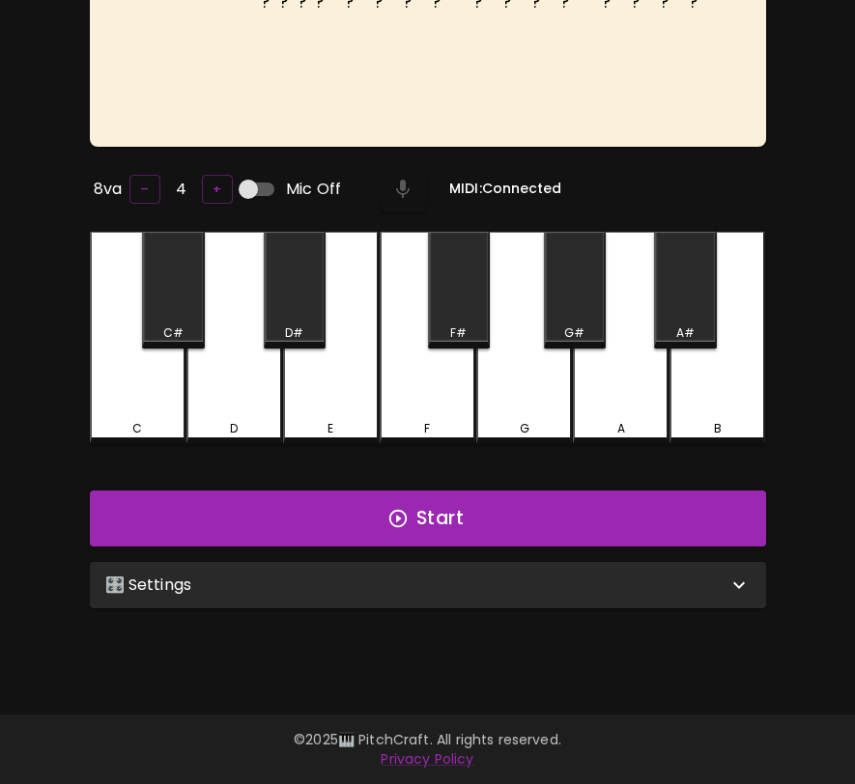
click at [542, 577] on div "🎛️ Settings" at bounding box center [416, 585] width 622 height 23
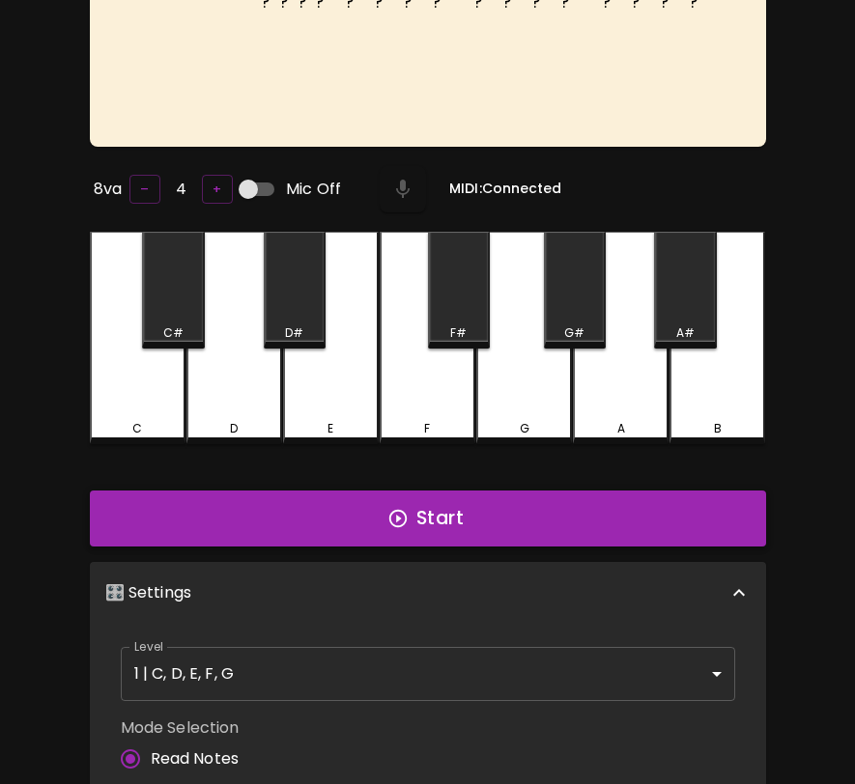
click at [576, 511] on button "Start" at bounding box center [428, 519] width 676 height 56
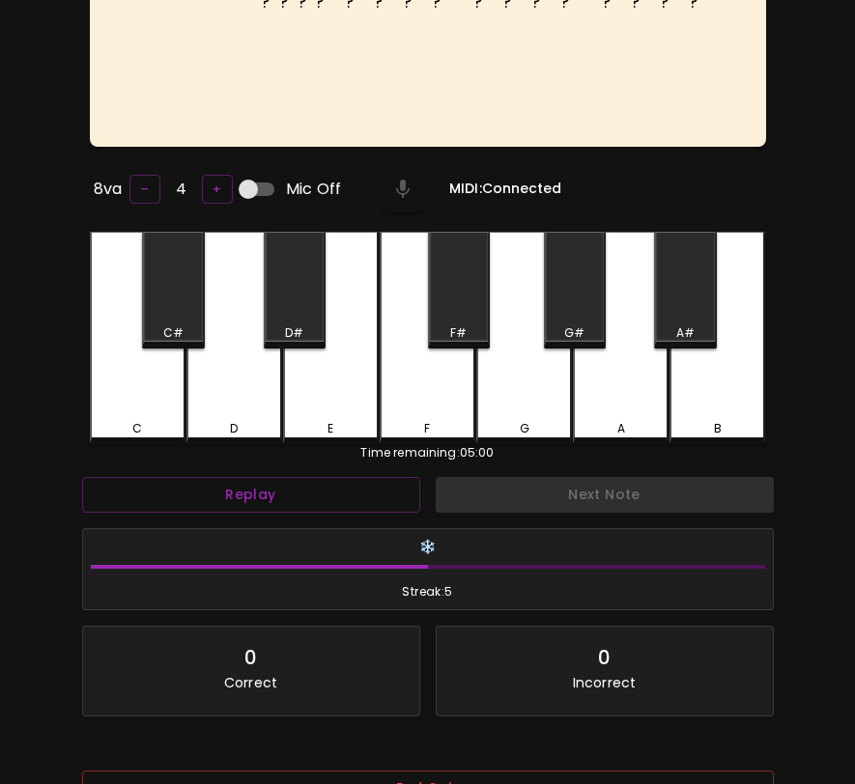
scroll to position [0, 0]
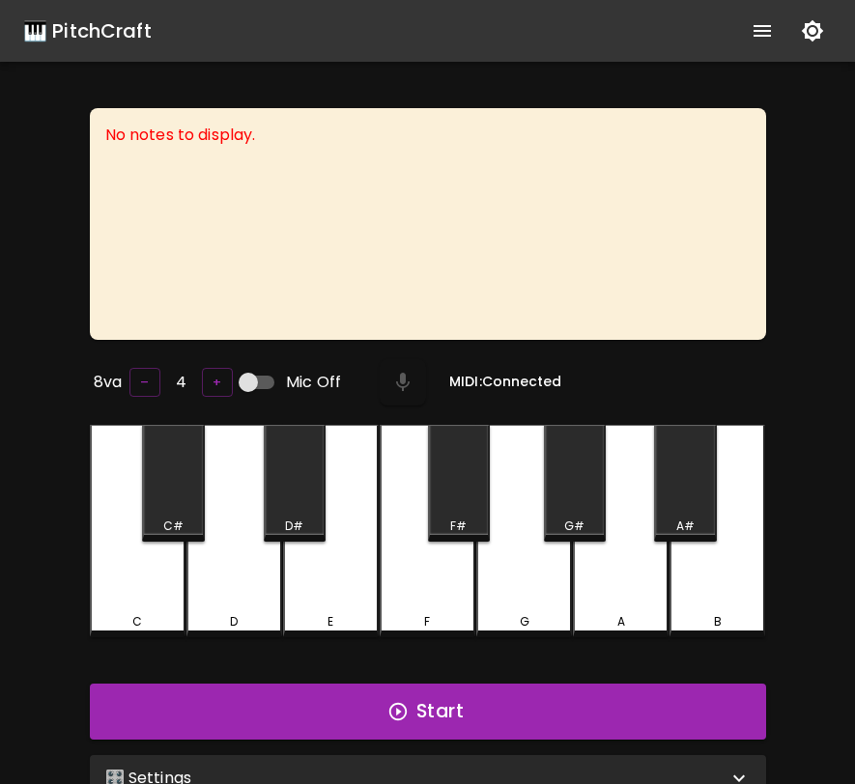
scroll to position [193, 0]
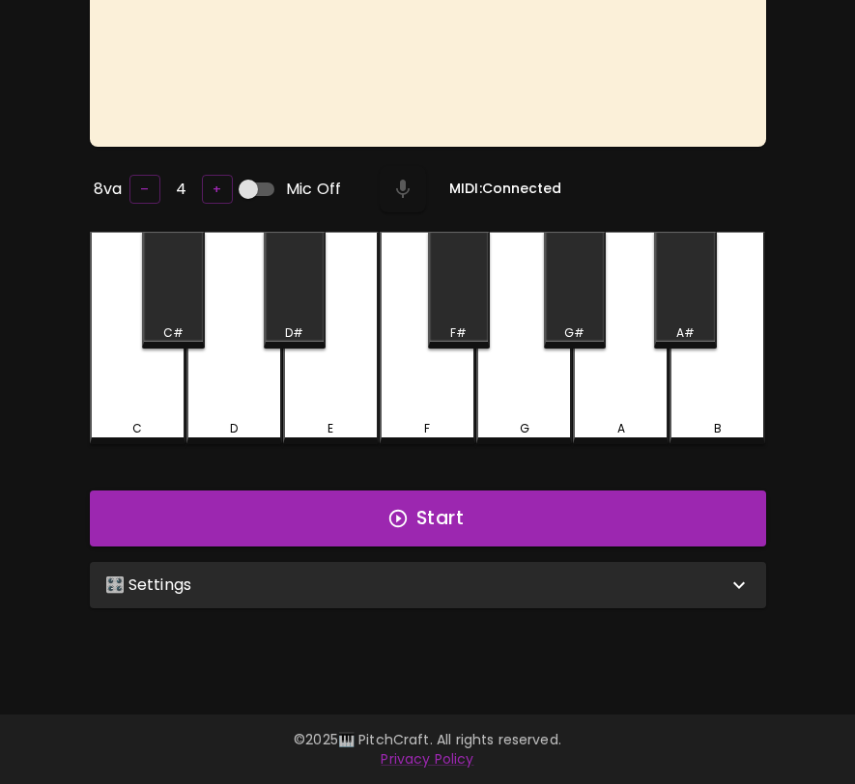
click at [420, 565] on div "🎛️ Settings" at bounding box center [428, 585] width 676 height 46
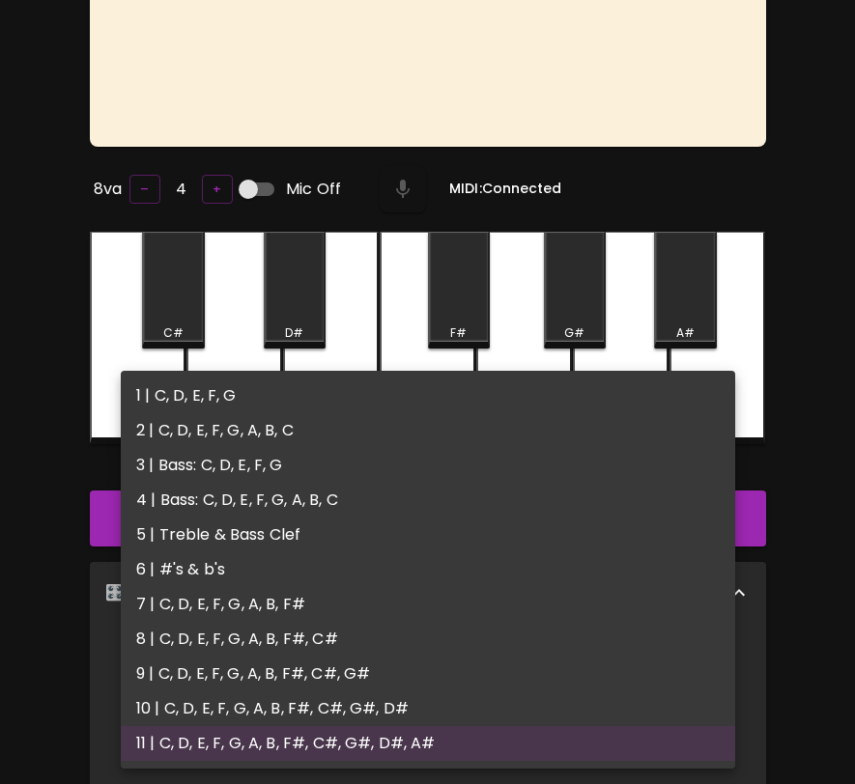
click at [369, 655] on body "🎹 PitchCraft About Badges Wizard Reading Log Out No notes to display. 8va – 4 +…" at bounding box center [427, 536] width 855 height 1458
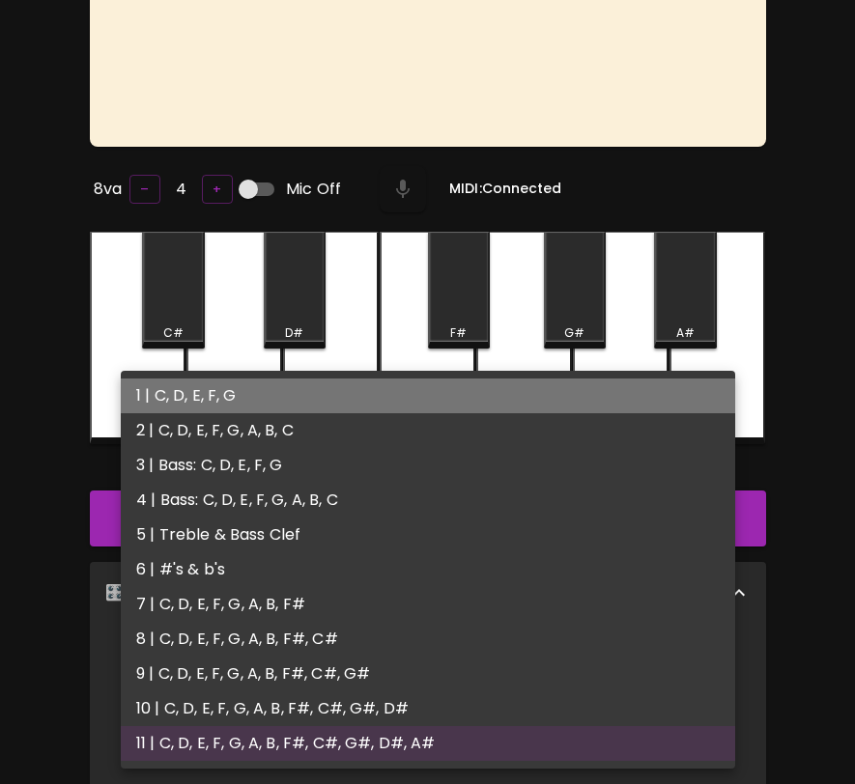
click at [413, 402] on li "1 | C, D, E, F, G" at bounding box center [428, 396] width 614 height 35
type input "1"
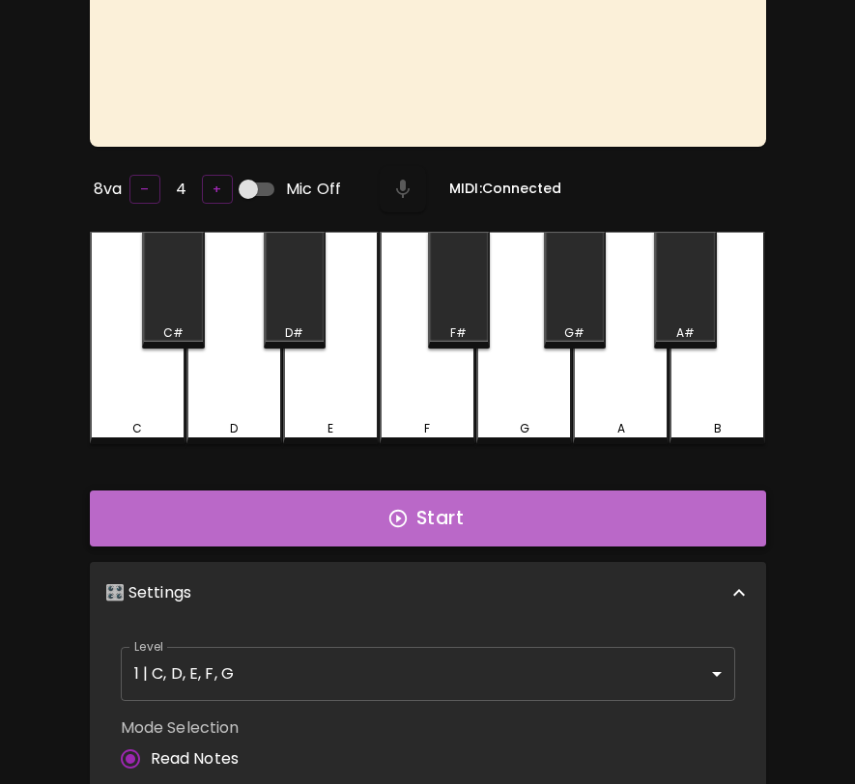
click at [390, 508] on icon "button" at bounding box center [397, 518] width 21 height 21
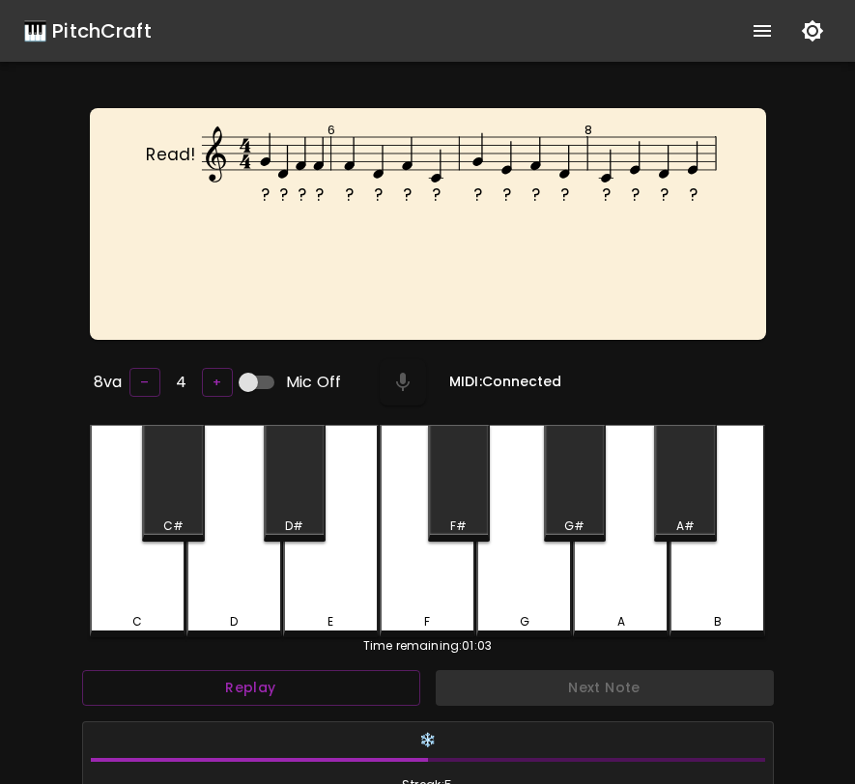
scroll to position [8, 0]
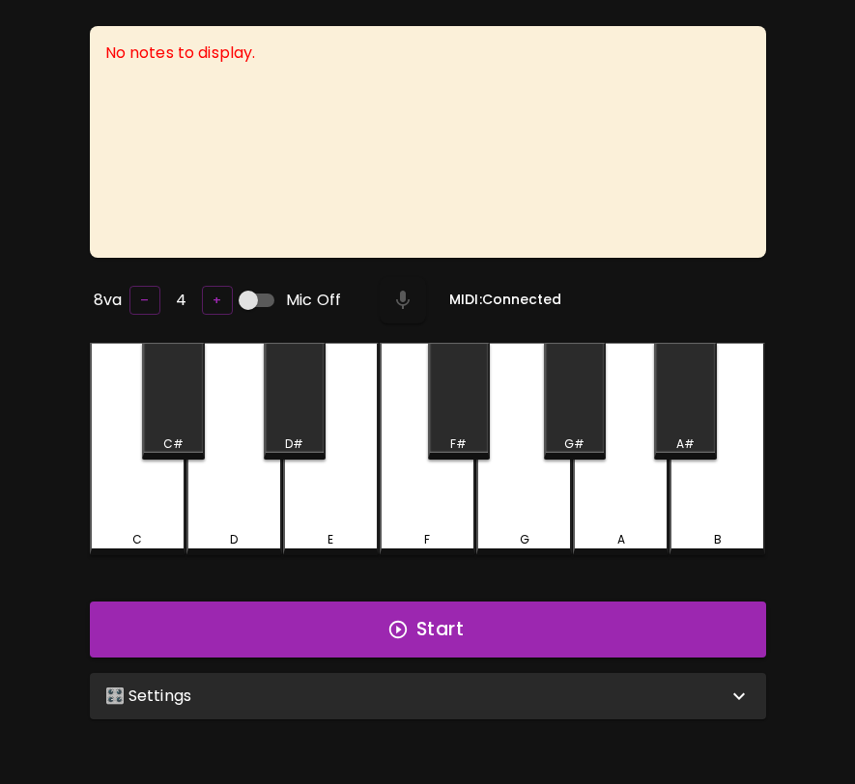
scroll to position [193, 0]
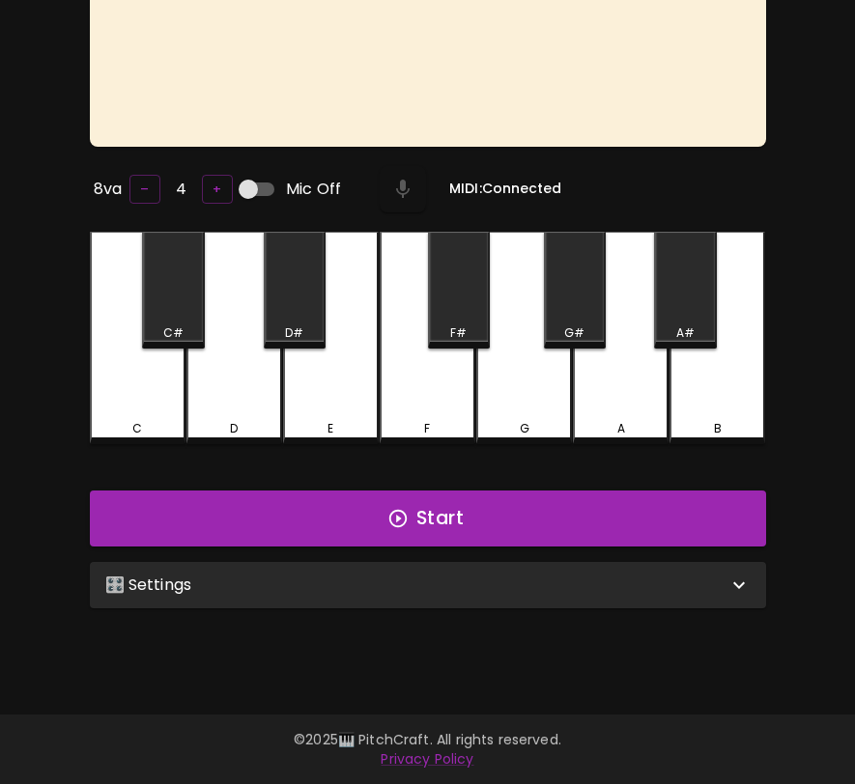
click at [594, 568] on div "🎛️ Settings" at bounding box center [428, 585] width 676 height 46
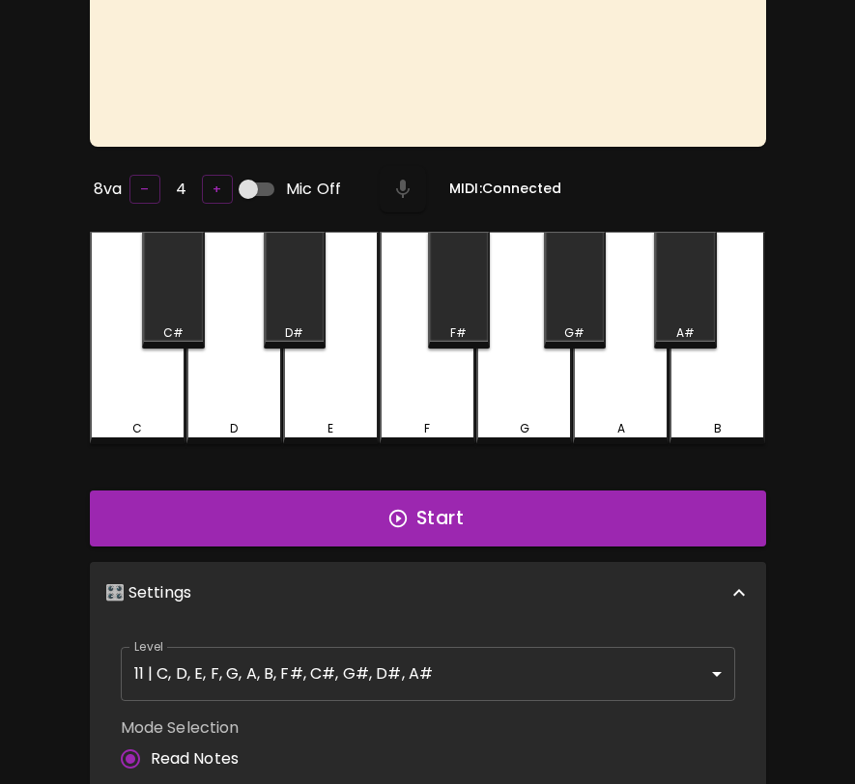
click at [514, 692] on body "🎹 PitchCraft About Badges Wizard Reading Log Out No notes to display. 8va – 4 +…" at bounding box center [427, 536] width 855 height 1458
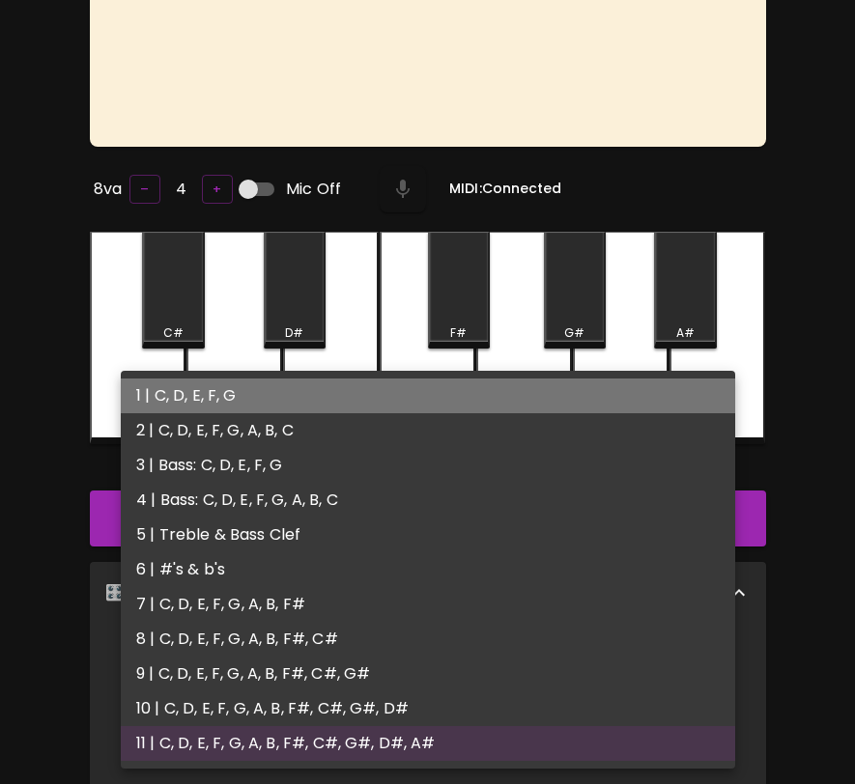
click at [545, 405] on li "1 | C, D, E, F, G" at bounding box center [428, 396] width 614 height 35
type input "1"
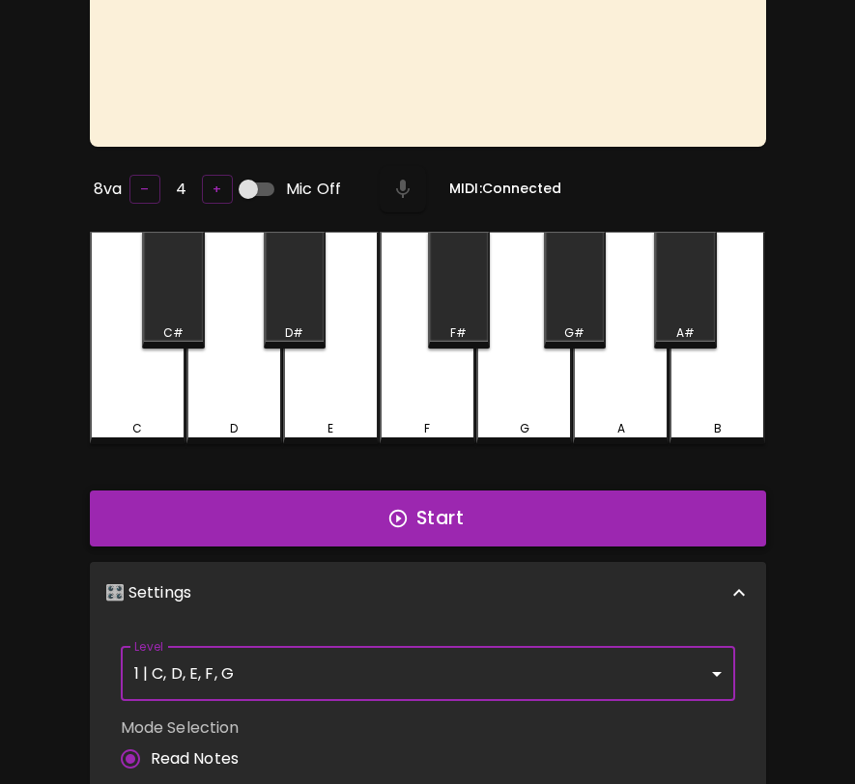
scroll to position [0, 0]
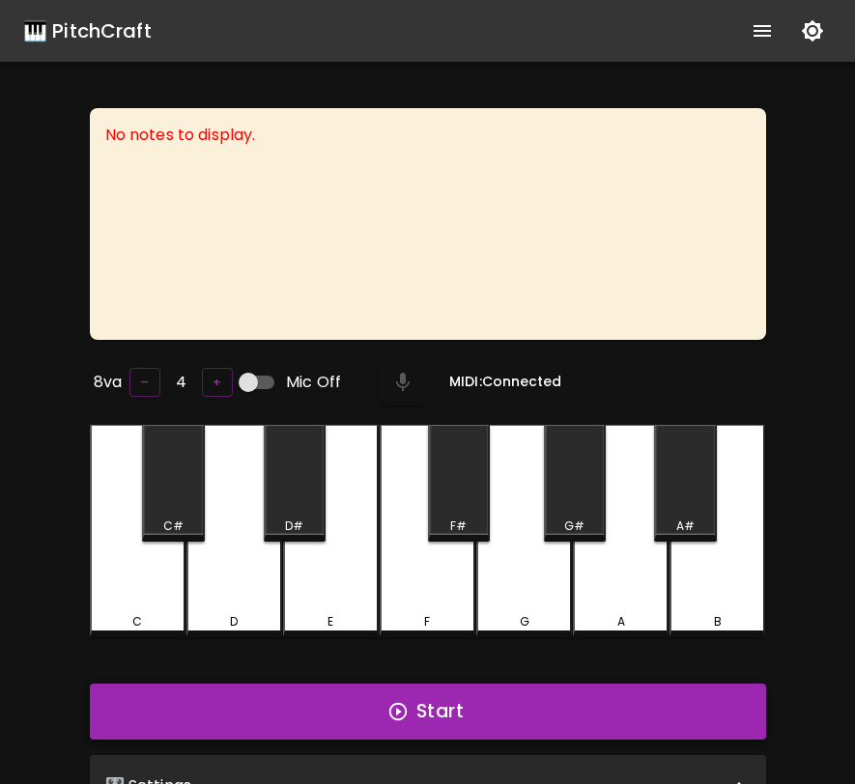
click at [521, 694] on button "Start" at bounding box center [428, 712] width 676 height 56
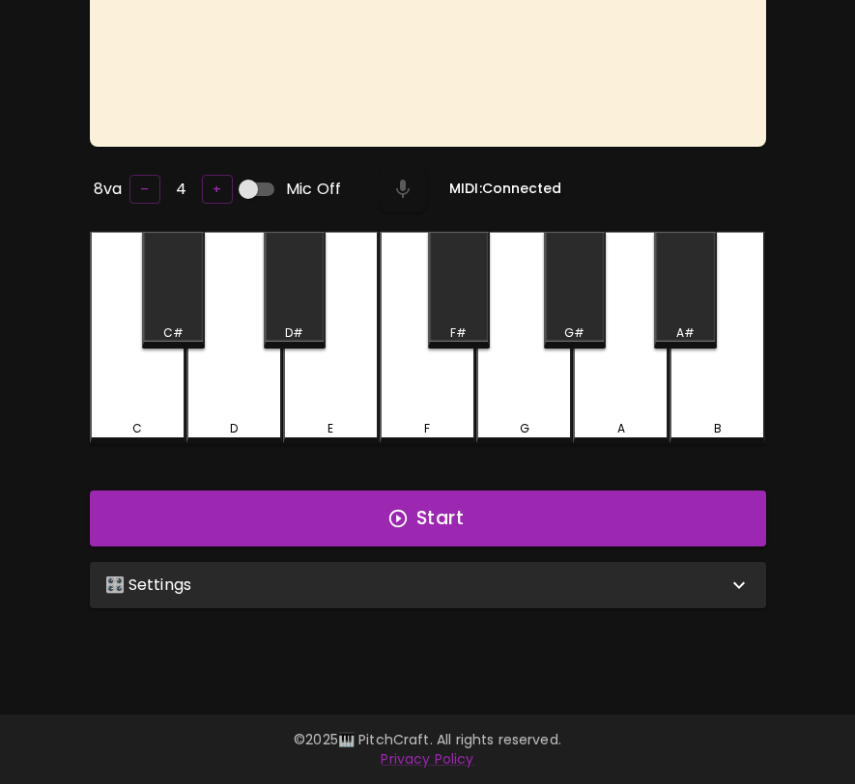
click at [427, 588] on div "🎛️ Settings" at bounding box center [416, 585] width 622 height 23
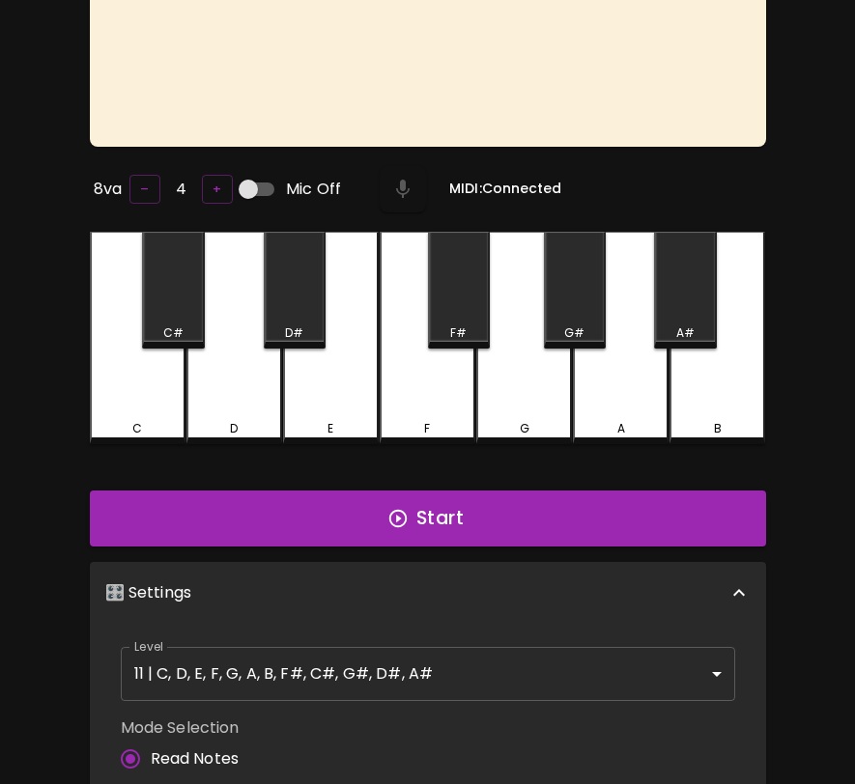
click at [406, 659] on body "🎹 PitchCraft About Badges Wizard Reading Log Out No notes to display. 8va – 4 +…" at bounding box center [427, 536] width 855 height 1458
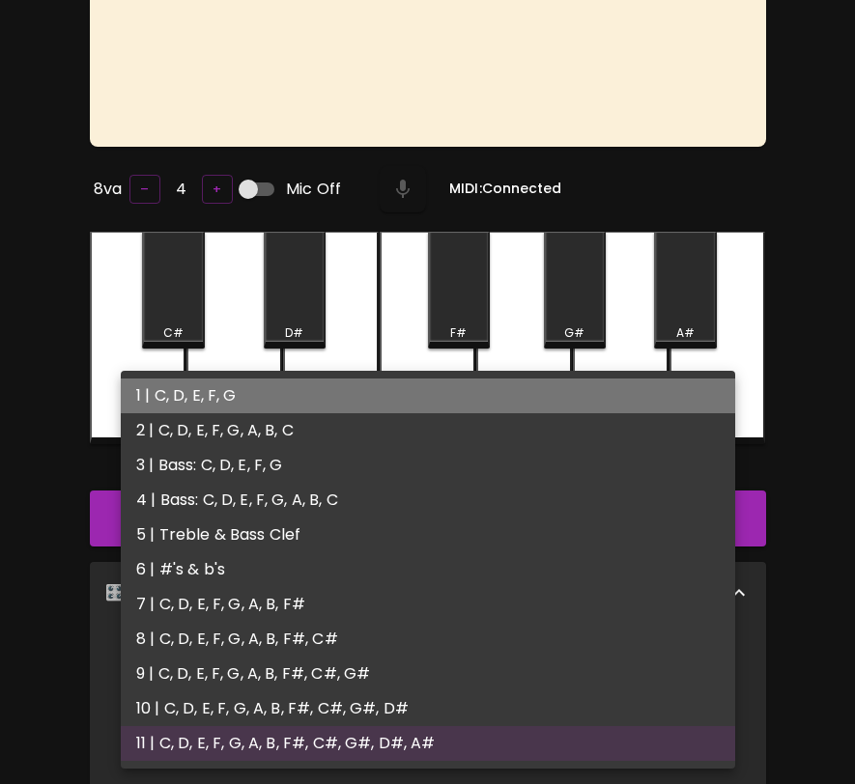
click at [418, 408] on li "1 | C, D, E, F, G" at bounding box center [428, 396] width 614 height 35
type input "1"
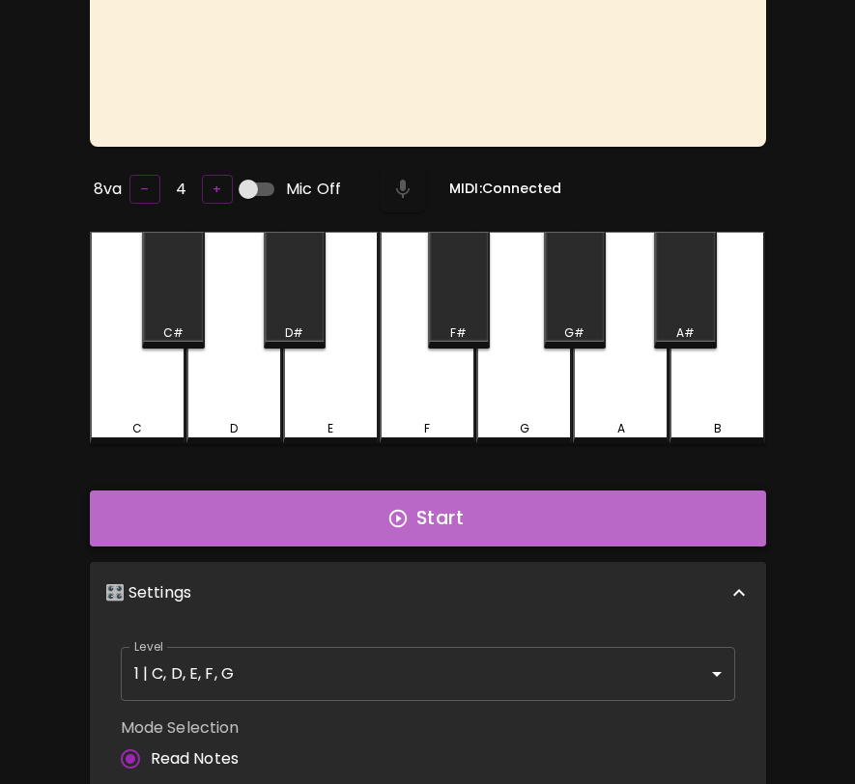
click at [431, 531] on button "Start" at bounding box center [428, 519] width 676 height 56
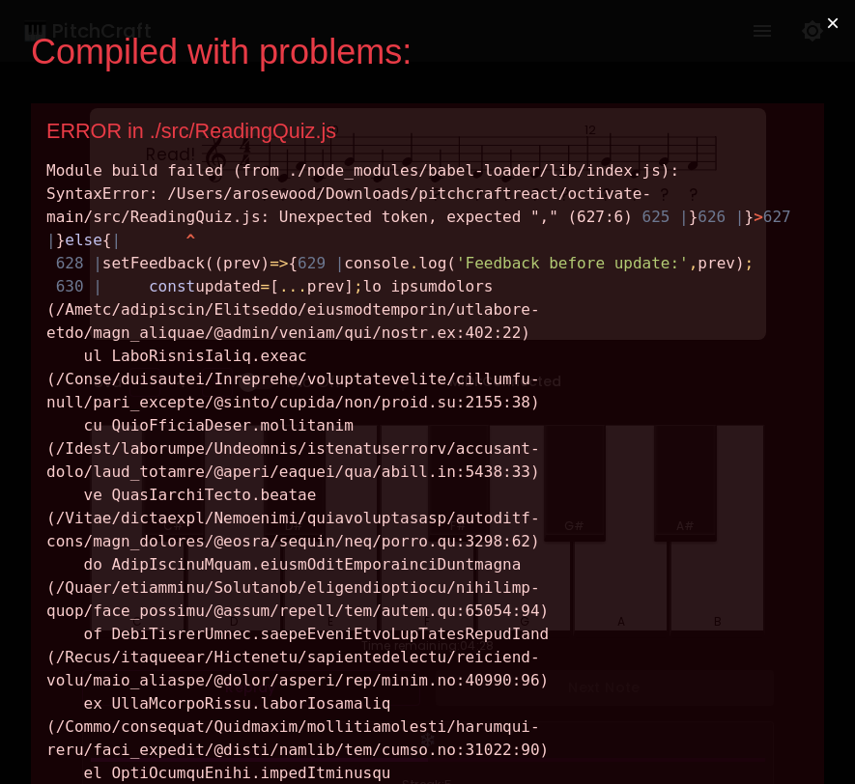
scroll to position [0, 0]
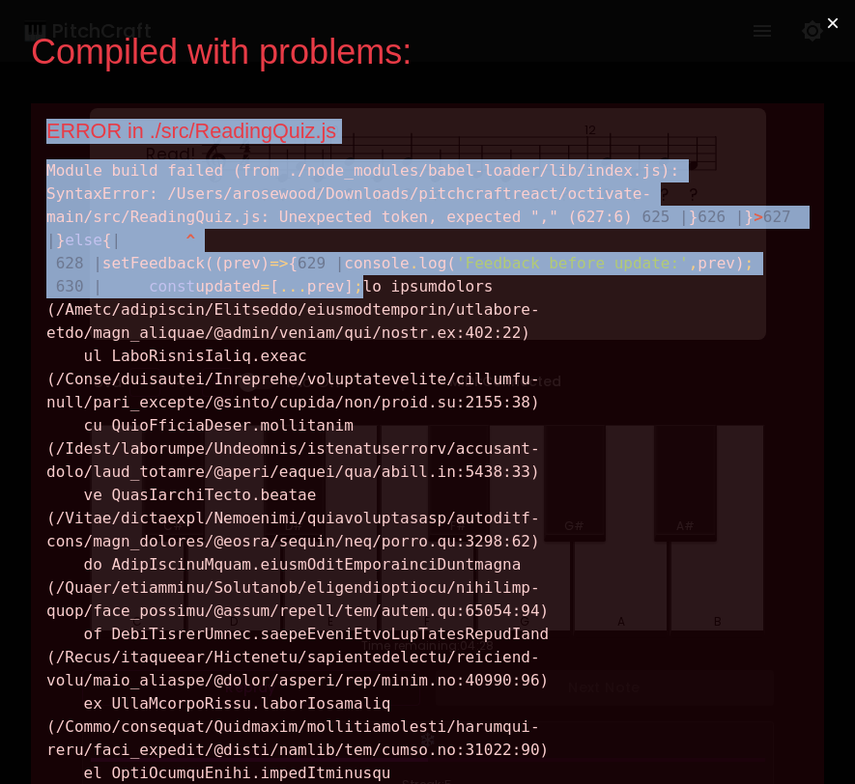
drag, startPoint x: 506, startPoint y: 407, endPoint x: 28, endPoint y: 132, distance: 551.3
click at [28, 132] on div "Compiled with problems: × ERROR in ./src/ReadingQuiz.js Module build failed (fr…" at bounding box center [427, 392] width 855 height 784
copy div "ERROR in ./src/ReadingQuiz.js Module build failed (from ./node_modules/babel-lo…"
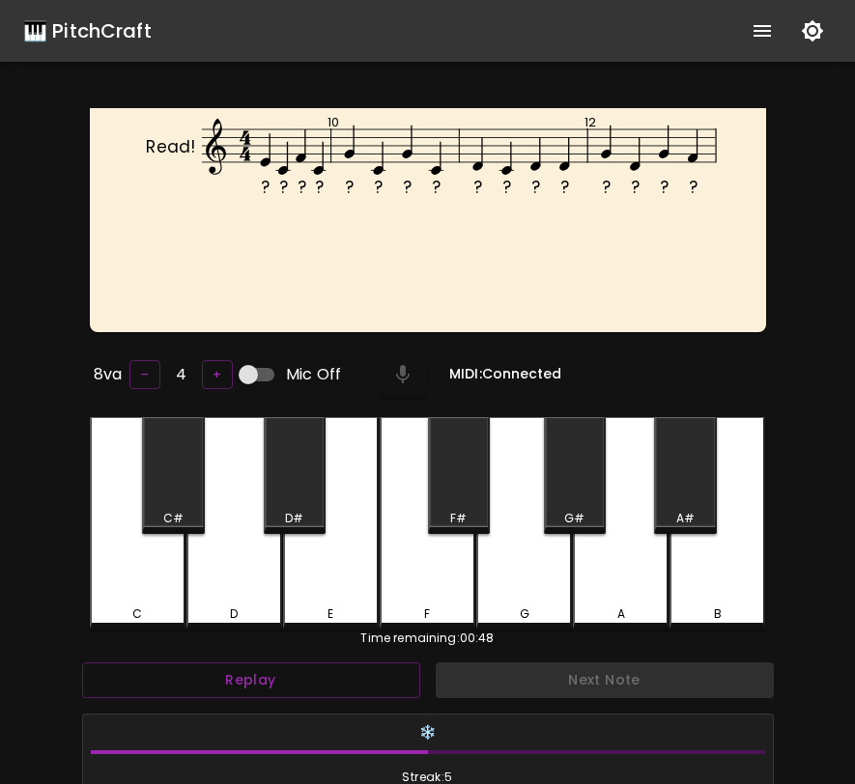
scroll to position [331, 0]
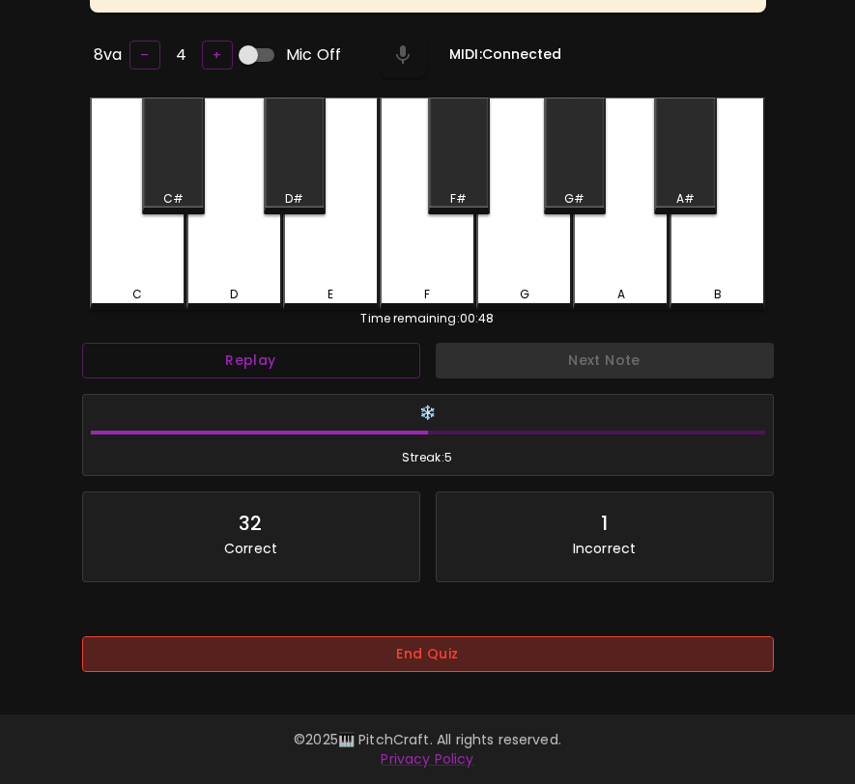
click at [524, 662] on button "End Quiz" at bounding box center [428, 655] width 692 height 36
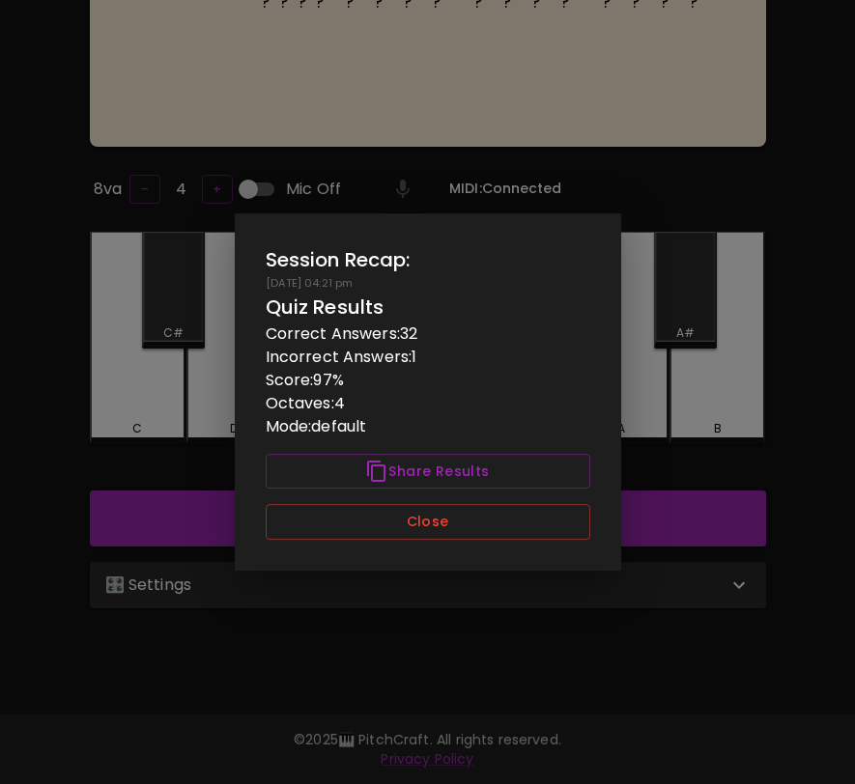
scroll to position [193, 0]
click at [517, 516] on button "Close" at bounding box center [428, 522] width 325 height 36
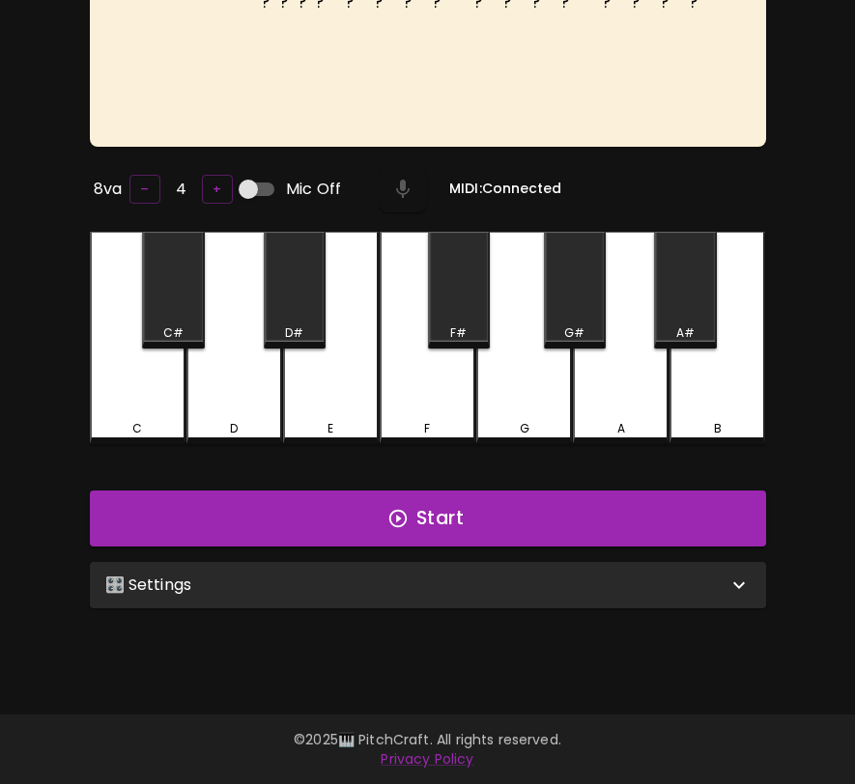
click at [509, 578] on div "🎛️ Settings" at bounding box center [416, 585] width 622 height 23
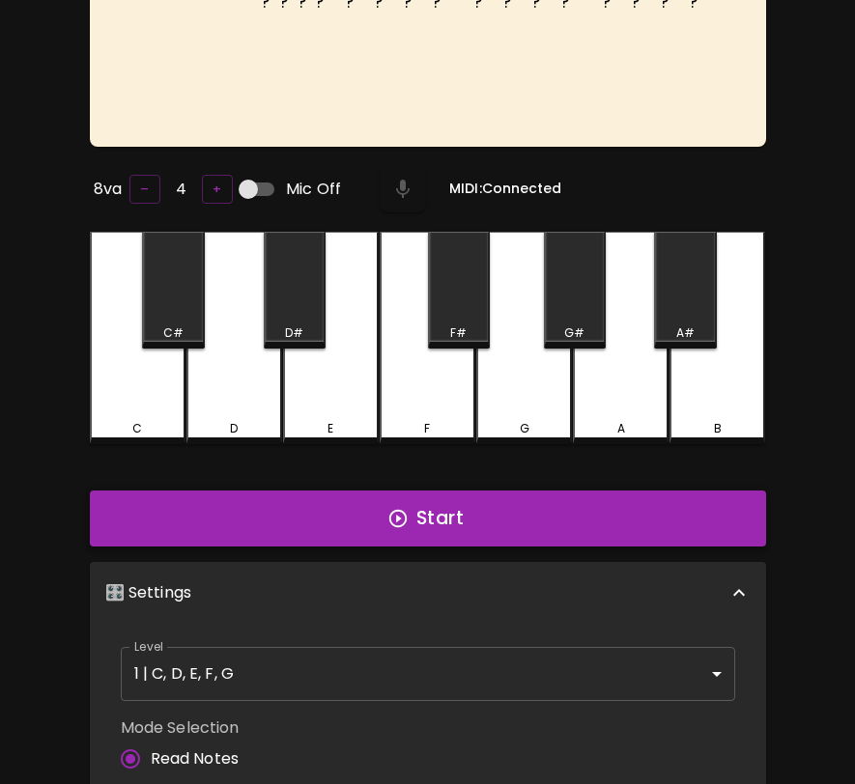
click at [443, 527] on button "Start" at bounding box center [428, 519] width 676 height 56
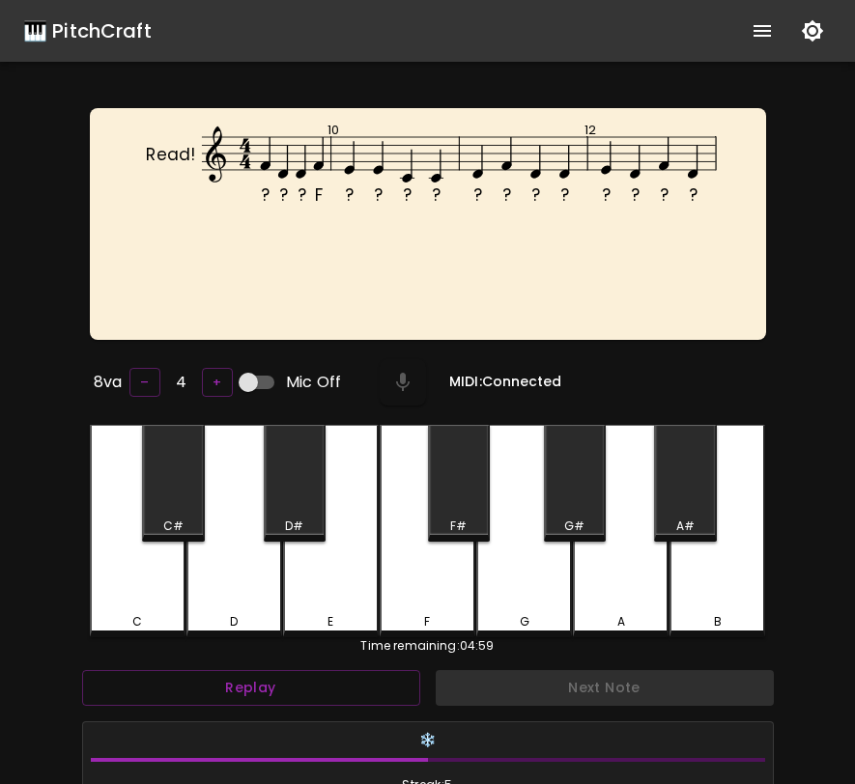
scroll to position [8, 0]
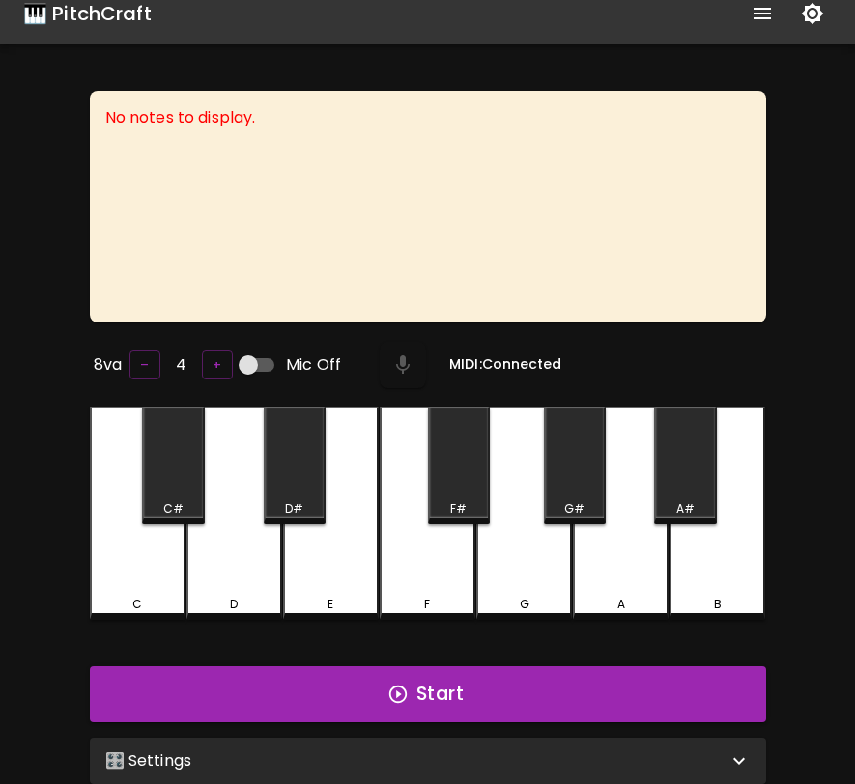
scroll to position [193, 0]
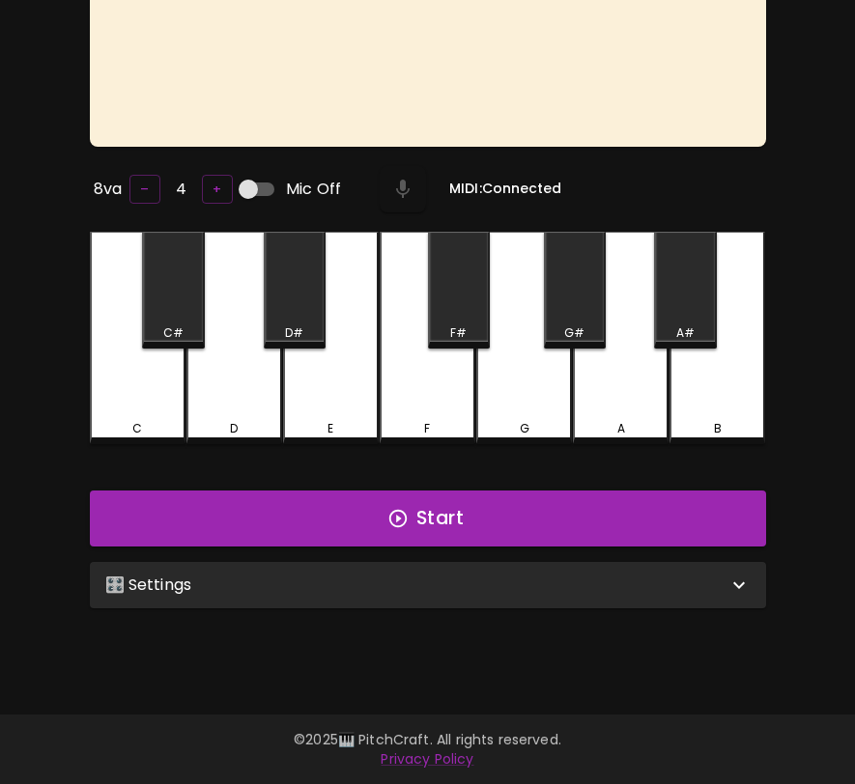
click at [451, 568] on div "🎛️ Settings" at bounding box center [428, 585] width 676 height 46
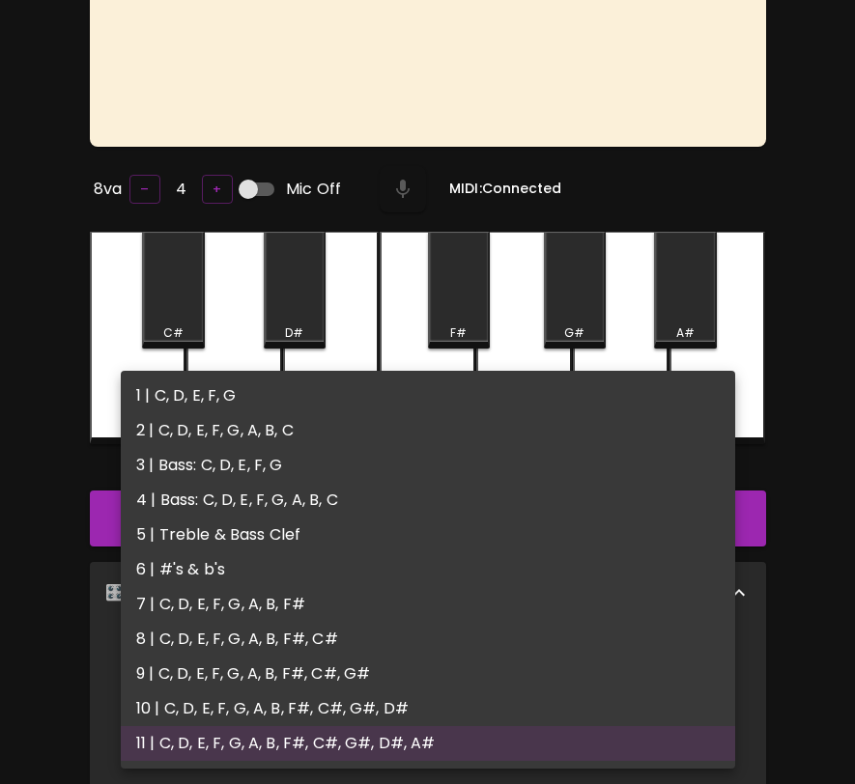
click at [460, 660] on body "🎹 PitchCraft About Badges Wizard Reading Log Out No notes to display. 8va – 4 +…" at bounding box center [427, 536] width 855 height 1458
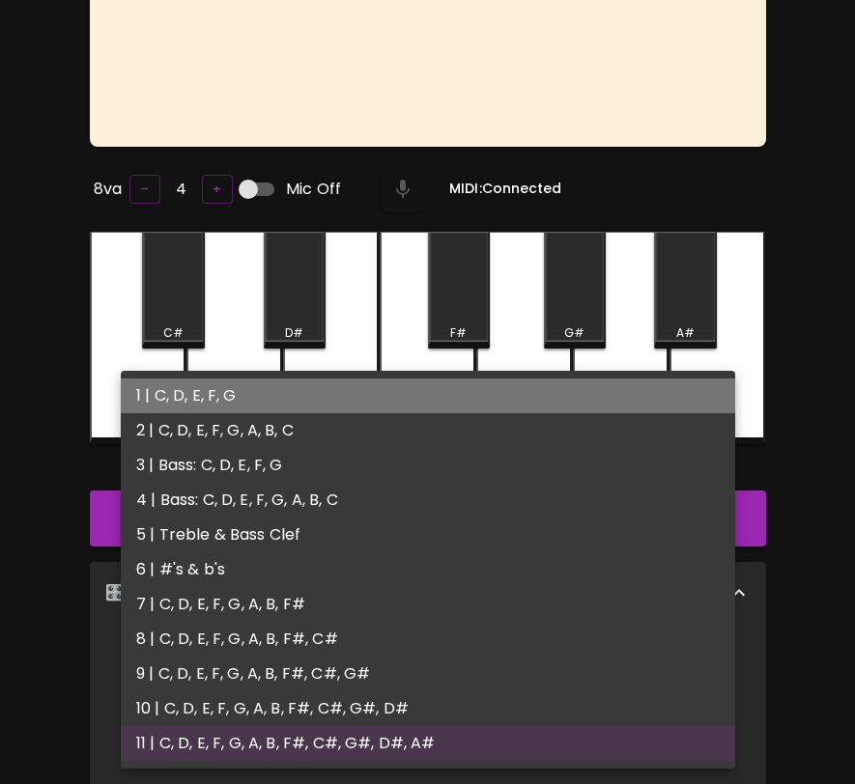
click at [463, 406] on li "1 | C, D, E, F, G" at bounding box center [428, 396] width 614 height 35
type input "1"
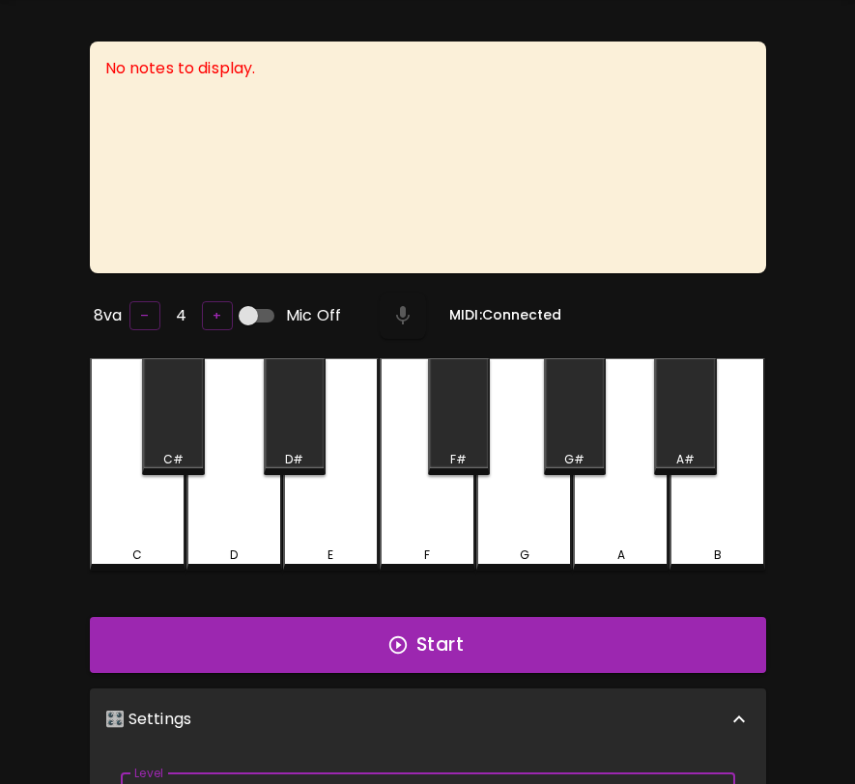
scroll to position [0, 0]
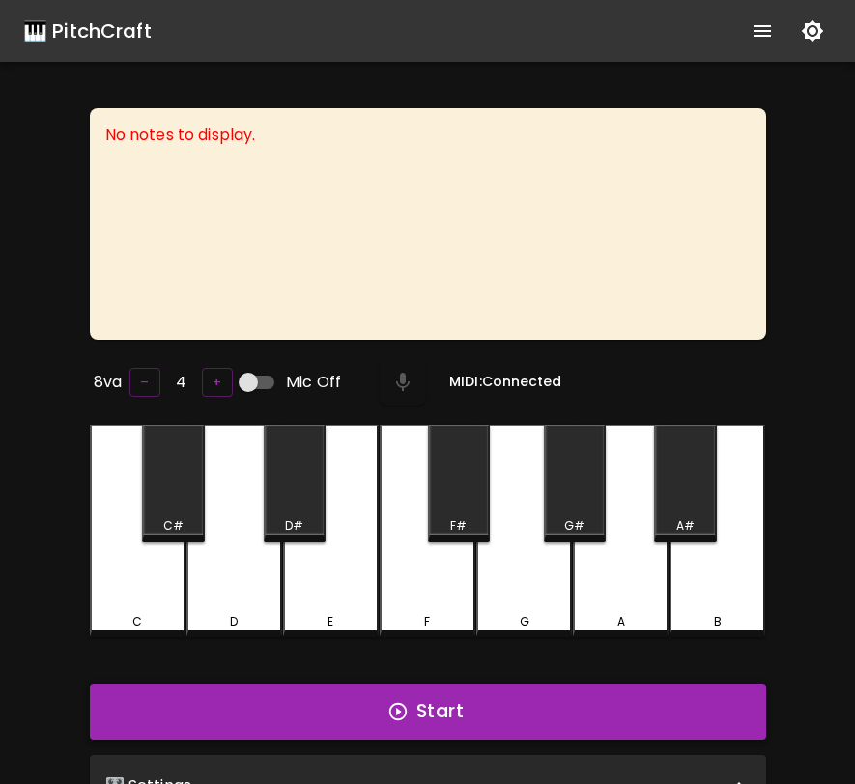
click at [473, 712] on button "Start" at bounding box center [428, 712] width 676 height 56
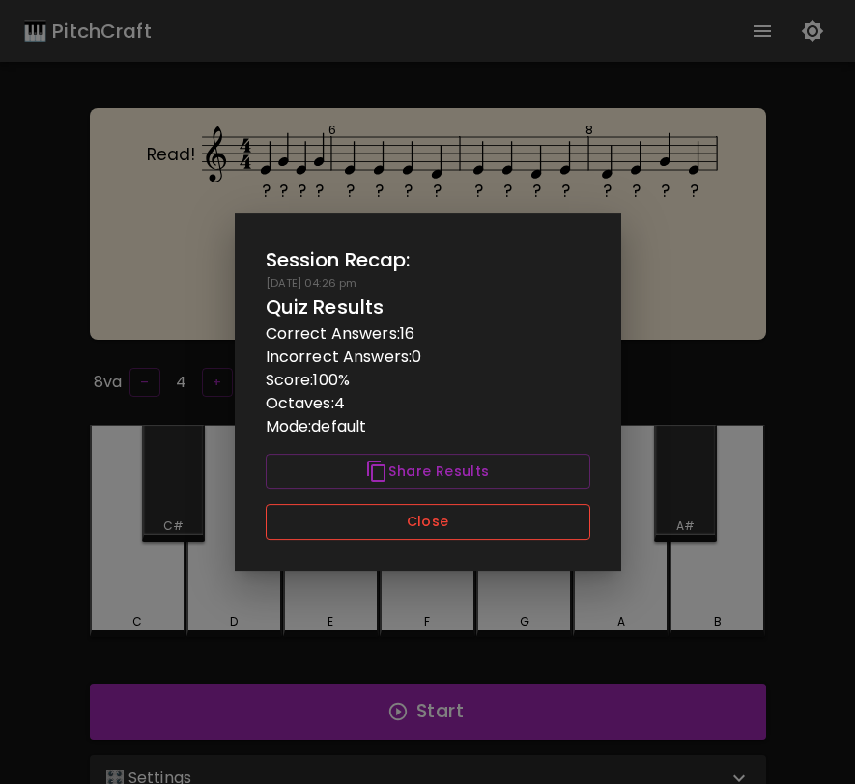
click at [426, 525] on button "Close" at bounding box center [428, 522] width 325 height 36
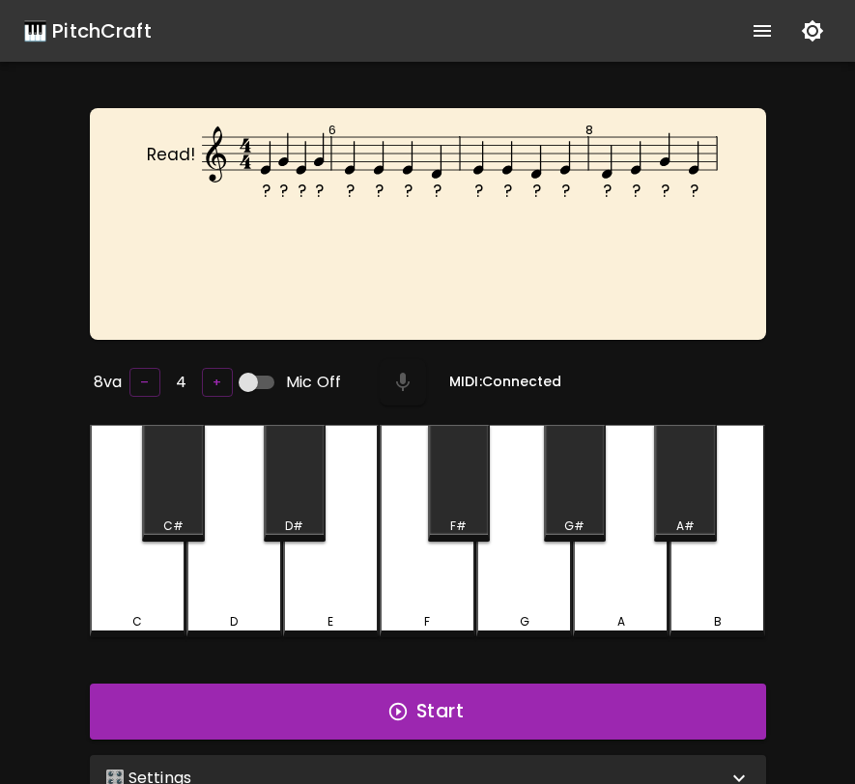
click at [760, 32] on icon "show more" at bounding box center [762, 30] width 23 height 23
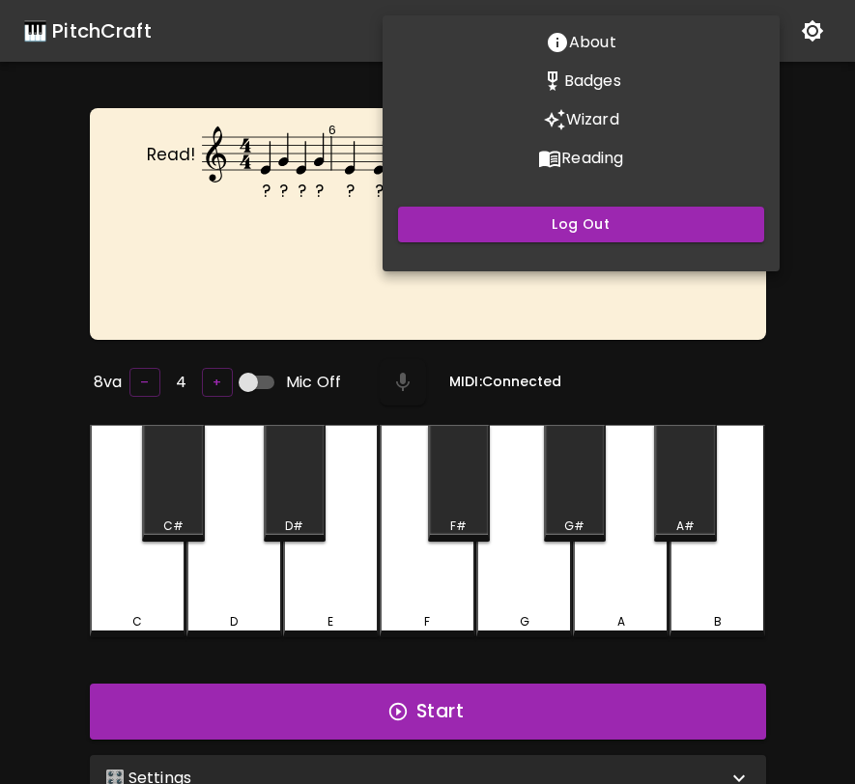
click at [646, 129] on button "Wizard" at bounding box center [581, 119] width 397 height 39
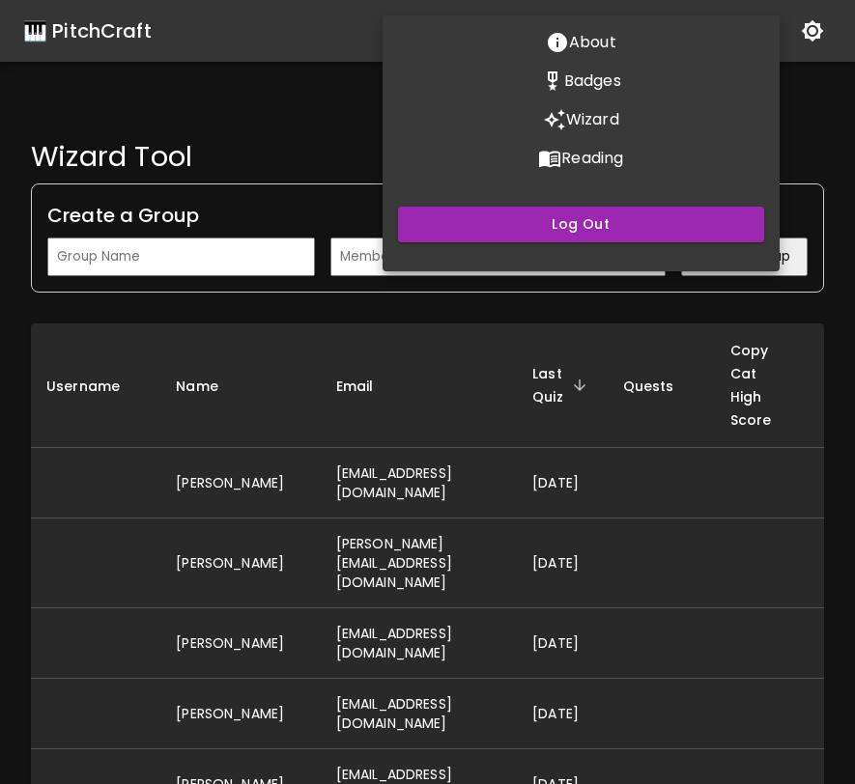
click at [551, 387] on div at bounding box center [427, 392] width 855 height 784
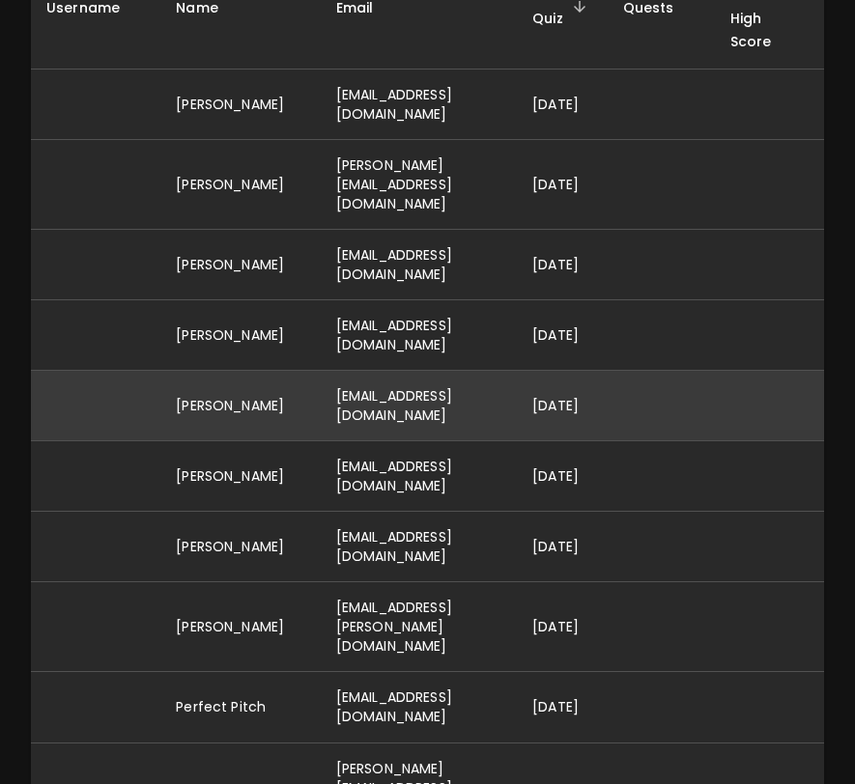
scroll to position [384, 0]
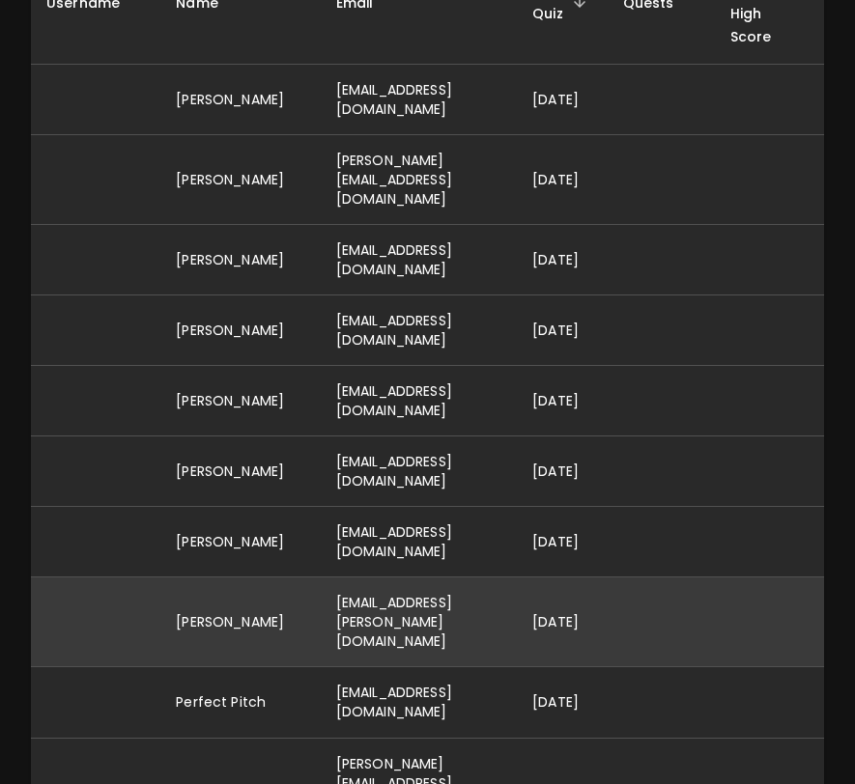
click at [508, 597] on td "[EMAIL_ADDRESS][PERSON_NAME][DOMAIN_NAME]" at bounding box center [419, 623] width 196 height 90
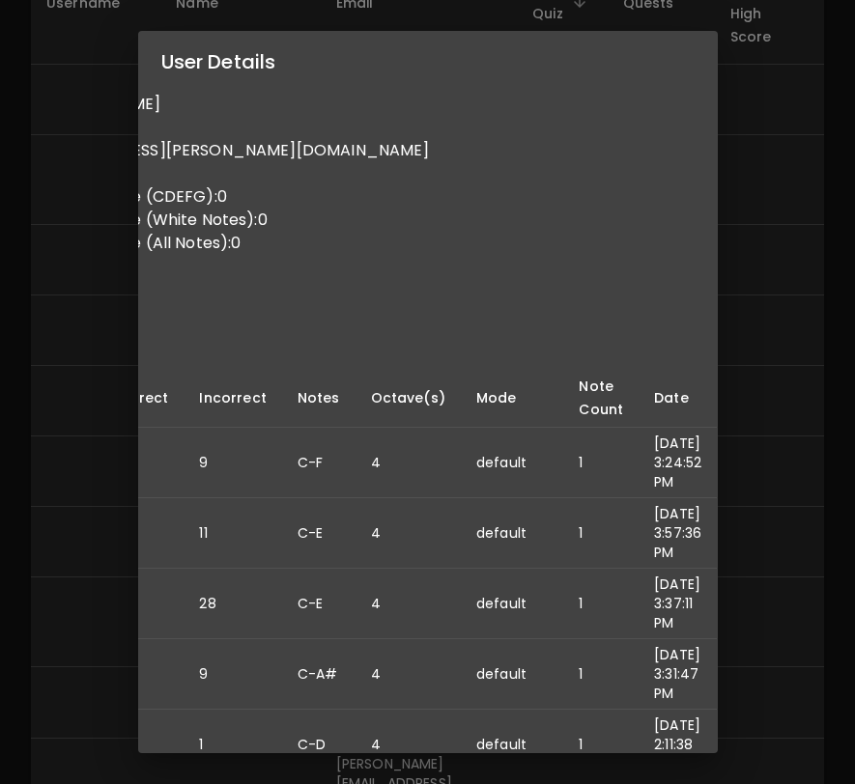
scroll to position [0, 0]
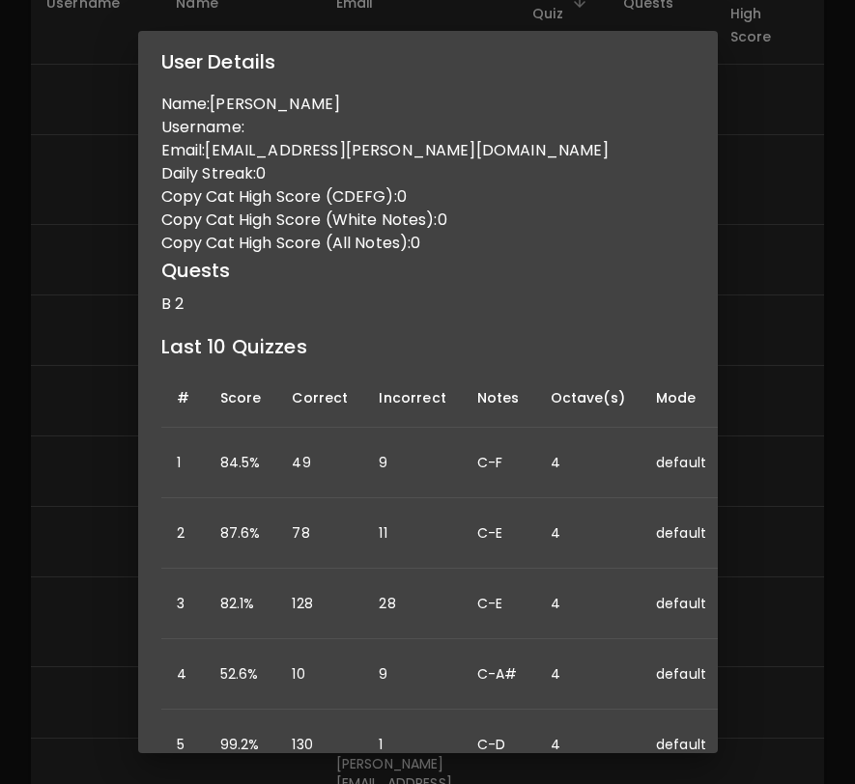
click at [781, 263] on div "User Details Name: [PERSON_NAME] Username: Email: [PERSON_NAME][EMAIL_ADDRESS][…" at bounding box center [427, 392] width 855 height 784
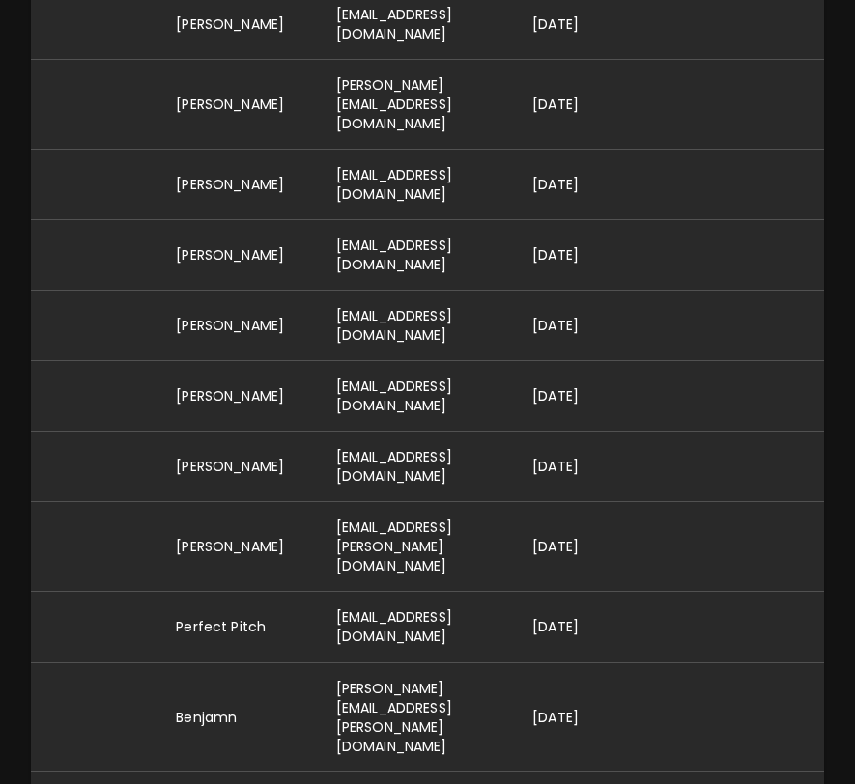
scroll to position [464, 0]
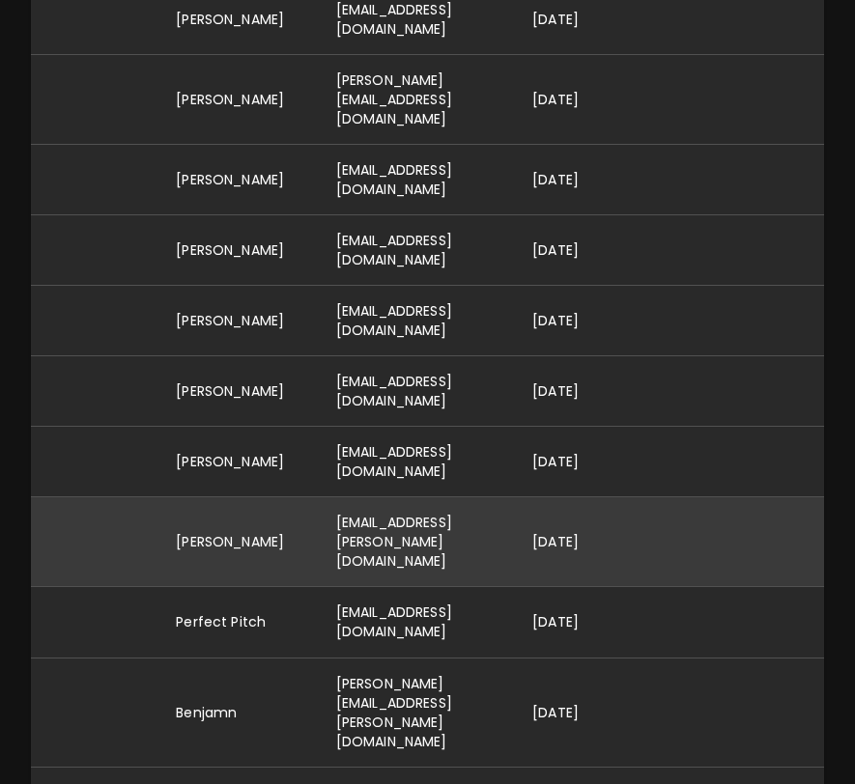
click at [463, 507] on td "[EMAIL_ADDRESS][PERSON_NAME][DOMAIN_NAME]" at bounding box center [419, 543] width 196 height 90
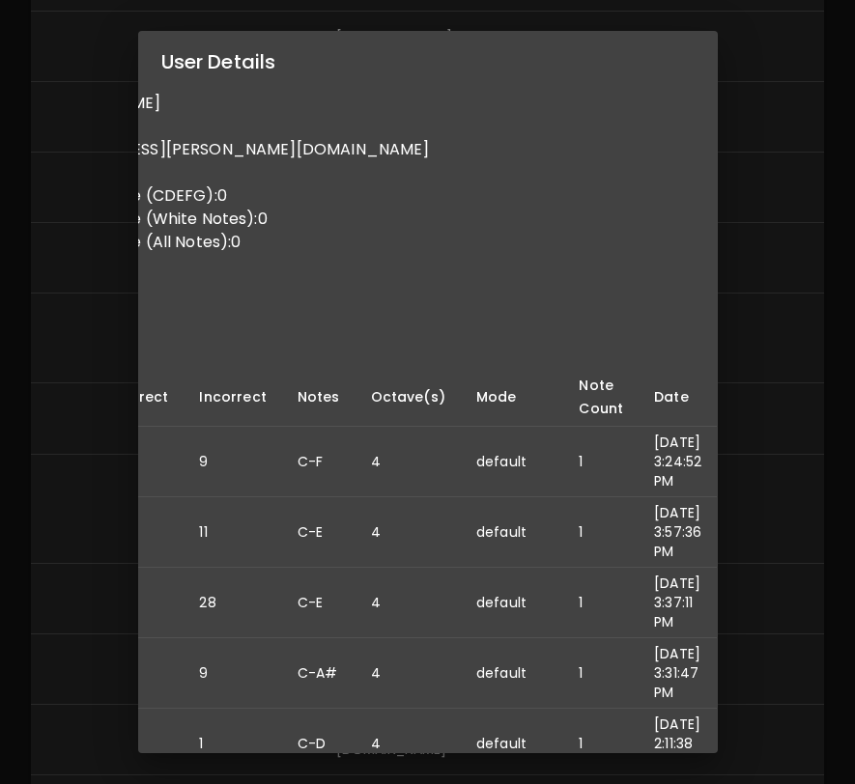
scroll to position [1, 0]
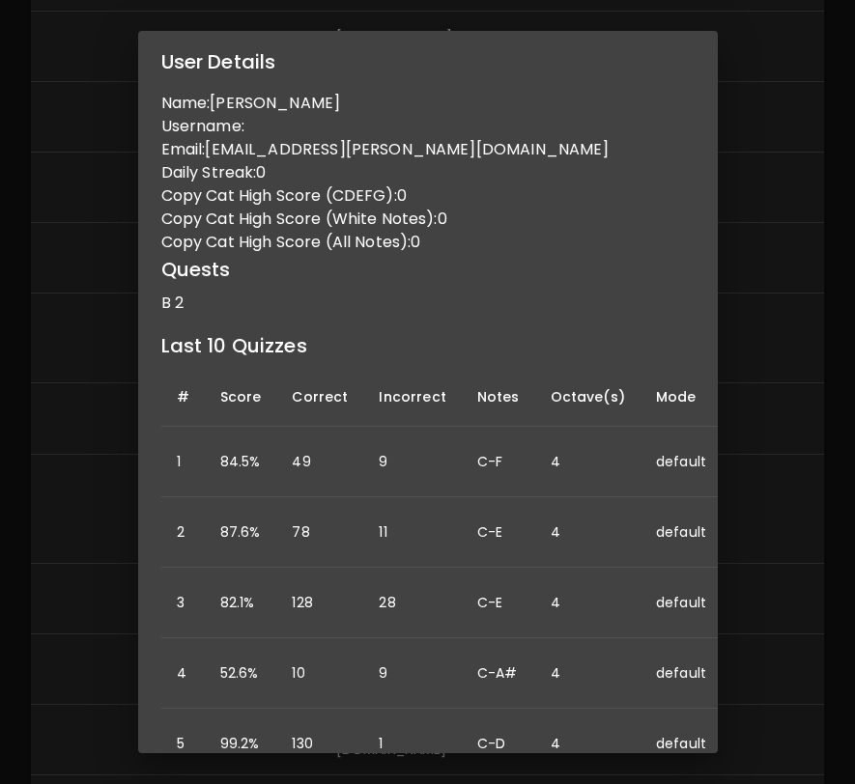
click at [778, 374] on div "User Details Name: [PERSON_NAME] Username: Email: [PERSON_NAME][EMAIL_ADDRESS][…" at bounding box center [427, 392] width 855 height 784
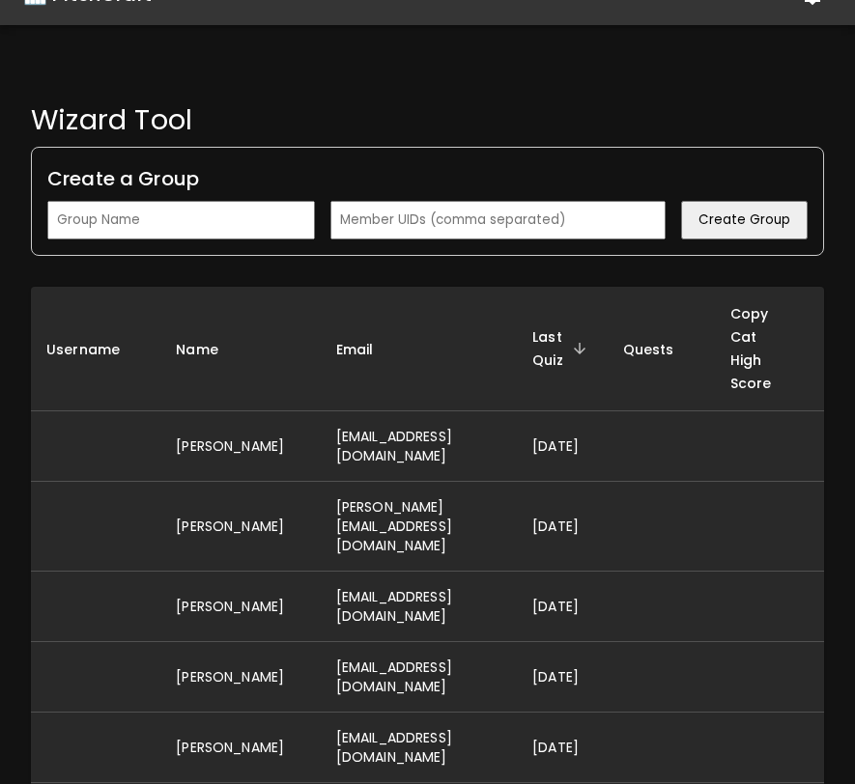
scroll to position [0, 0]
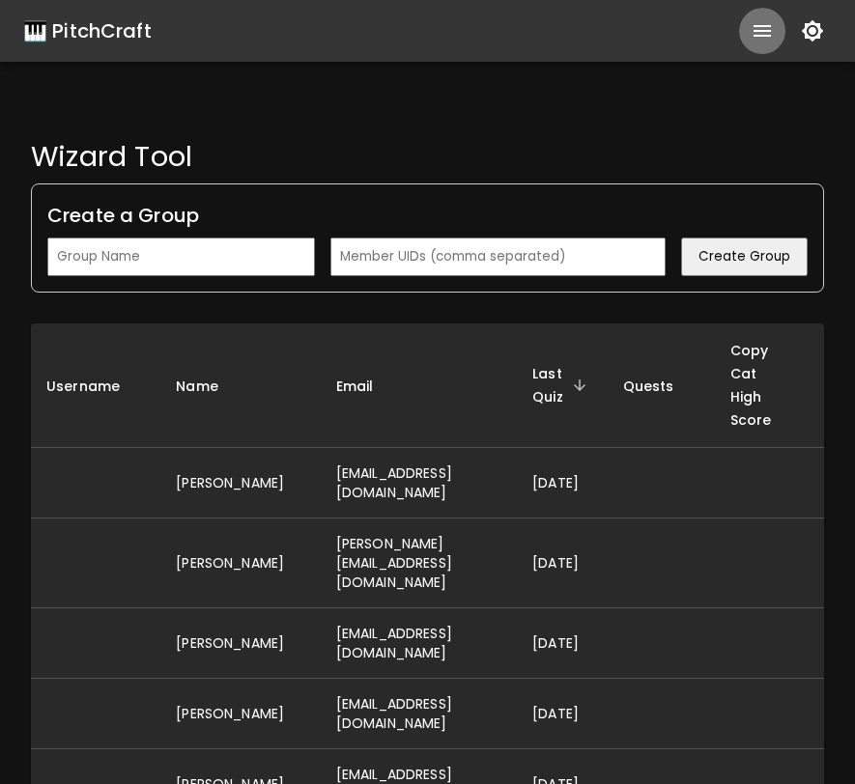
click at [755, 38] on icon "show more" at bounding box center [762, 30] width 23 height 23
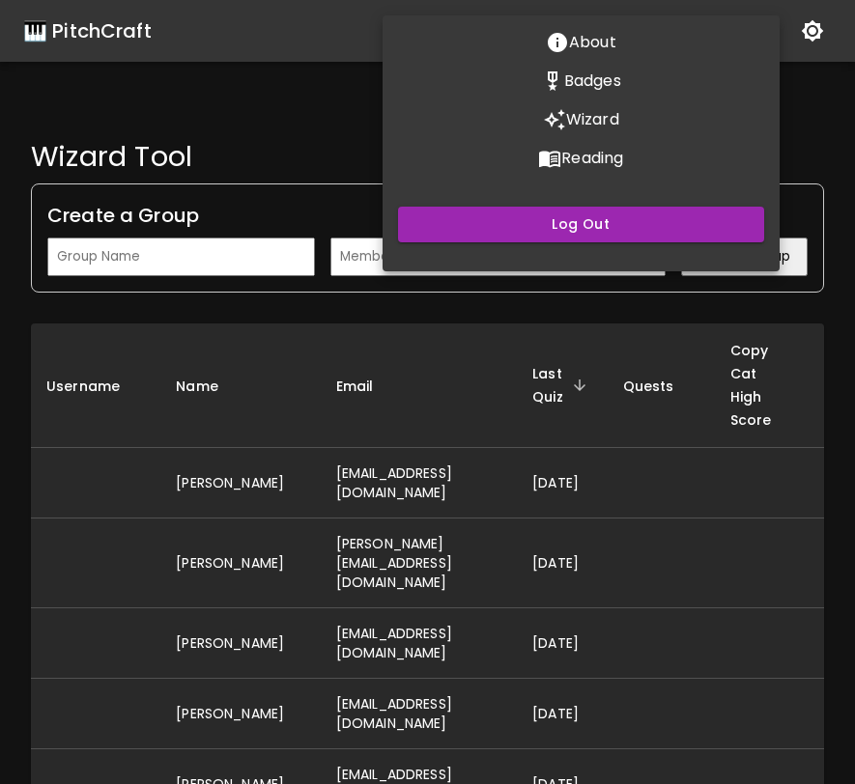
click at [601, 492] on div at bounding box center [427, 392] width 855 height 784
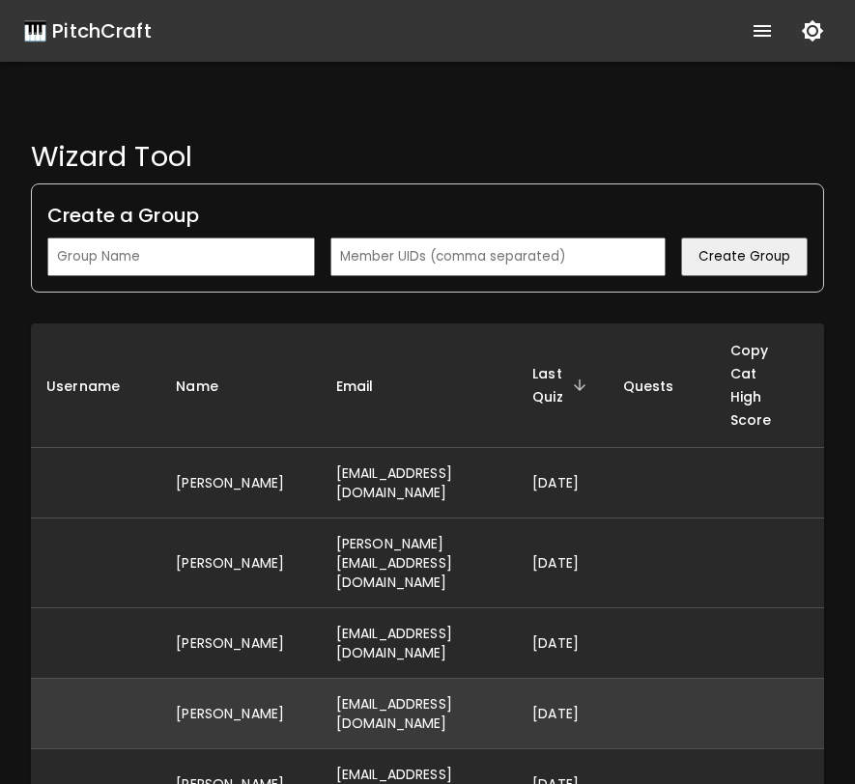
click at [493, 681] on td "[EMAIL_ADDRESS][DOMAIN_NAME]" at bounding box center [419, 714] width 196 height 71
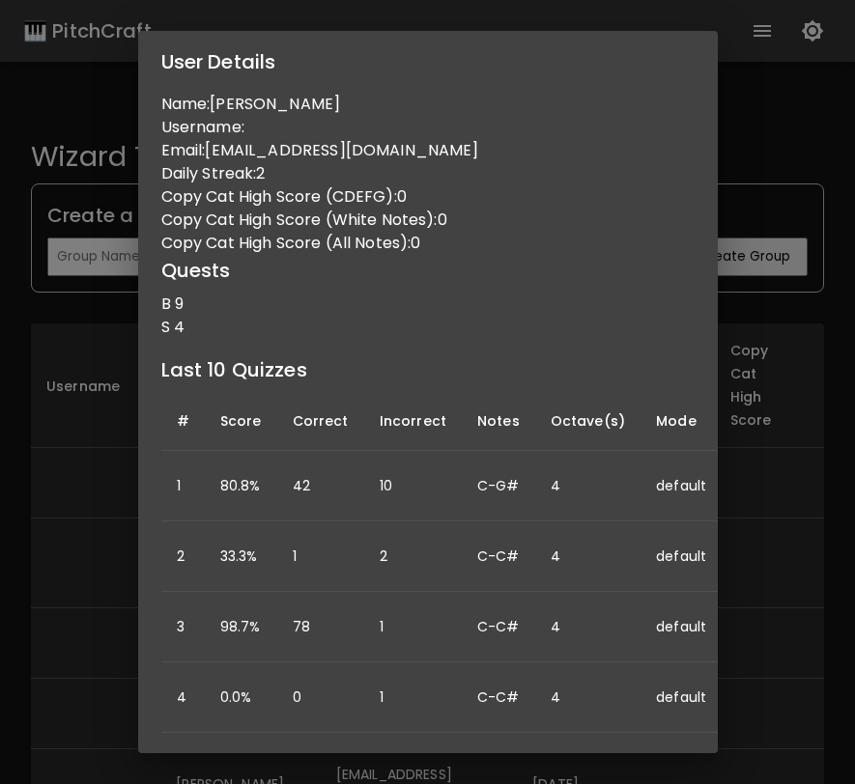
click at [816, 574] on div "User Details Name: [PERSON_NAME] Username: Email: [EMAIL_ADDRESS][DOMAIN_NAME] …" at bounding box center [427, 392] width 855 height 784
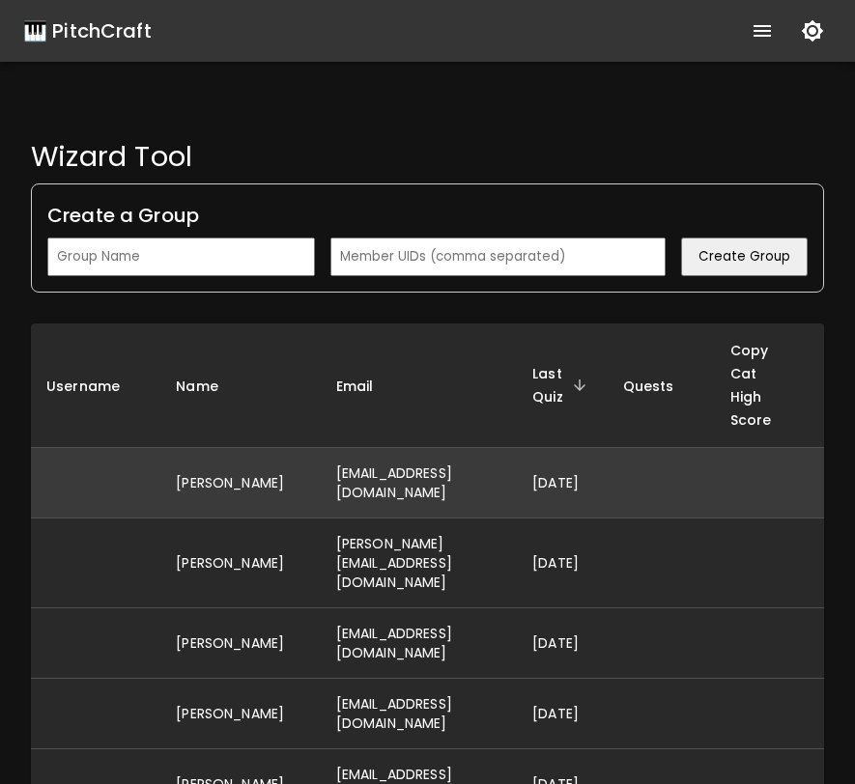
click at [608, 477] on td "[DATE]" at bounding box center [562, 483] width 91 height 71
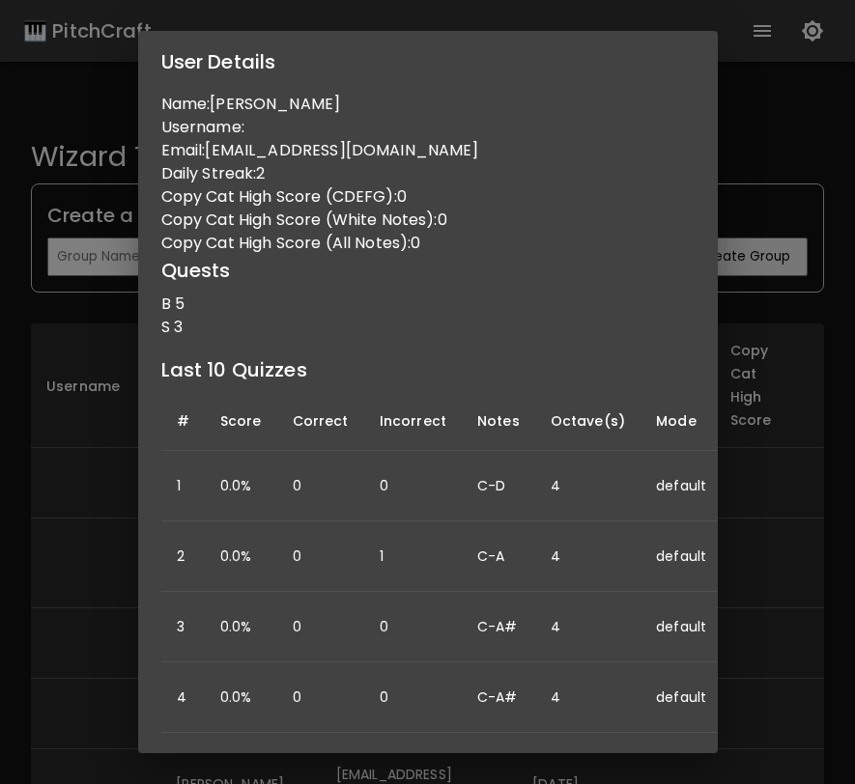
click at [780, 537] on div "User Details Name: [PERSON_NAME] Username: Email: [EMAIL_ADDRESS][DOMAIN_NAME] …" at bounding box center [427, 392] width 855 height 784
